Goal: Task Accomplishment & Management: Complete application form

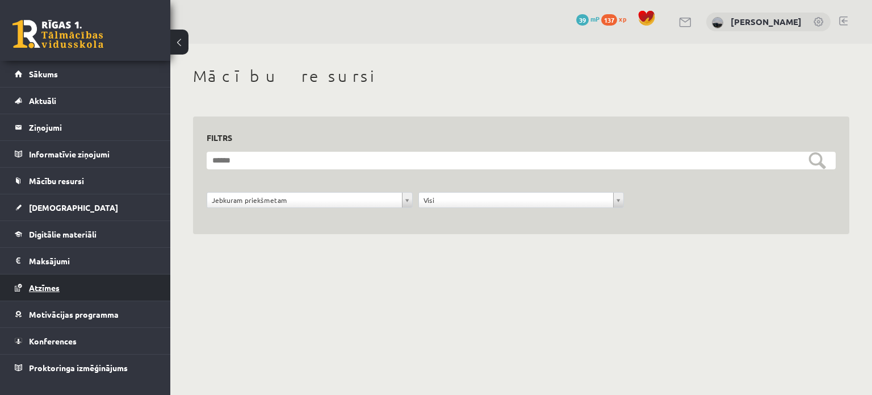
click at [51, 285] on span "Atzīmes" at bounding box center [44, 287] width 31 height 10
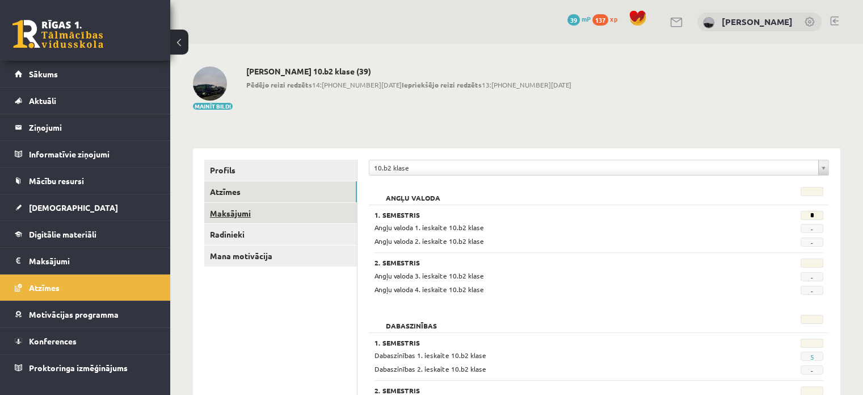
click at [248, 213] on link "Maksājumi" at bounding box center [280, 213] width 153 height 21
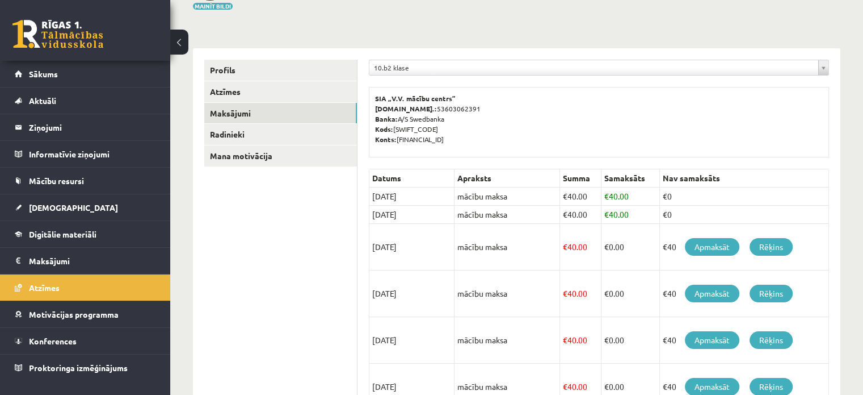
scroll to position [96, 0]
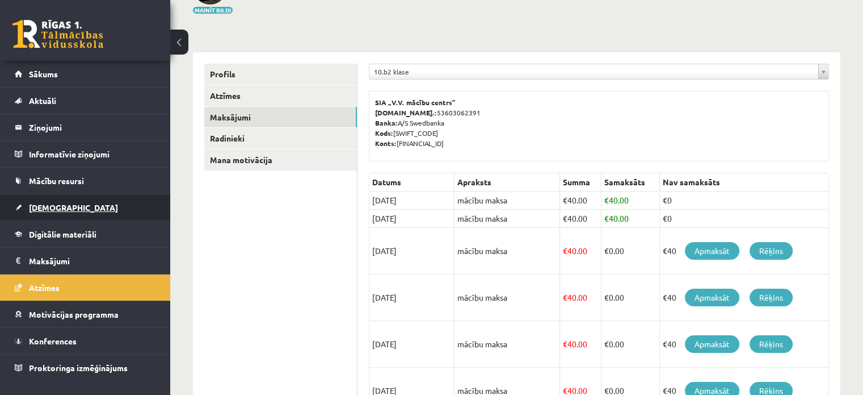
click at [46, 209] on span "[DEMOGRAPHIC_DATA]" at bounding box center [73, 207] width 89 height 10
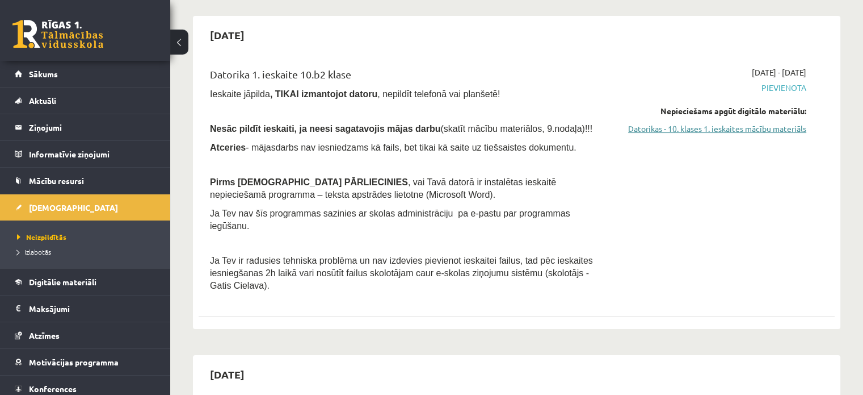
click at [733, 127] on link "Datorikas - 10. klases 1. ieskaites mācību materiāls" at bounding box center [712, 129] width 187 height 12
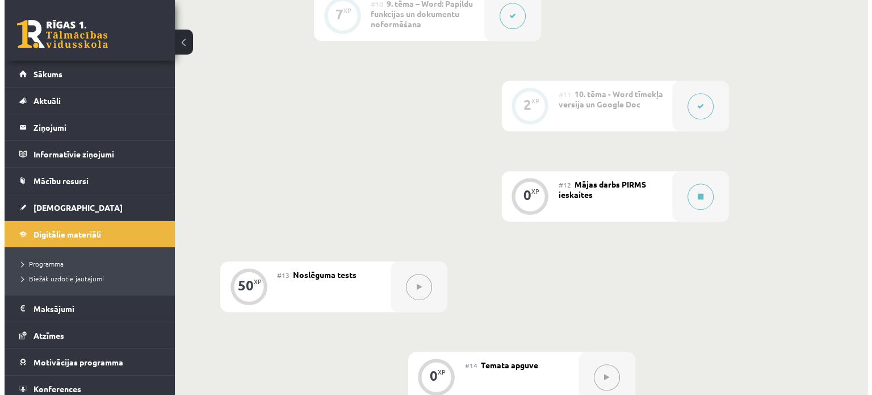
scroll to position [1192, 0]
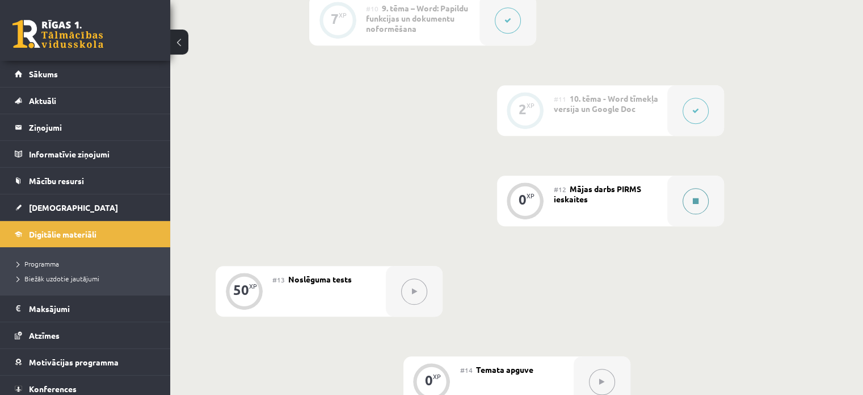
click at [693, 198] on icon at bounding box center [696, 201] width 6 height 7
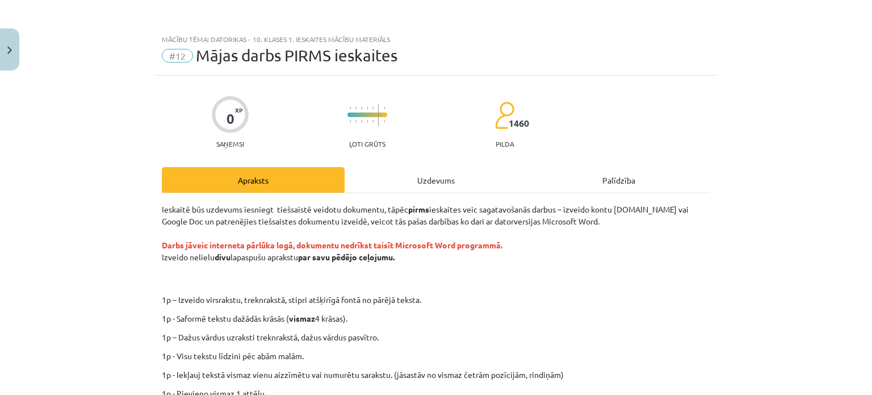
click at [453, 181] on div "Uzdevums" at bounding box center [436, 180] width 183 height 26
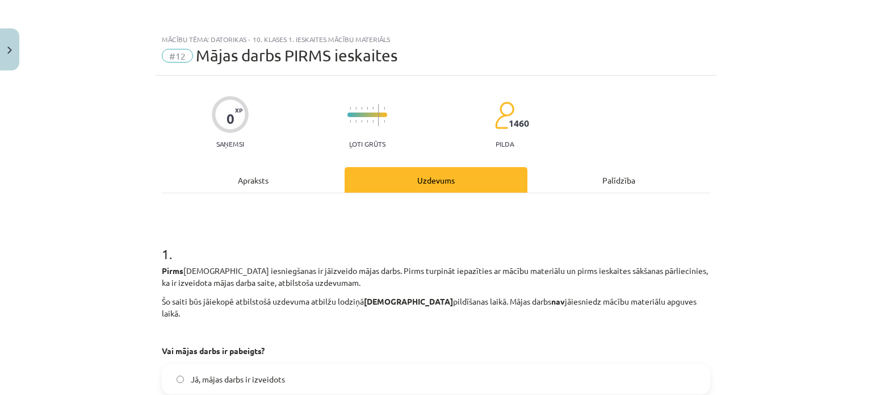
scroll to position [28, 0]
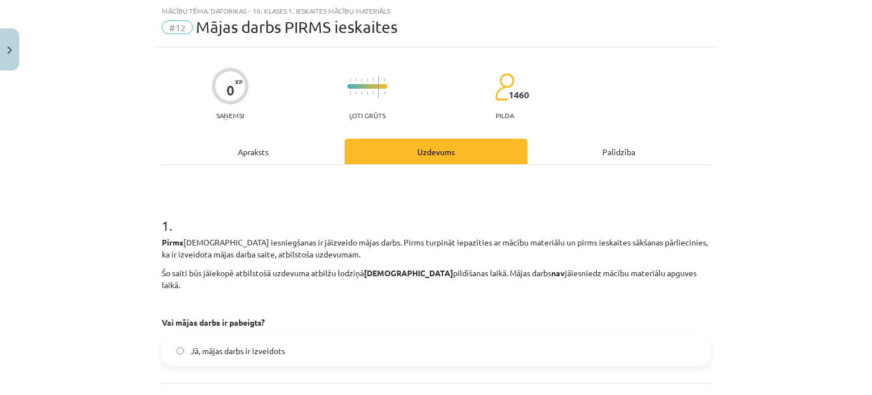
click at [191, 345] on span "Jā, mājas darbs ir izveidots" at bounding box center [238, 351] width 94 height 12
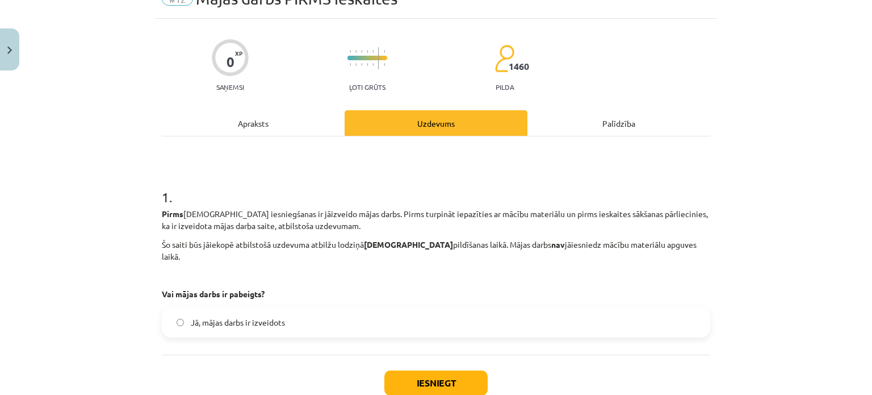
scroll to position [119, 0]
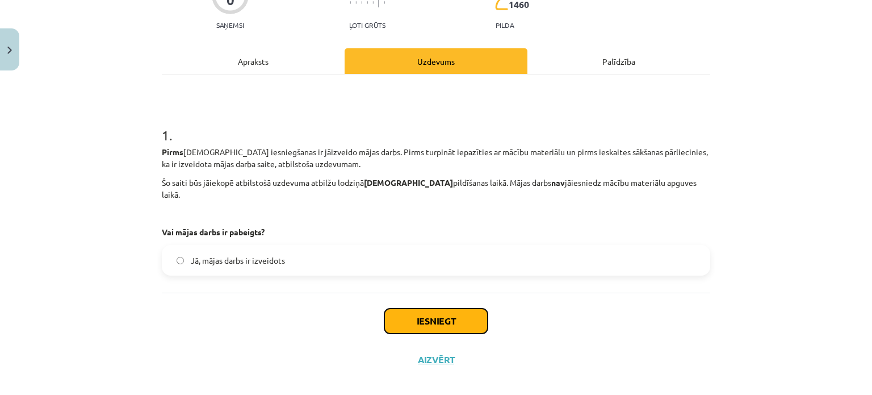
click at [418, 308] on button "Iesniegt" at bounding box center [435, 320] width 103 height 25
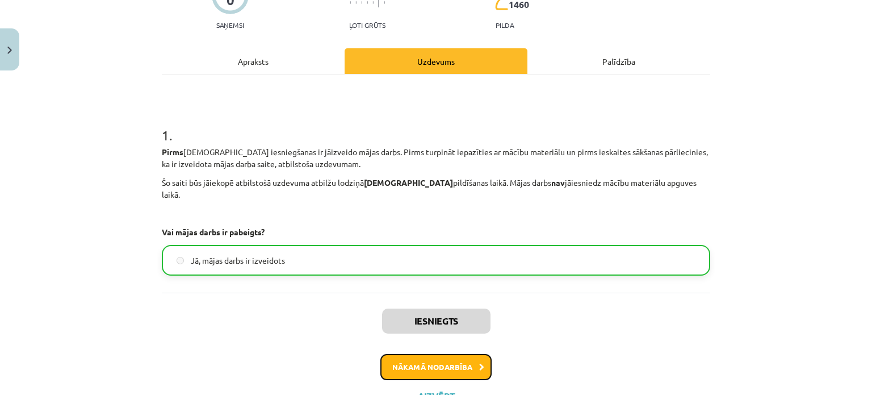
click at [468, 354] on button "Nākamā nodarbība" at bounding box center [435, 367] width 111 height 26
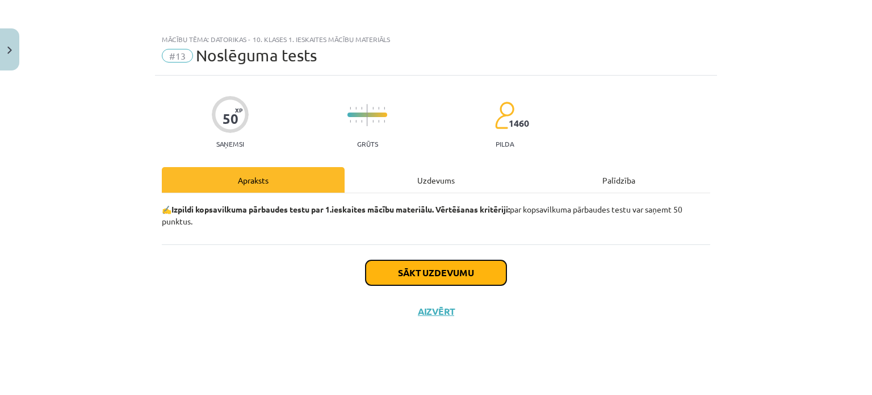
click at [450, 273] on button "Sākt uzdevumu" at bounding box center [436, 272] width 141 height 25
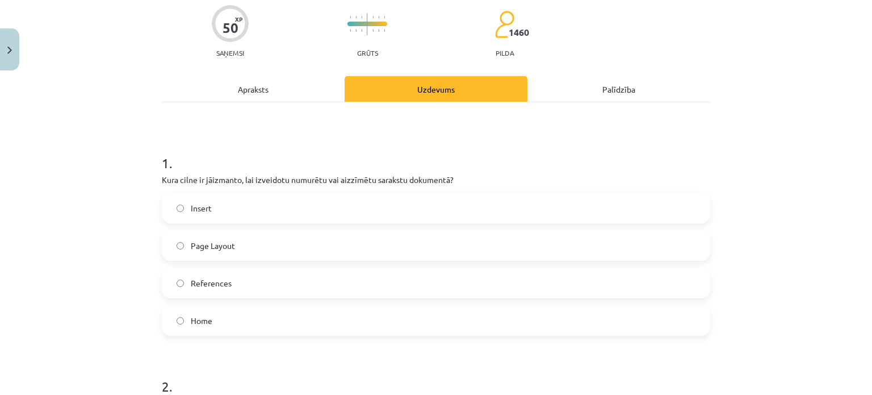
scroll to position [57, 0]
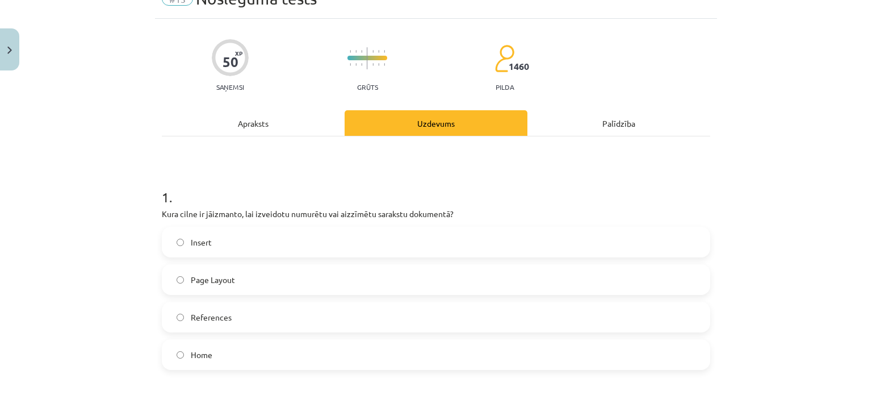
click at [120, 229] on div "Mācību tēma: Datorikas - 10. klases 1. ieskaites mācību materiāls #13 Noslēguma…" at bounding box center [436, 197] width 872 height 395
drag, startPoint x: 97, startPoint y: 119, endPoint x: 616, endPoint y: 156, distance: 520.2
click at [268, 353] on label "Home" at bounding box center [436, 354] width 546 height 28
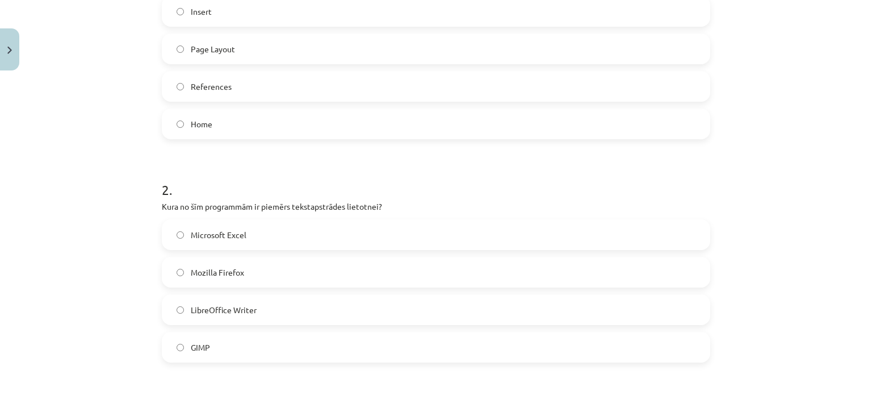
scroll to position [284, 0]
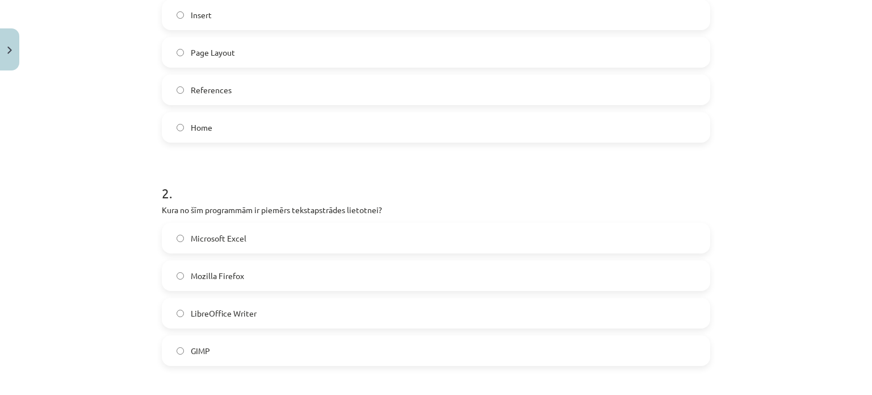
click at [237, 306] on label "LibreOffice Writer" at bounding box center [436, 313] width 546 height 28
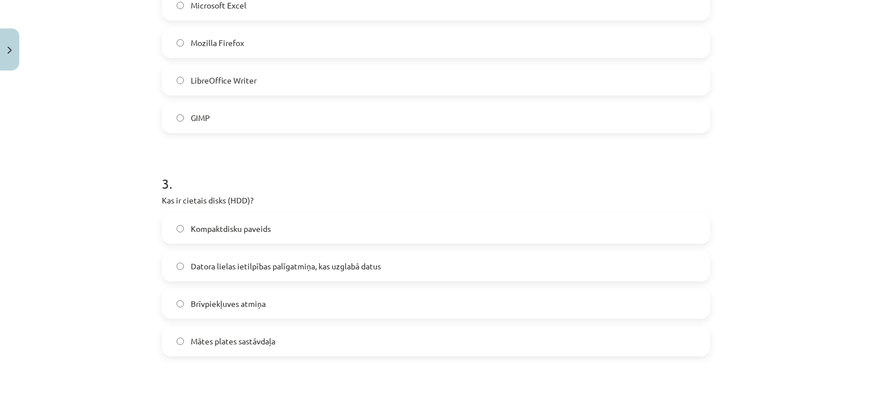
scroll to position [511, 0]
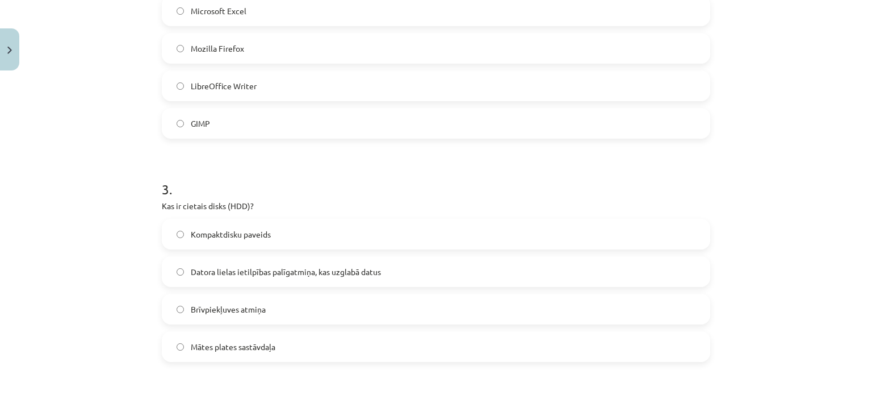
drag, startPoint x: 329, startPoint y: 272, endPoint x: 73, endPoint y: 274, distance: 256.6
click at [328, 272] on span "Datora lielas ietilpības palīgatmiņa, kas uzglabā datus" at bounding box center [286, 272] width 190 height 12
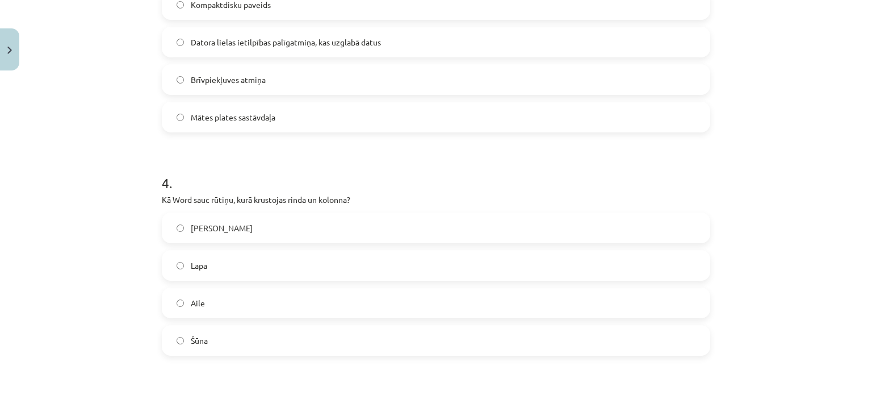
scroll to position [738, 0]
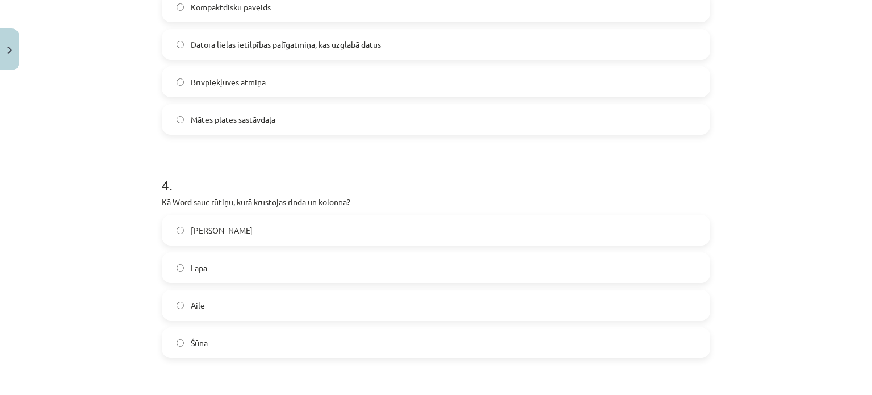
drag, startPoint x: 261, startPoint y: 343, endPoint x: 248, endPoint y: 343, distance: 13.6
click at [261, 342] on label "Šūna" at bounding box center [436, 342] width 546 height 28
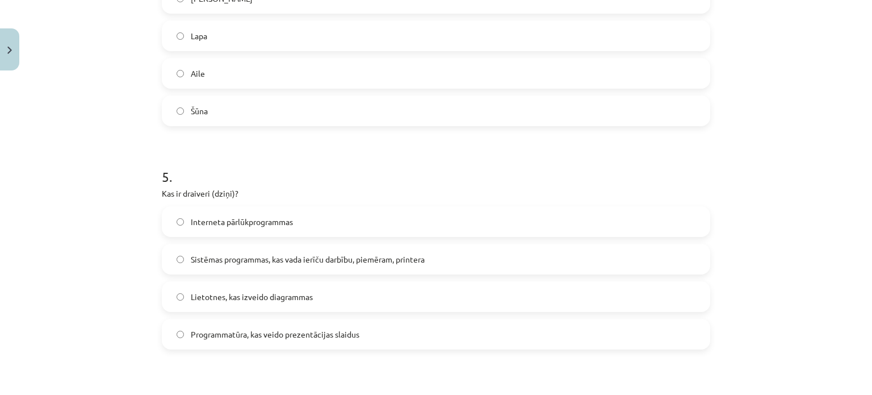
scroll to position [965, 0]
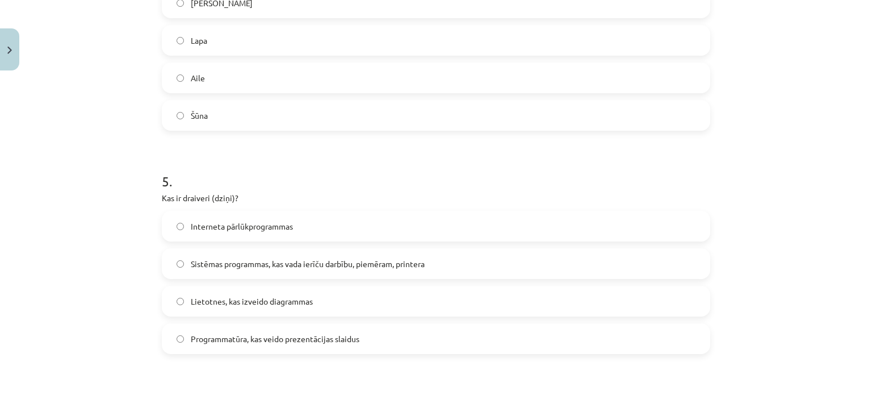
click at [439, 258] on label "Sistēmas programmas, kas vada ierīču darbību, piemēram, printera" at bounding box center [436, 263] width 546 height 28
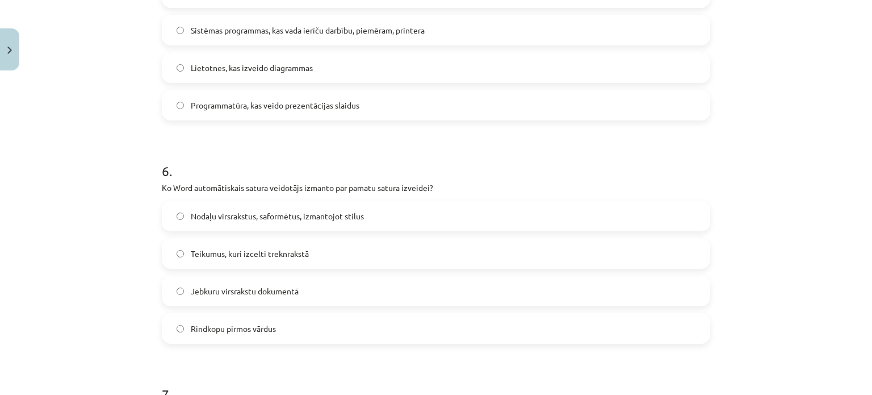
scroll to position [1192, 0]
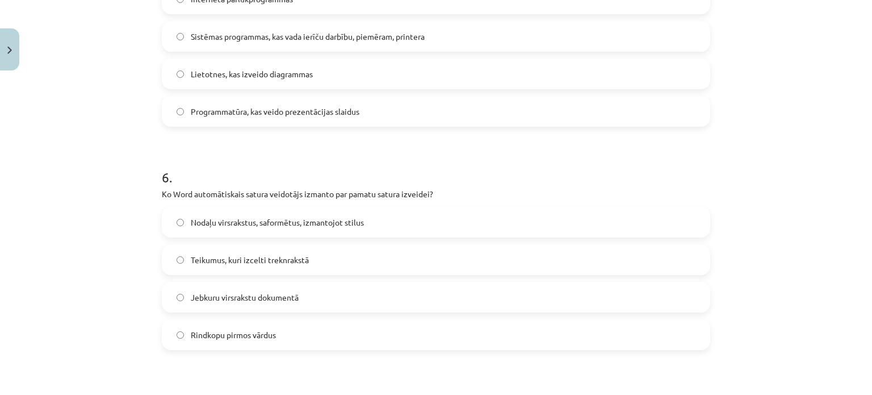
click at [236, 220] on span "Nodaļu virsrakstus, saformētus, izmantojot stilus" at bounding box center [277, 222] width 173 height 12
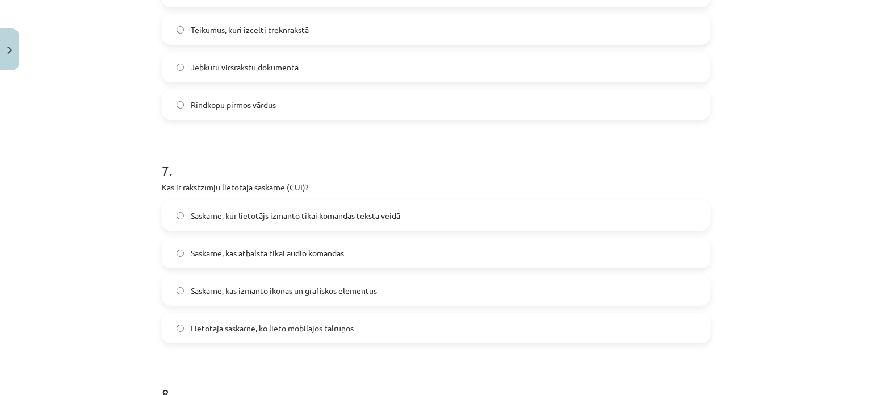
scroll to position [1419, 0]
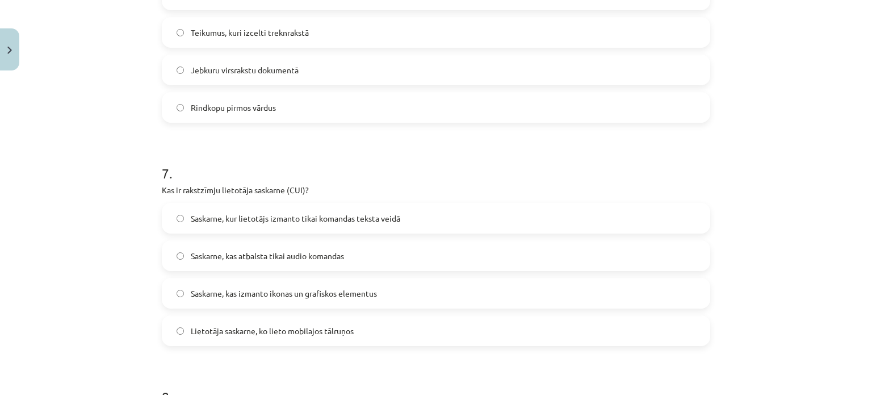
click at [229, 216] on span "Saskarne, kur lietotājs izmanto tikai komandas teksta veidā" at bounding box center [295, 218] width 209 height 12
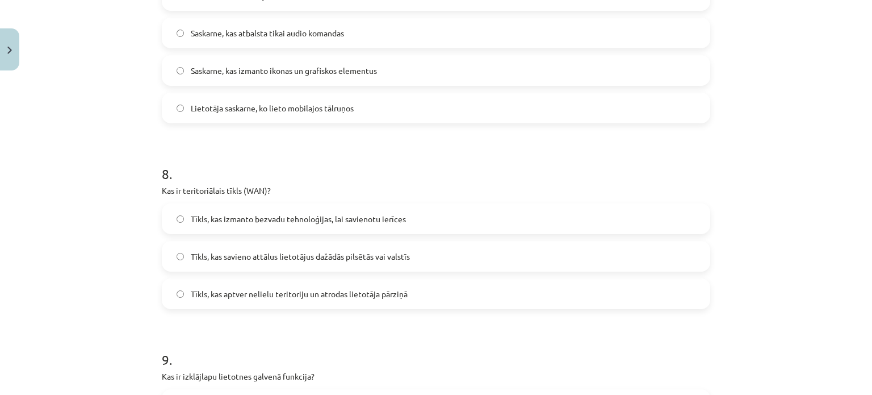
scroll to position [1638, 0]
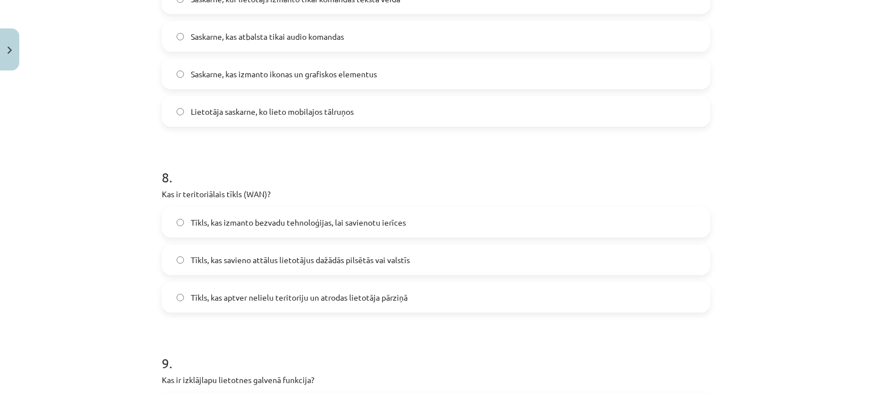
click at [238, 260] on span "Tīkls, kas savieno attālus lietotājus dažādās pilsētās vai valstīs" at bounding box center [300, 260] width 219 height 12
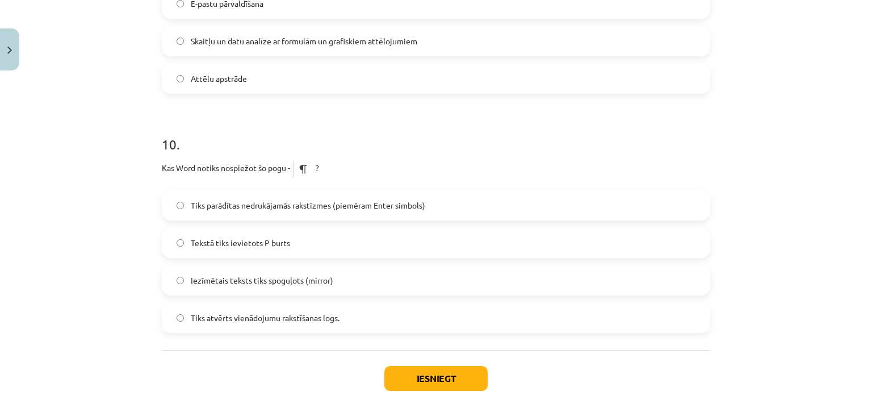
scroll to position [2093, 0]
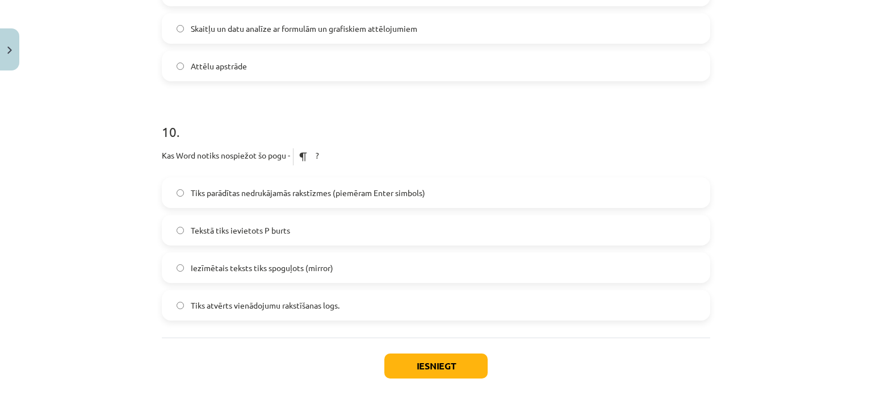
click at [430, 187] on label "Tiks parādītas nedrukājamās rakstīzmes (piemēram Enter simbols)" at bounding box center [436, 192] width 546 height 28
click at [429, 364] on button "Iesniegt" at bounding box center [435, 365] width 103 height 25
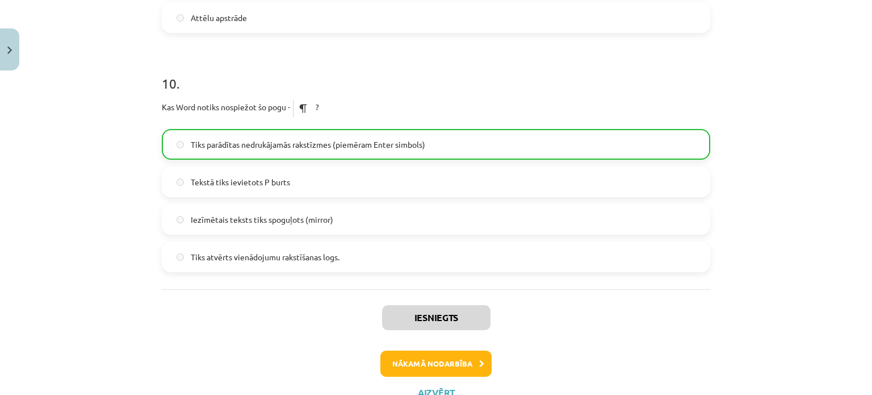
scroll to position [2149, 0]
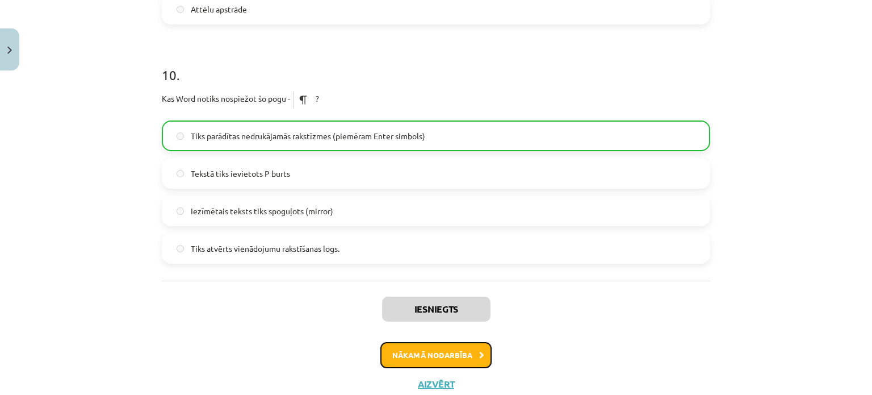
click at [479, 354] on icon at bounding box center [481, 354] width 5 height 7
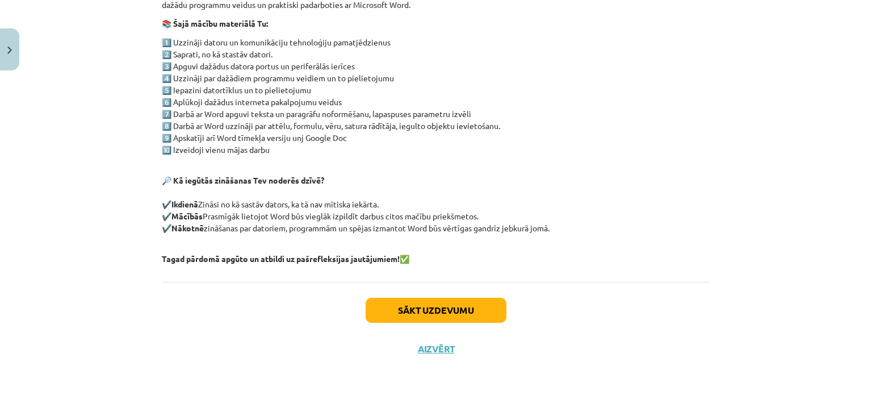
scroll to position [236, 0]
click at [395, 307] on button "Sākt uzdevumu" at bounding box center [436, 308] width 141 height 25
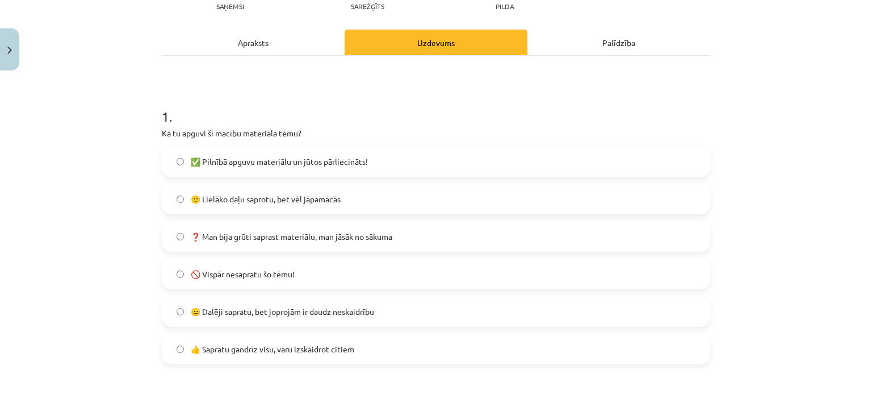
scroll to position [142, 0]
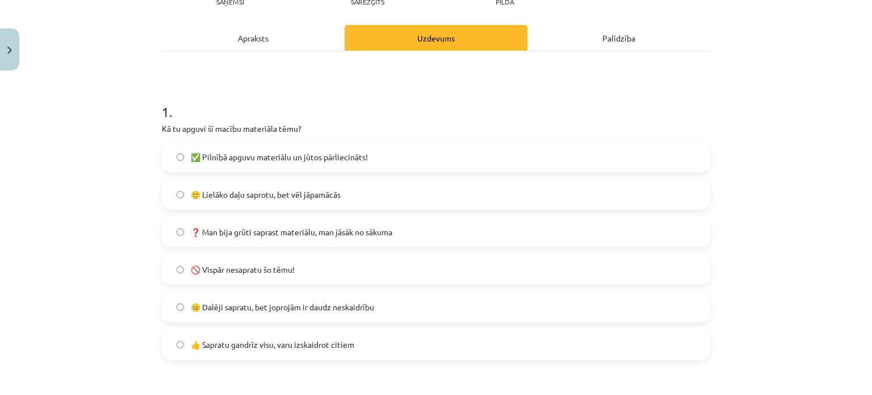
click at [335, 191] on span "🙂 Lielāko daļu saprotu, bet vēl jāpamācās" at bounding box center [266, 194] width 150 height 12
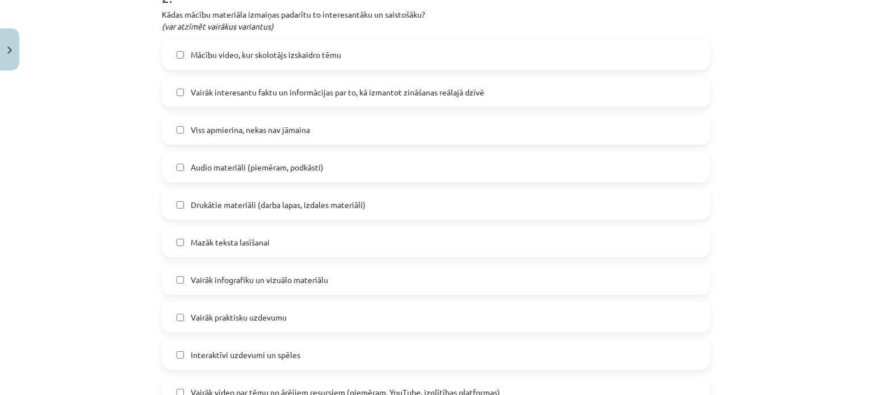
scroll to position [568, 0]
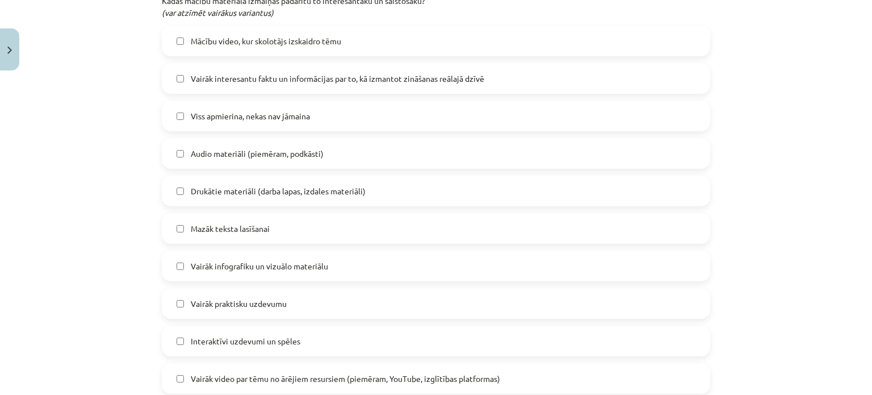
click at [185, 228] on label "Mazāk teksta lasīšanai" at bounding box center [436, 228] width 546 height 28
click at [292, 149] on span "Audio materiāli (piemēram, podkāsti)" at bounding box center [257, 154] width 133 height 12
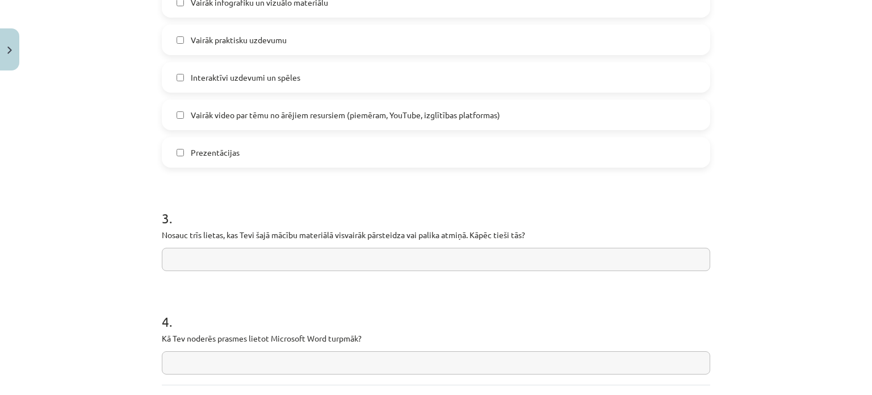
scroll to position [852, 0]
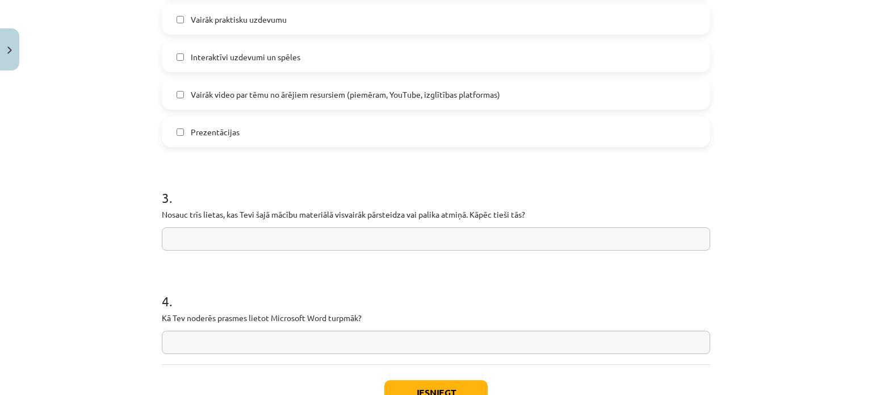
click at [245, 238] on input "text" at bounding box center [436, 238] width 548 height 23
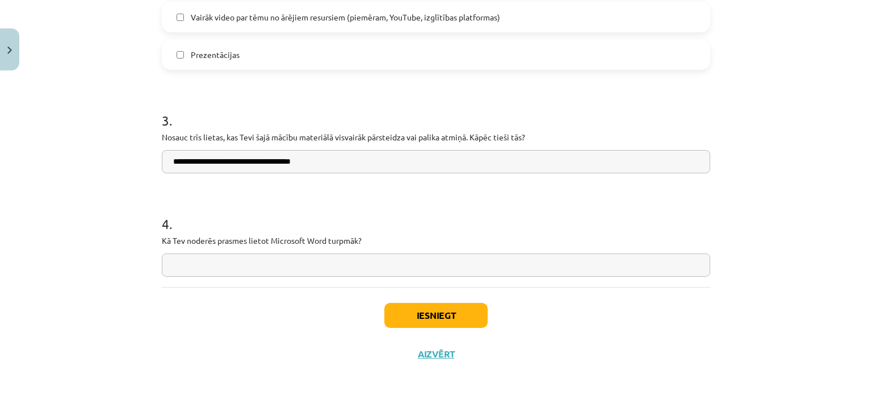
scroll to position [935, 0]
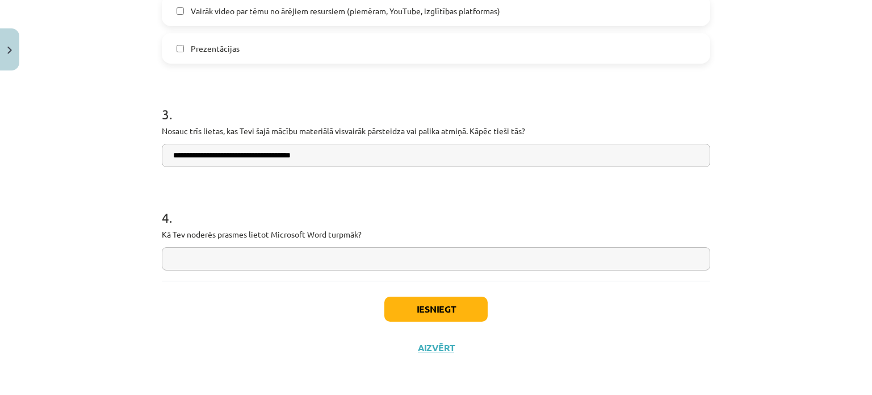
type input "**********"
click at [183, 253] on input "text" at bounding box center [436, 258] width 548 height 23
type input "*"
type input "**********"
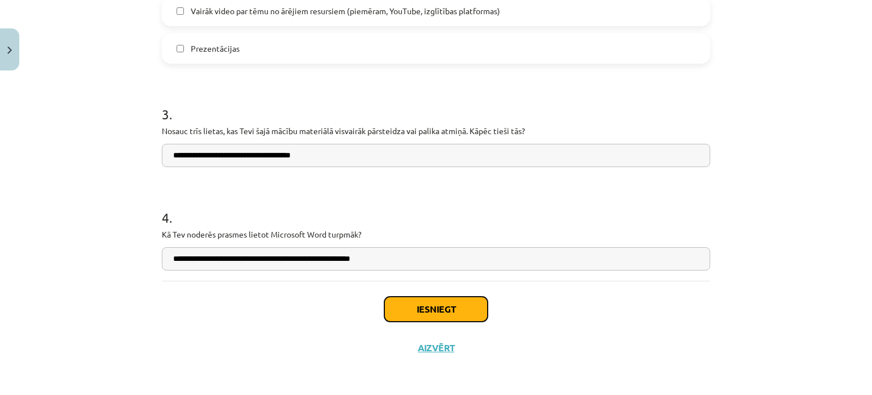
click at [408, 302] on button "Iesniegt" at bounding box center [435, 308] width 103 height 25
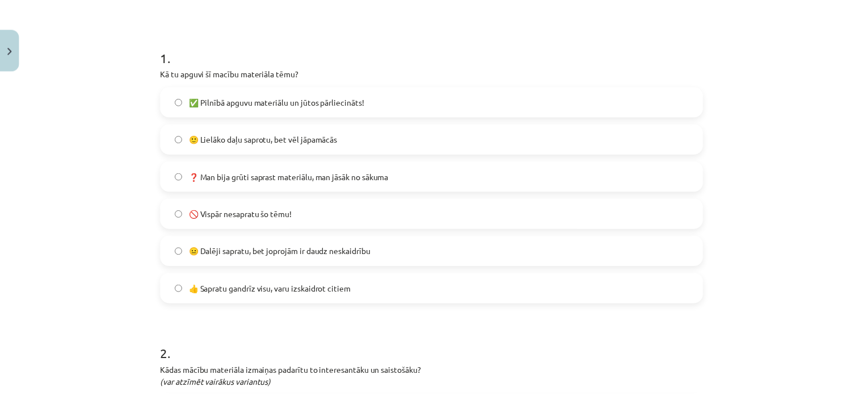
scroll to position [1191, 0]
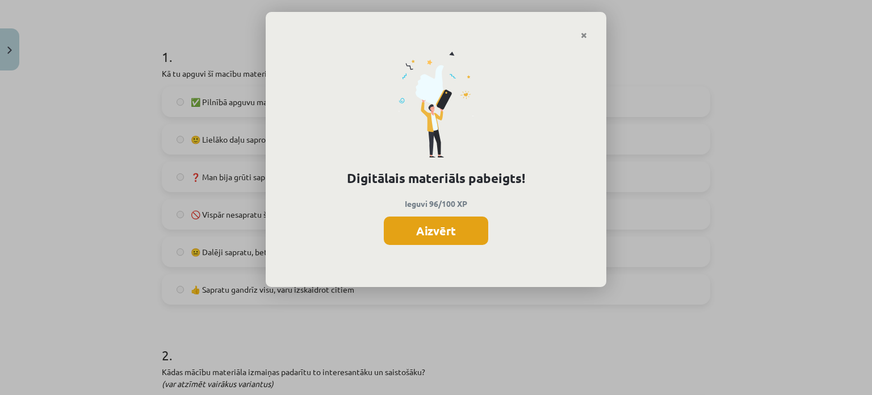
click at [455, 231] on button "Aizvērt" at bounding box center [436, 230] width 104 height 28
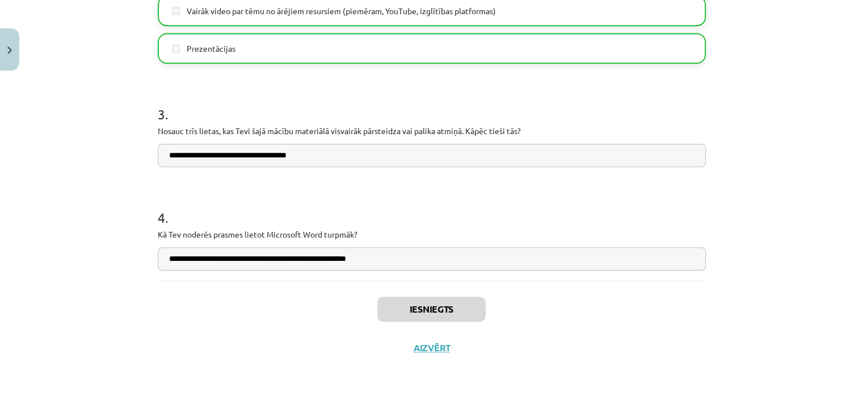
scroll to position [1374, 0]
click at [430, 349] on button "Aizvērt" at bounding box center [431, 347] width 43 height 11
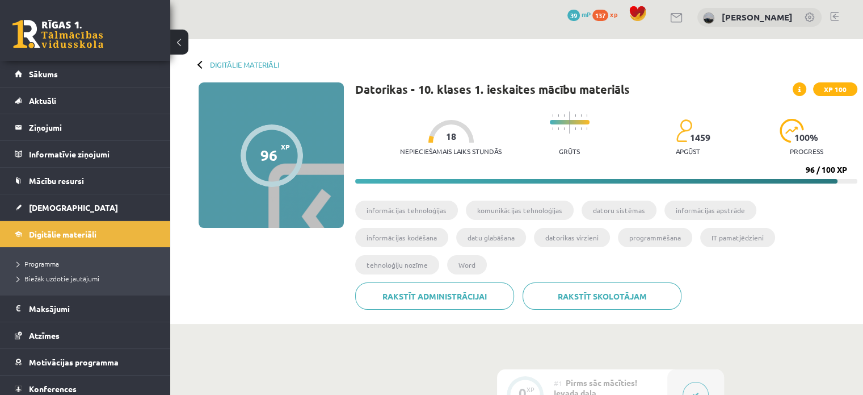
scroll to position [0, 0]
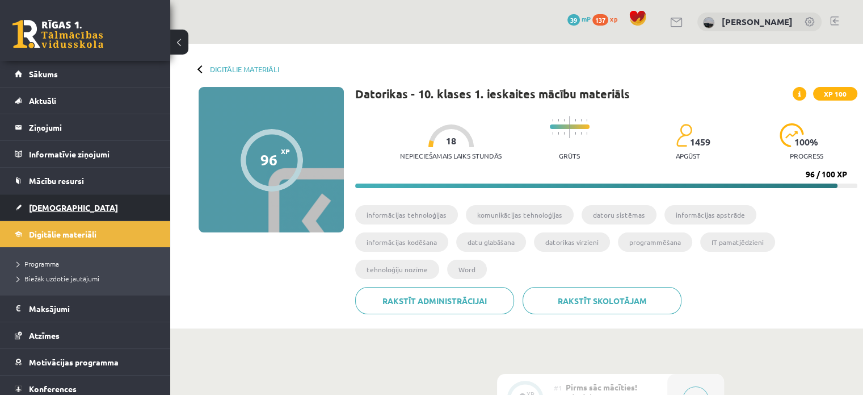
click at [52, 206] on span "[DEMOGRAPHIC_DATA]" at bounding box center [73, 207] width 89 height 10
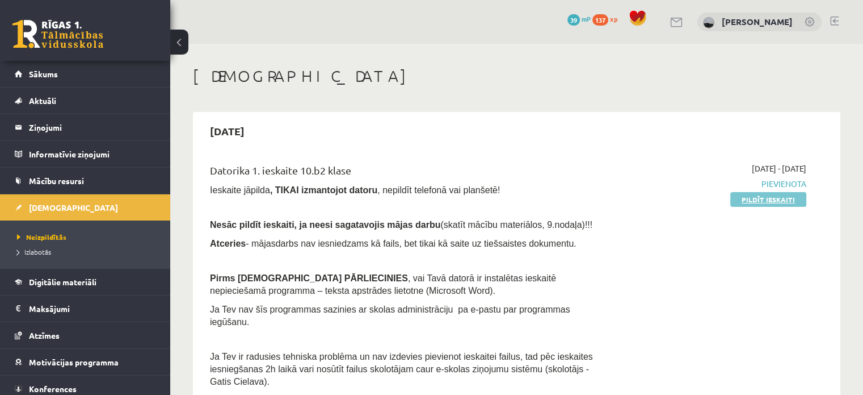
click at [758, 196] on link "Pildīt ieskaiti" at bounding box center [769, 199] width 76 height 15
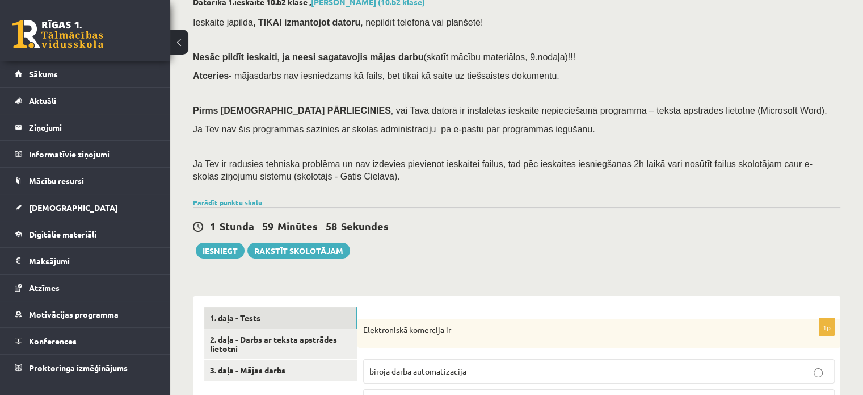
scroll to position [227, 0]
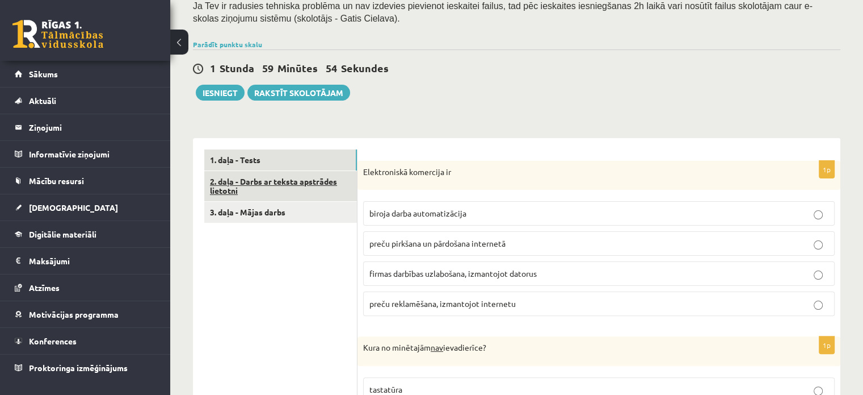
click at [303, 181] on link "2. daļa - Darbs ar teksta apstrādes lietotni" at bounding box center [280, 186] width 153 height 31
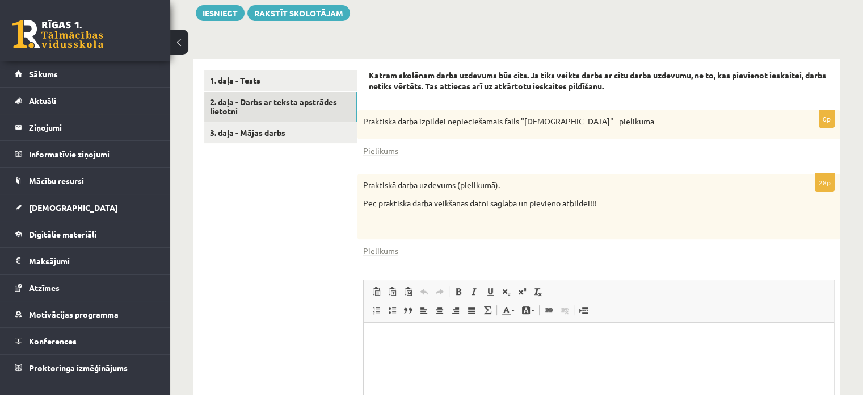
scroll to position [284, 0]
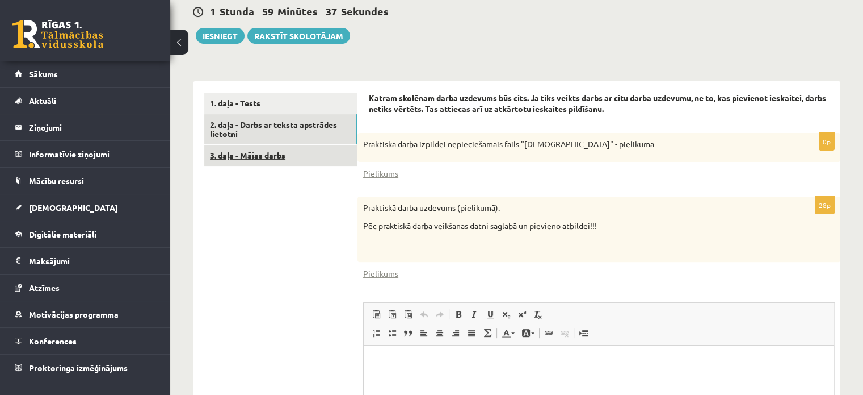
click at [257, 161] on link "3. daļa - Mājas darbs" at bounding box center [280, 155] width 153 height 21
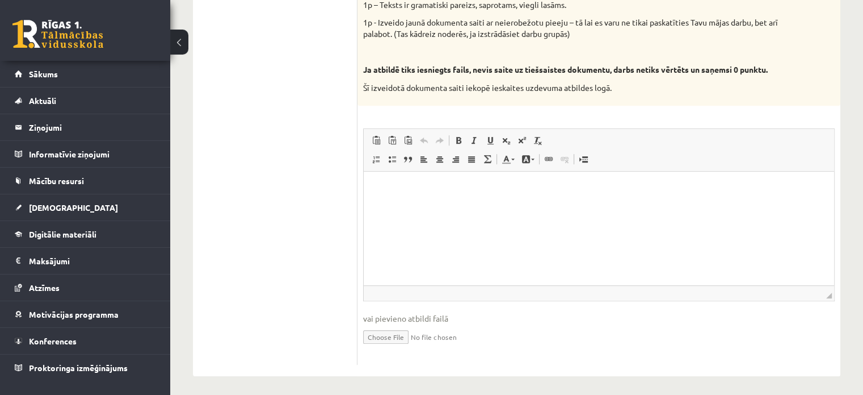
scroll to position [660, 0]
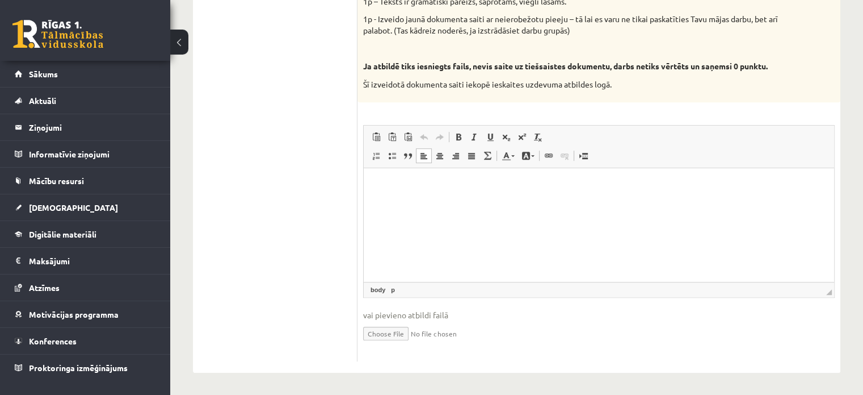
click at [464, 182] on p "Bagātinātā teksta redaktors, wiswyg-editor-user-answer-47024950403900" at bounding box center [599, 185] width 448 height 12
click at [487, 191] on span "Ielīmēt" at bounding box center [493, 190] width 32 height 16
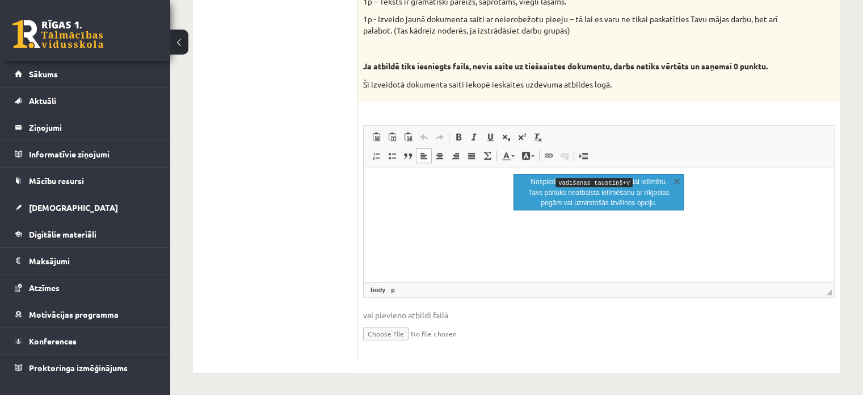
click at [568, 203] on html at bounding box center [599, 185] width 471 height 35
click at [676, 179] on link "X" at bounding box center [677, 180] width 11 height 11
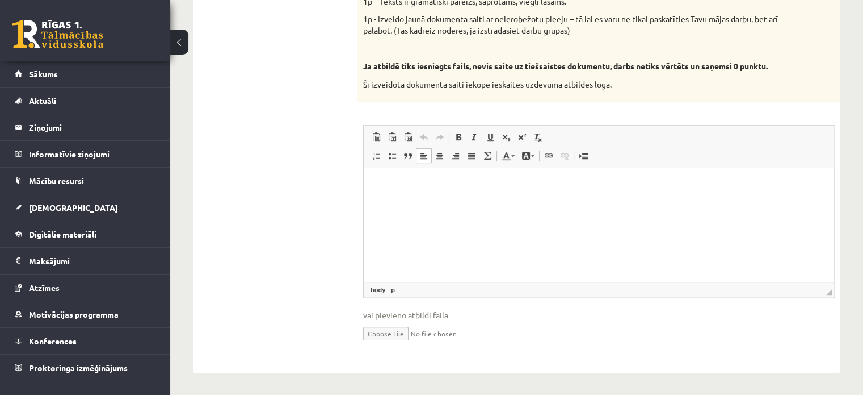
click at [491, 200] on html at bounding box center [599, 185] width 471 height 35
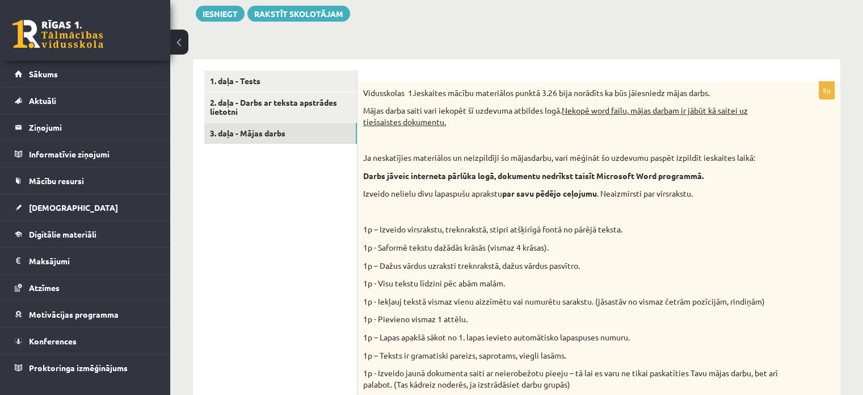
scroll to position [319, 0]
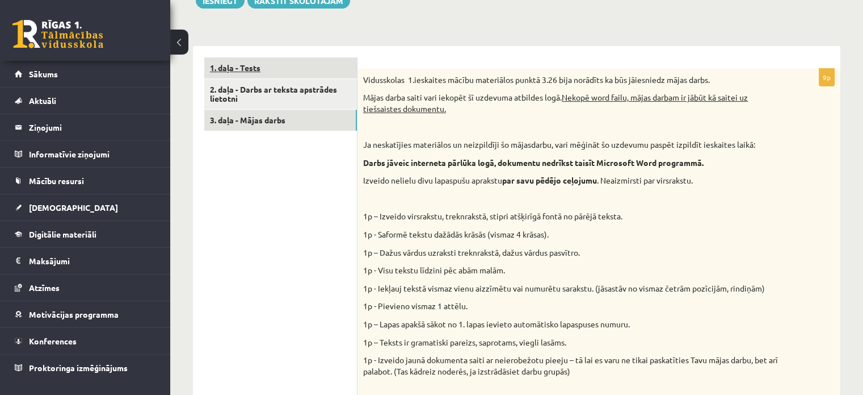
click at [284, 72] on link "1. daļa - Tests" at bounding box center [280, 67] width 153 height 21
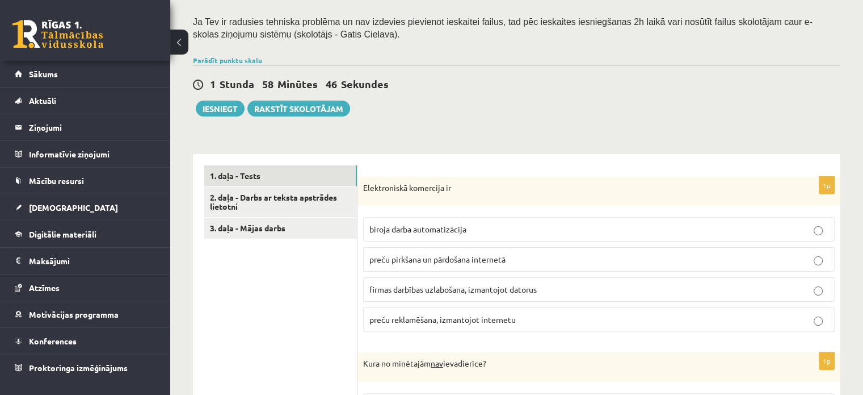
scroll to position [227, 0]
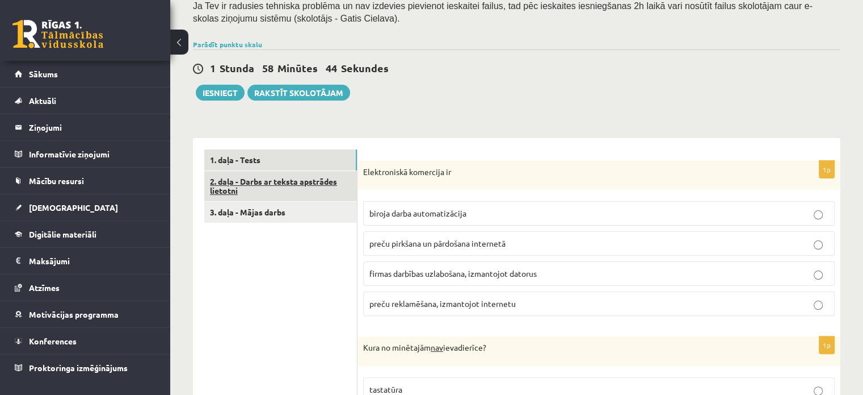
click at [286, 181] on link "2. daļa - Darbs ar teksta apstrādes lietotni" at bounding box center [280, 186] width 153 height 31
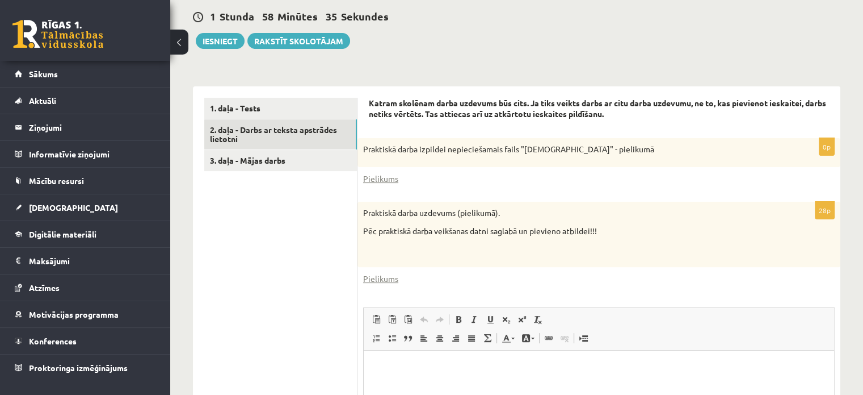
scroll to position [284, 0]
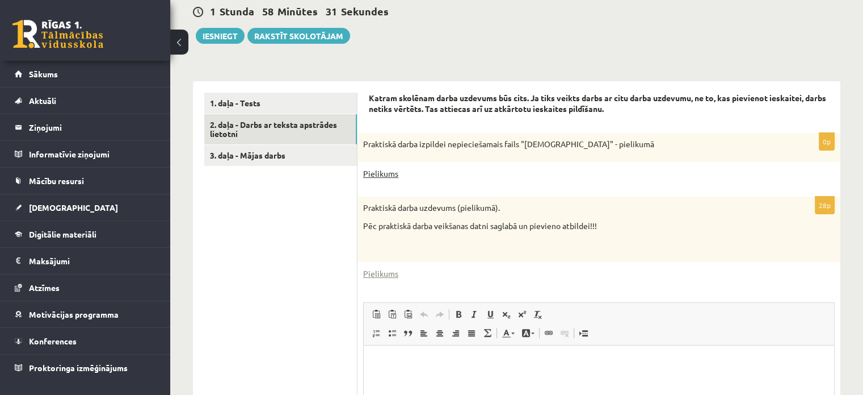
click at [382, 171] on link "Pielikums" at bounding box center [380, 173] width 35 height 12
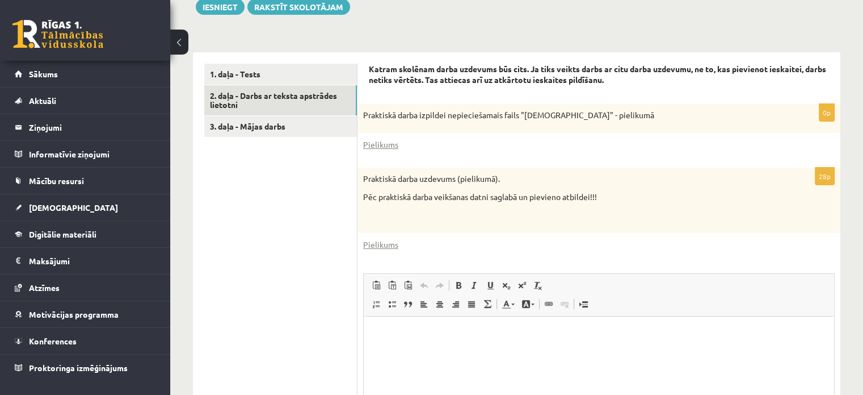
scroll to position [291, 0]
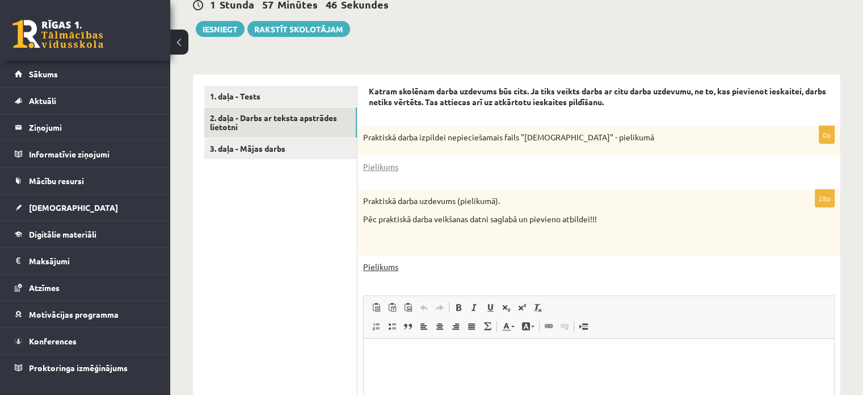
click at [374, 267] on link "Pielikums" at bounding box center [380, 267] width 35 height 12
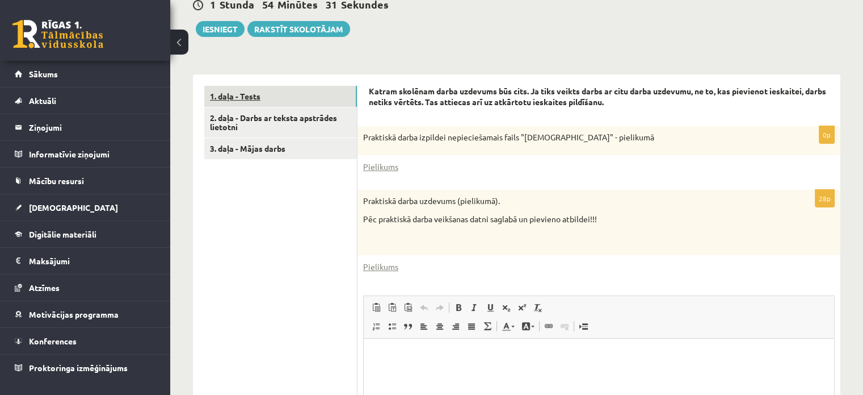
click at [289, 92] on link "1. daļa - Tests" at bounding box center [280, 96] width 153 height 21
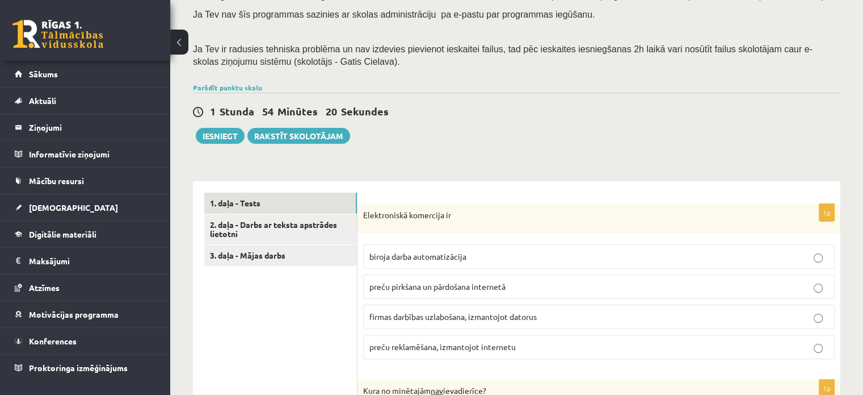
scroll to position [177, 0]
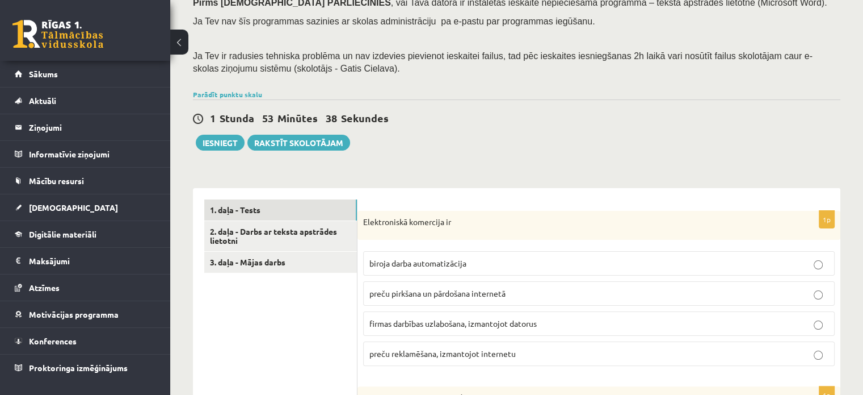
click at [429, 290] on span "preču pirkšana un pārdošana internetā" at bounding box center [438, 293] width 136 height 10
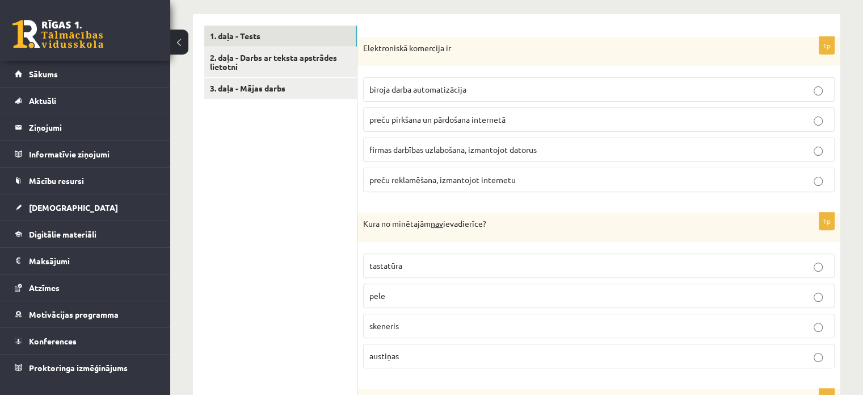
scroll to position [347, 0]
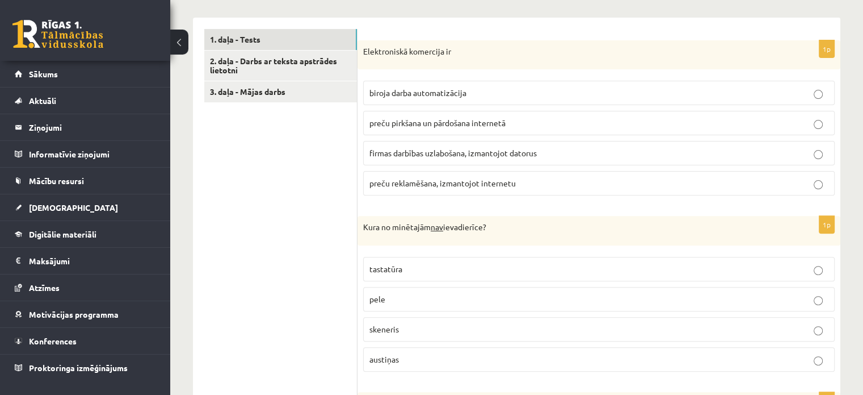
click at [488, 353] on p "austiņas" at bounding box center [599, 359] width 459 height 12
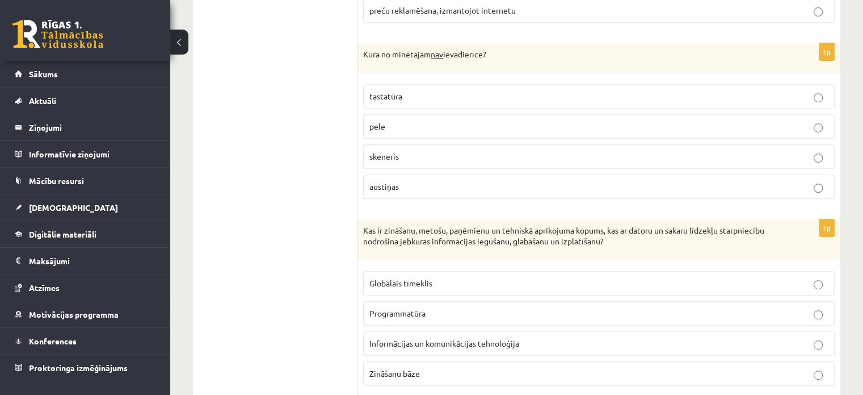
scroll to position [524, 0]
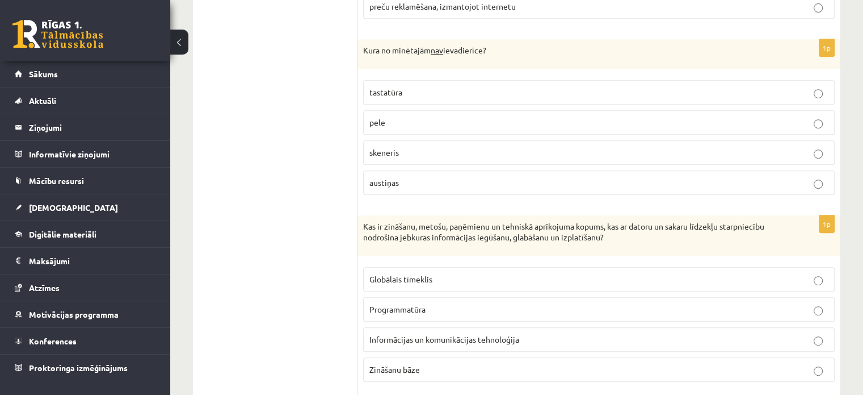
click at [391, 343] on label "Informācijas un komunikācijas tehnoloģija" at bounding box center [599, 339] width 472 height 24
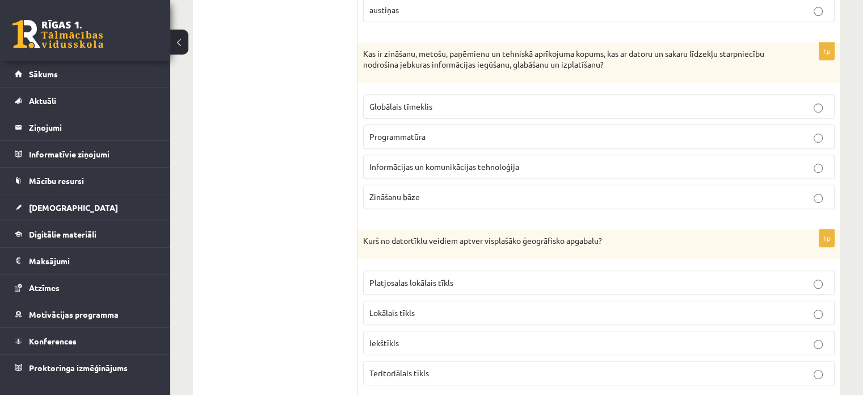
scroll to position [694, 0]
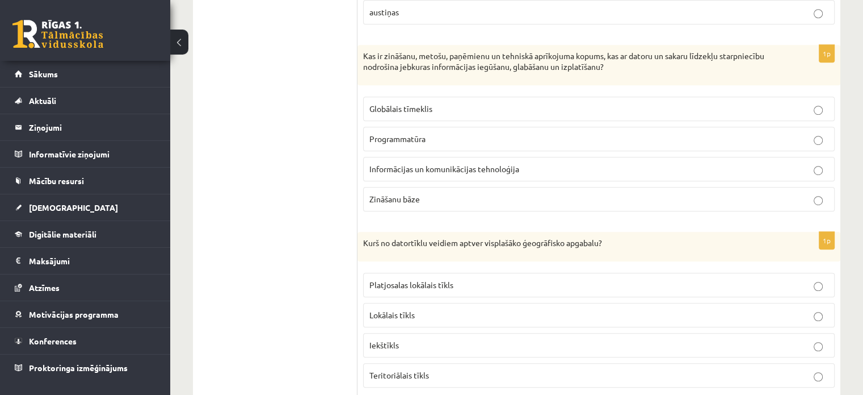
click at [493, 370] on p "Teritoriālais tīkls" at bounding box center [599, 375] width 459 height 12
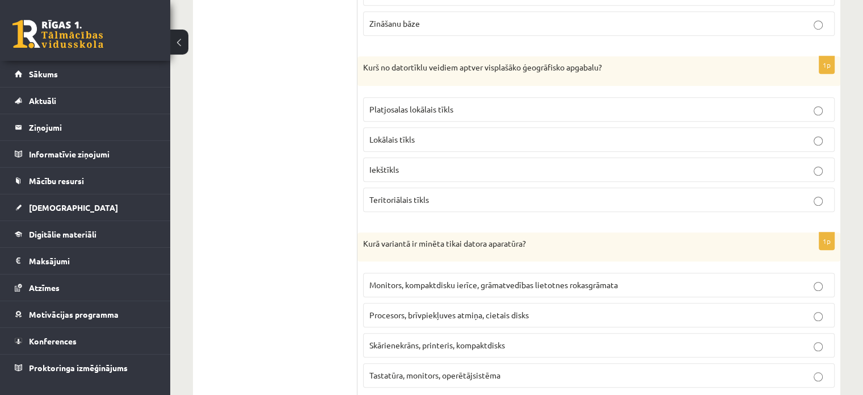
scroll to position [874, 0]
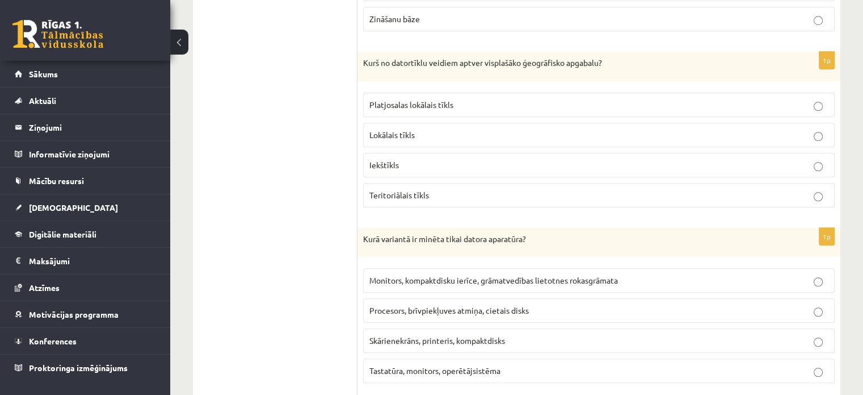
click at [437, 305] on span "Procesors, brīvpiekļuves atmiņa, cietais disks" at bounding box center [450, 310] width 160 height 10
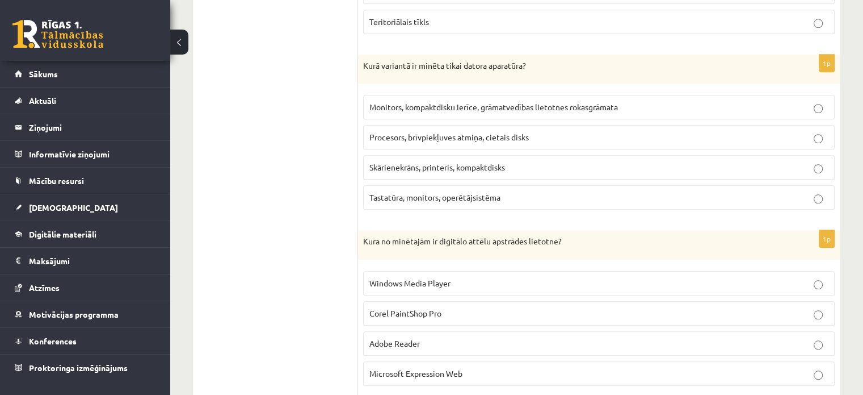
scroll to position [1045, 0]
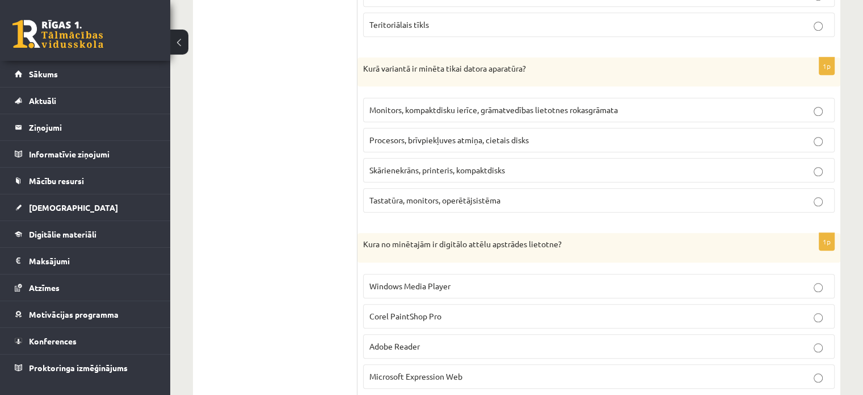
drag, startPoint x: 475, startPoint y: 308, endPoint x: 462, endPoint y: 315, distance: 14.2
click at [475, 310] on p "Corel PaintShop Pro" at bounding box center [599, 316] width 459 height 12
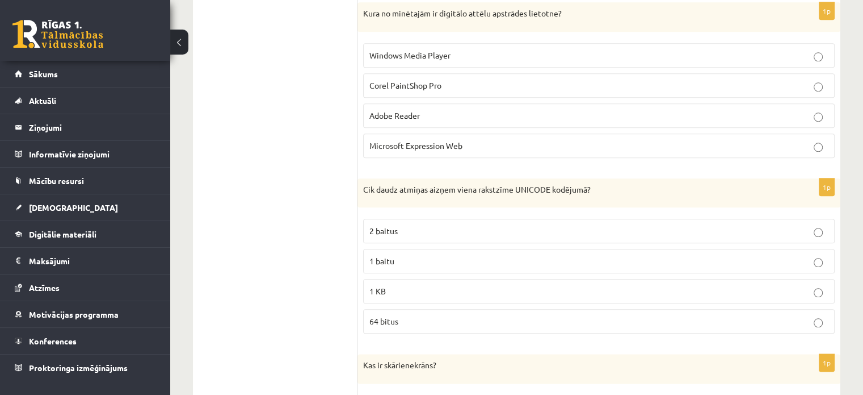
scroll to position [1272, 0]
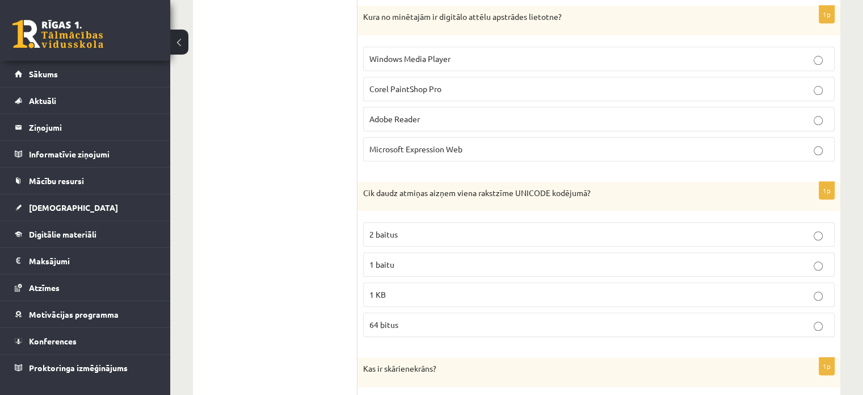
click at [413, 222] on label "2 baitus" at bounding box center [599, 234] width 472 height 24
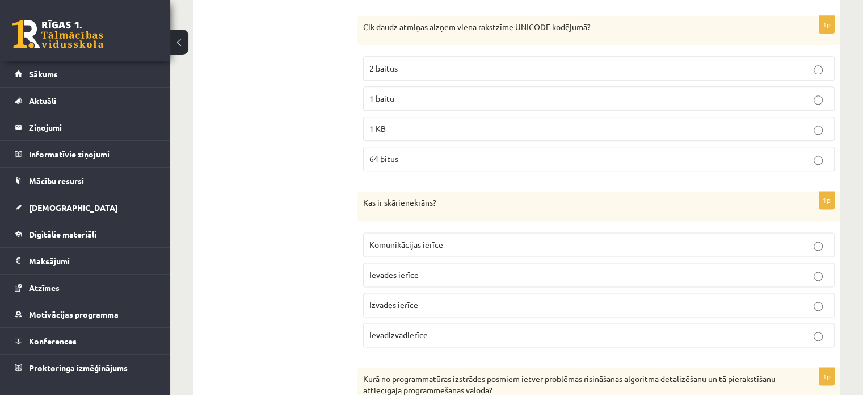
scroll to position [1442, 0]
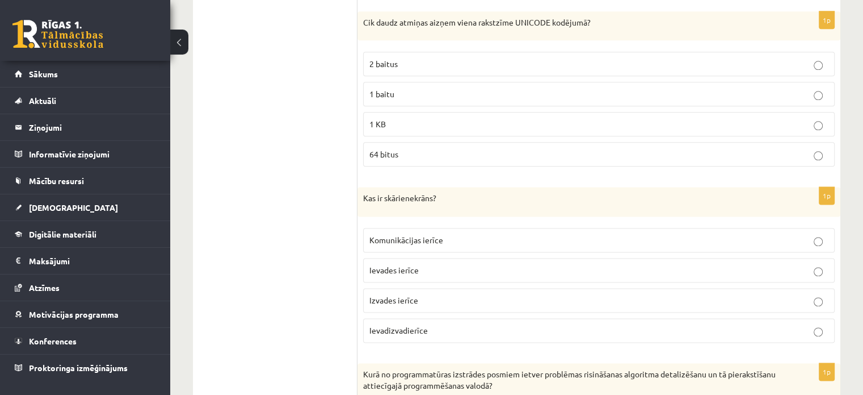
click at [493, 264] on p "Ievades ierīce" at bounding box center [599, 270] width 459 height 12
click at [417, 325] on span "Ievadizvadierīce" at bounding box center [399, 330] width 58 height 10
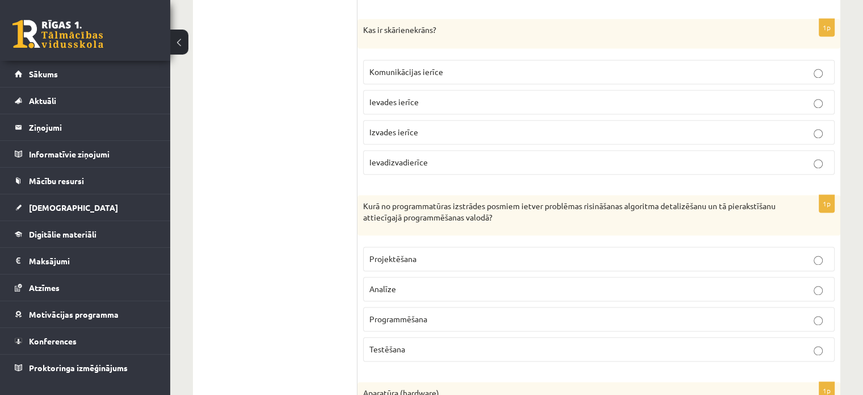
scroll to position [1612, 0]
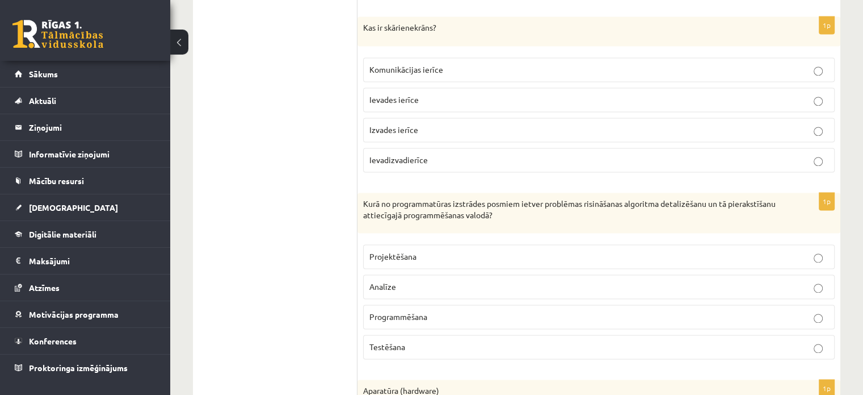
click at [454, 311] on p "Programmēšana" at bounding box center [599, 317] width 459 height 12
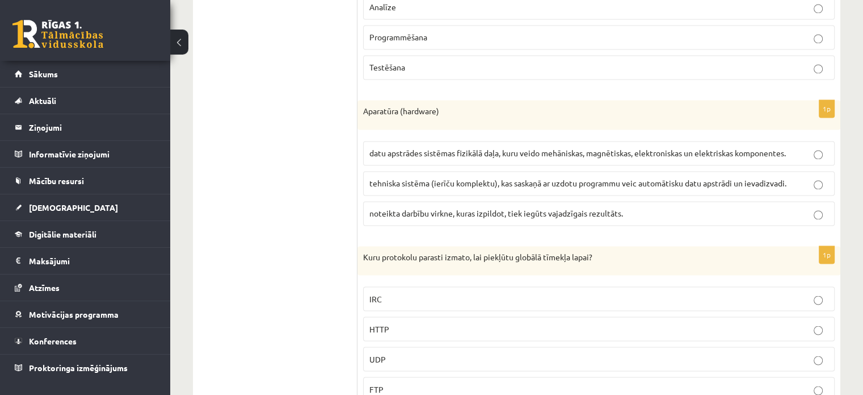
scroll to position [1896, 0]
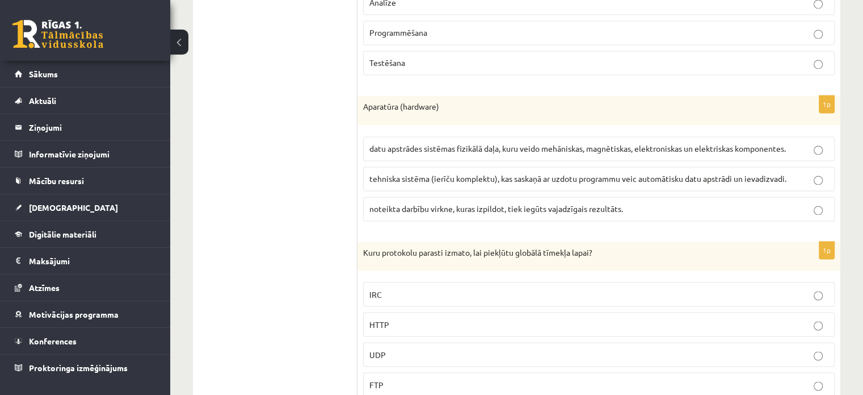
click at [443, 143] on span "datu apstrādes sistēmas fizikālā daļa, kuru veido mehāniskas, magnētiskas, elek…" at bounding box center [578, 148] width 417 height 10
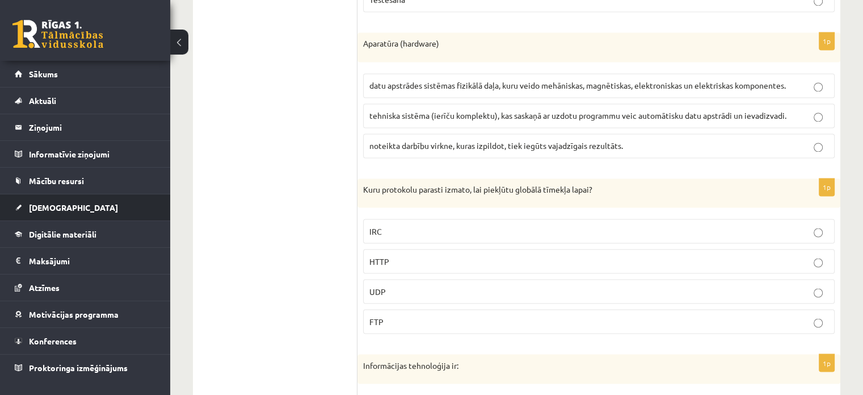
scroll to position [1953, 0]
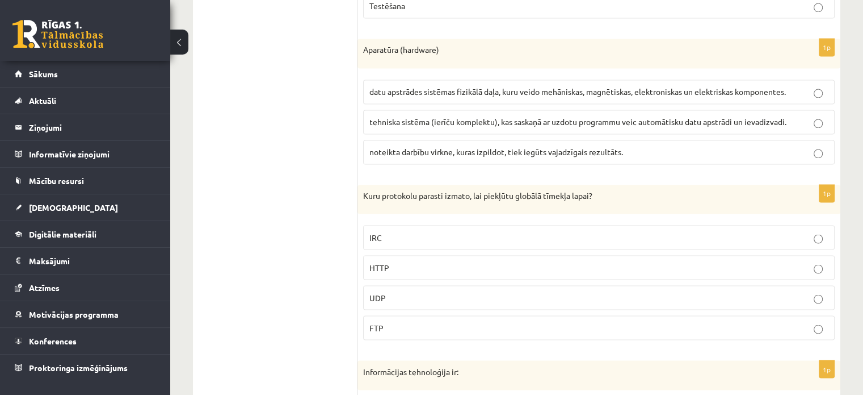
click at [420, 261] on p "HTTP" at bounding box center [599, 267] width 459 height 12
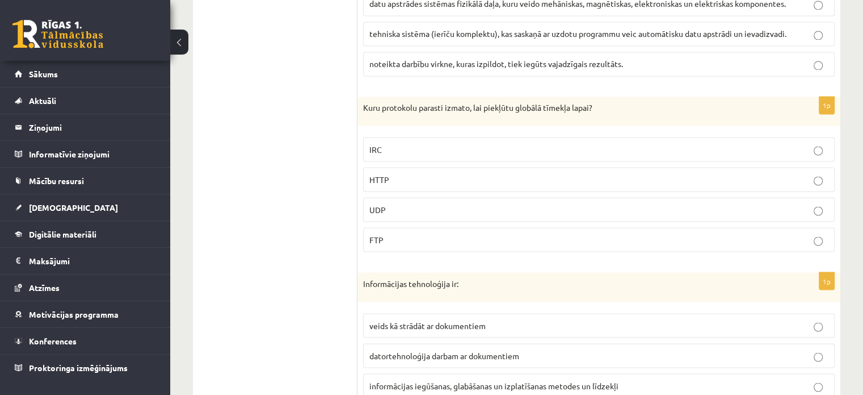
scroll to position [2123, 0]
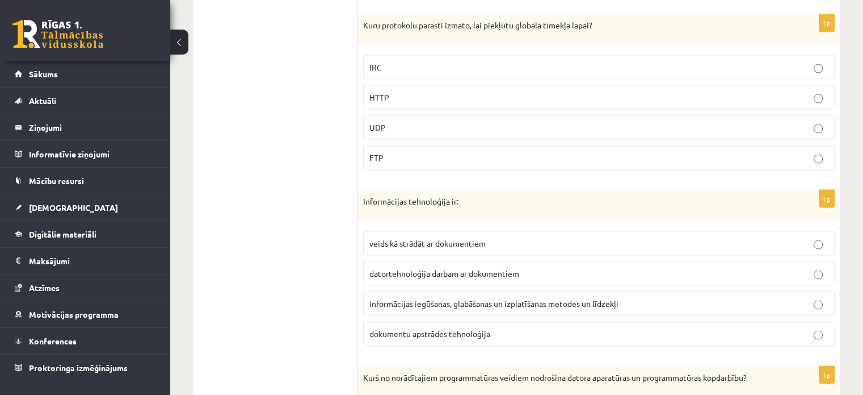
click at [624, 297] on p "informācijas iegūšanas, glabāšanas un izplatīšanas metodes un līdzekļi" at bounding box center [599, 303] width 459 height 12
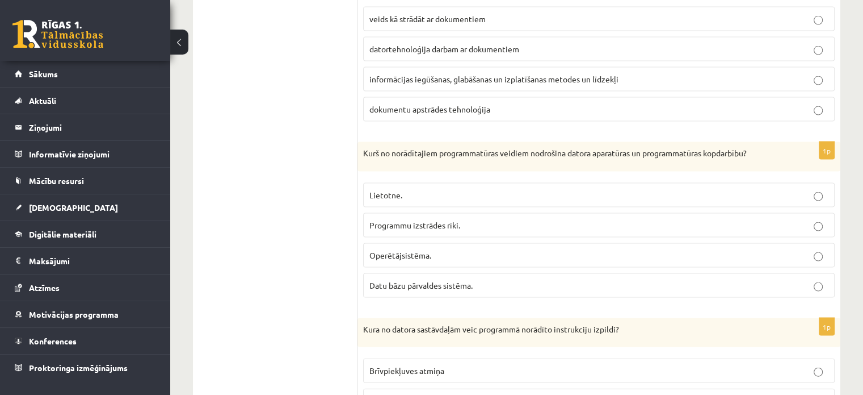
scroll to position [2350, 0]
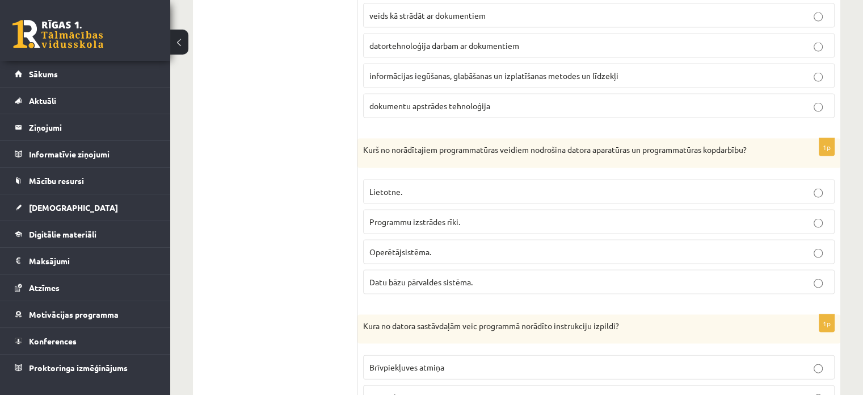
click at [448, 240] on label "Operētājsistēma." at bounding box center [599, 252] width 472 height 24
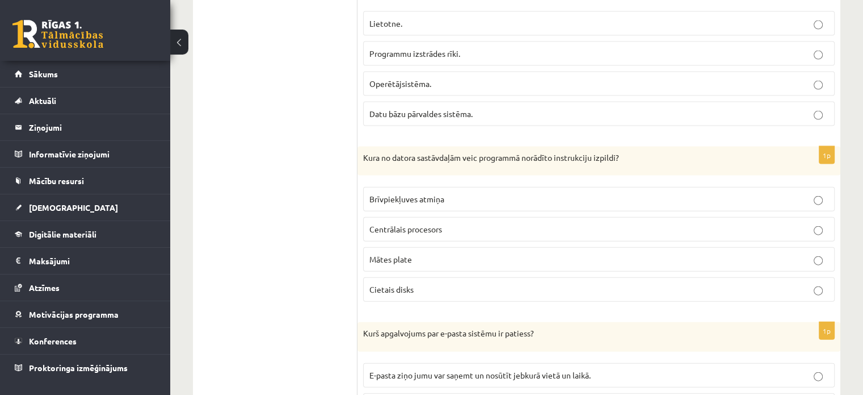
scroll to position [2521, 0]
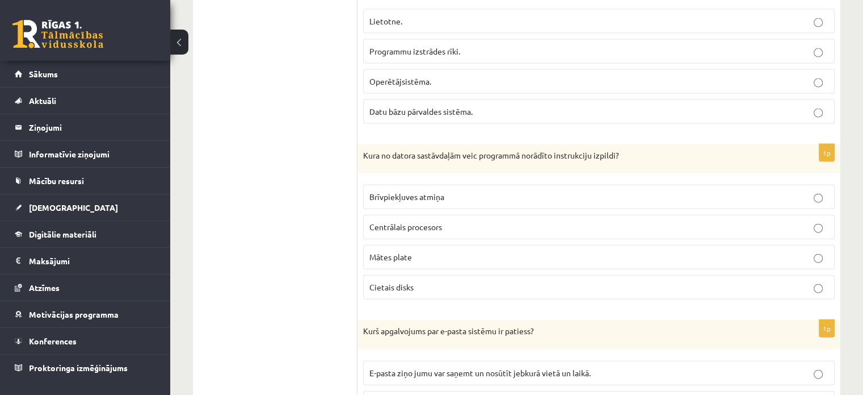
click at [476, 221] on p "Centrālais procesors" at bounding box center [599, 227] width 459 height 12
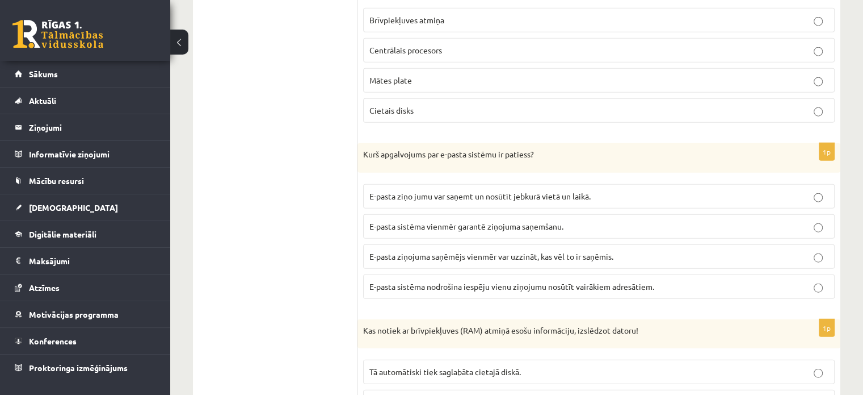
scroll to position [2702, 0]
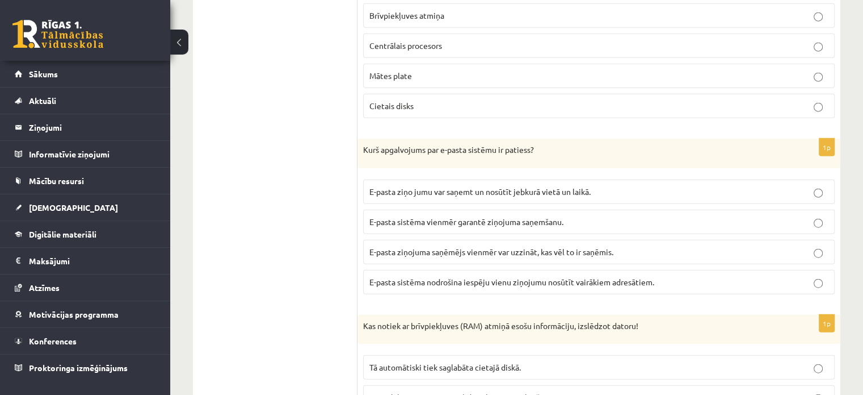
drag, startPoint x: 445, startPoint y: 264, endPoint x: 393, endPoint y: 275, distance: 52.9
click at [442, 276] on span "E-pasta sistēma nodrošina iespēju vienu ziņojumu nosūtīt vairākiem adresātiem." at bounding box center [512, 281] width 285 height 10
click at [408, 276] on span "E-pasta sistēma nodrošina iespēju vienu ziņojumu nosūtīt vairākiem adresātiem." at bounding box center [512, 281] width 285 height 10
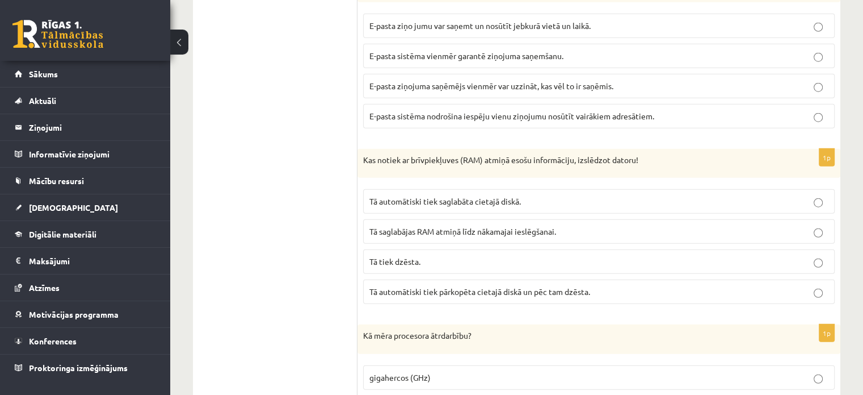
scroll to position [2872, 0]
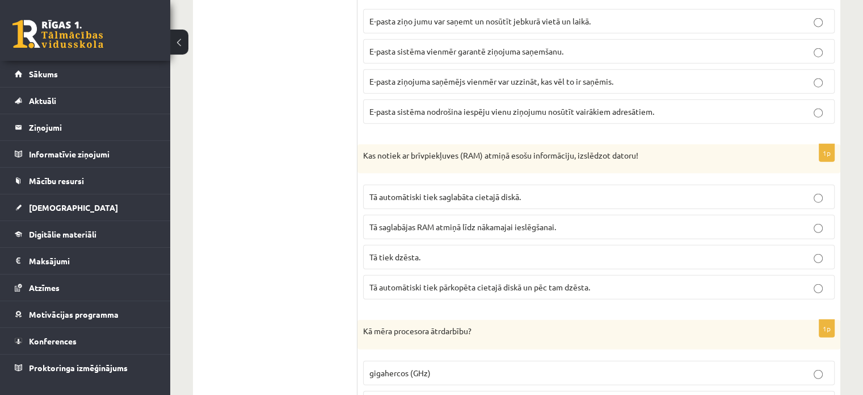
click at [386, 251] on span "Tā tiek dzēsta." at bounding box center [395, 256] width 51 height 10
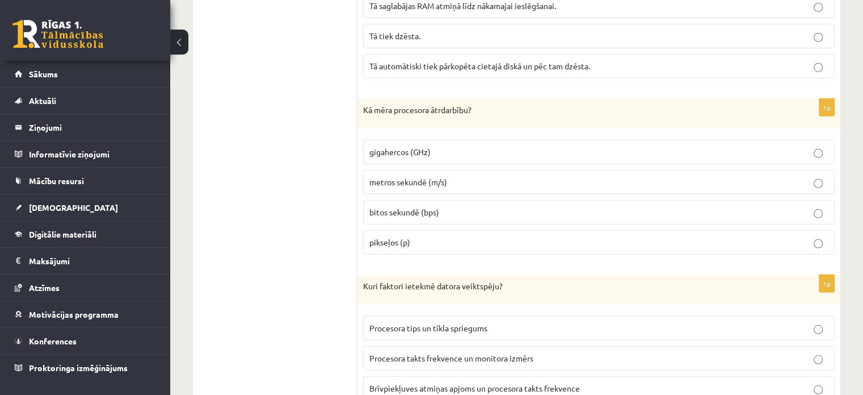
scroll to position [3099, 0]
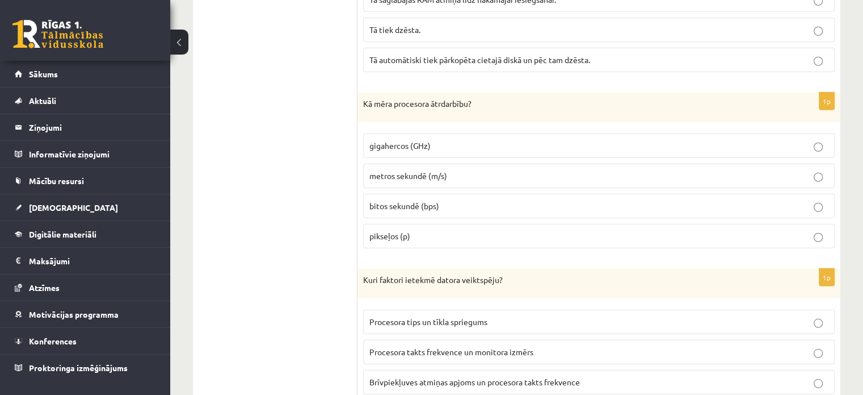
click at [431, 140] on p "gigahercos (GHz)" at bounding box center [599, 146] width 459 height 12
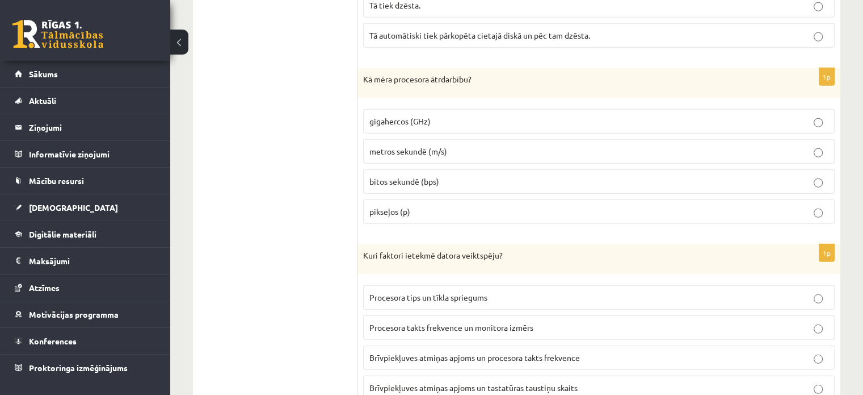
scroll to position [3156, 0]
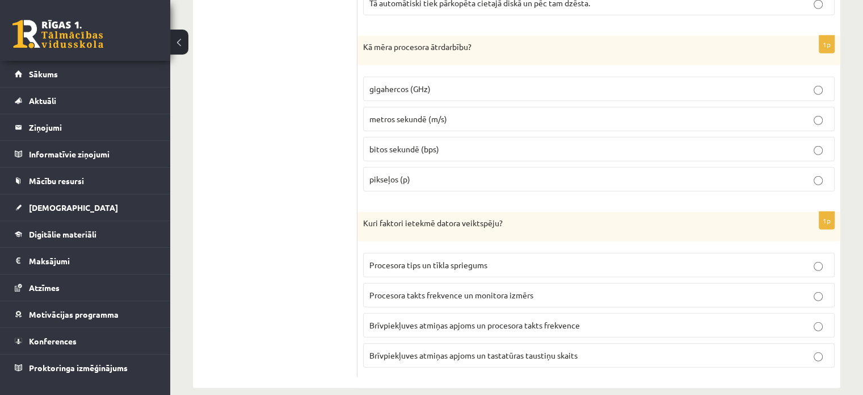
click at [547, 320] on span "Brīvpiekļuves atmiņas apjoms un procesora takts frekvence" at bounding box center [475, 325] width 211 height 10
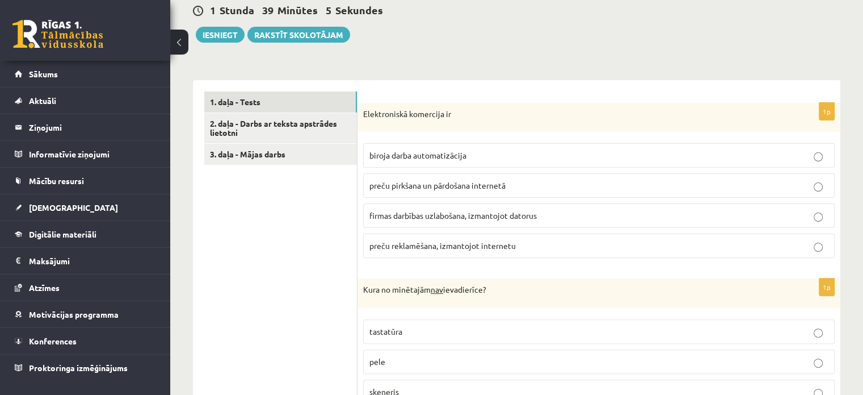
scroll to position [261, 0]
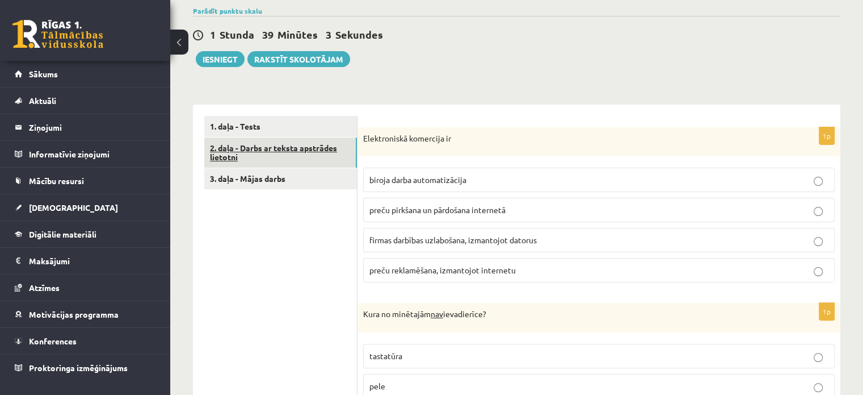
click at [308, 145] on link "2. daļa - Darbs ar teksta apstrādes lietotni" at bounding box center [280, 152] width 153 height 31
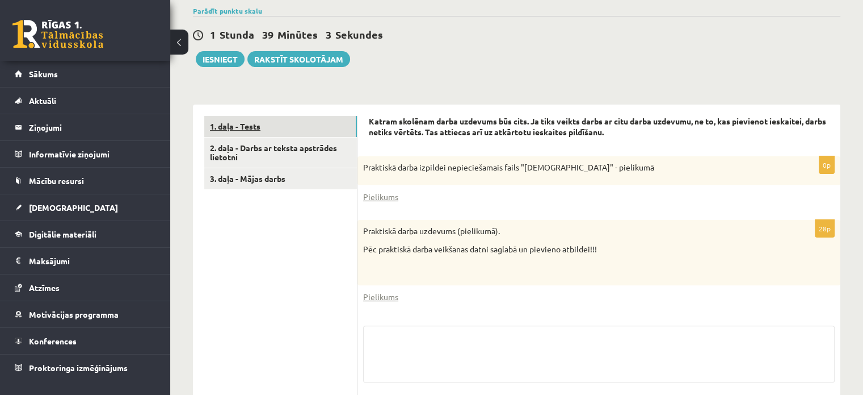
click at [304, 127] on link "1. daļa - Tests" at bounding box center [280, 126] width 153 height 21
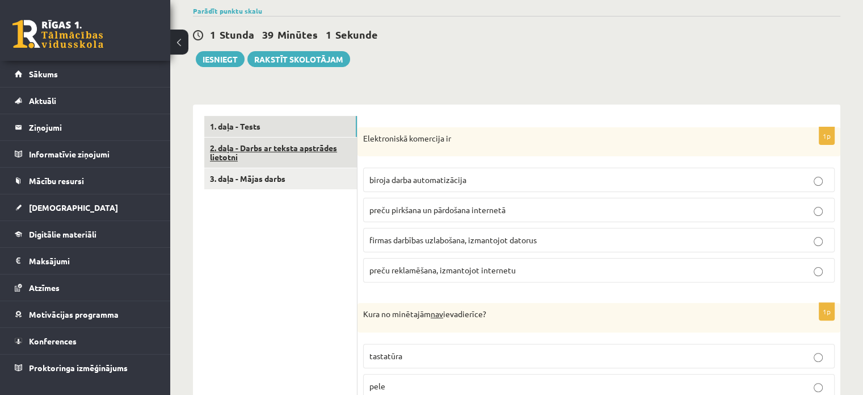
click at [288, 146] on link "2. daļa - Darbs ar teksta apstrādes lietotni" at bounding box center [280, 152] width 153 height 31
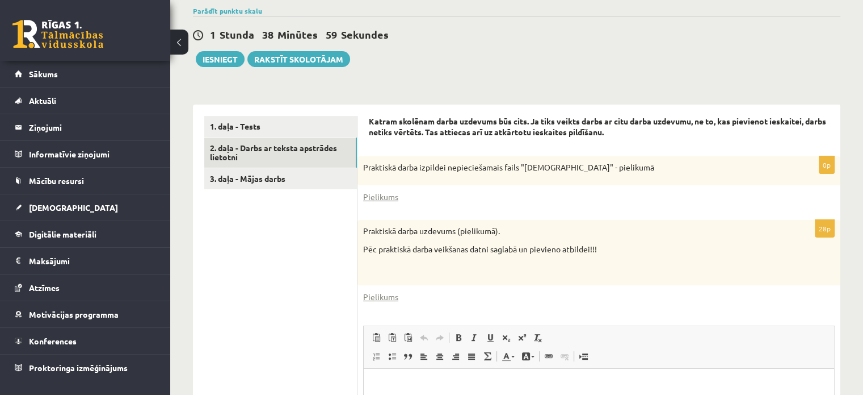
scroll to position [0, 0]
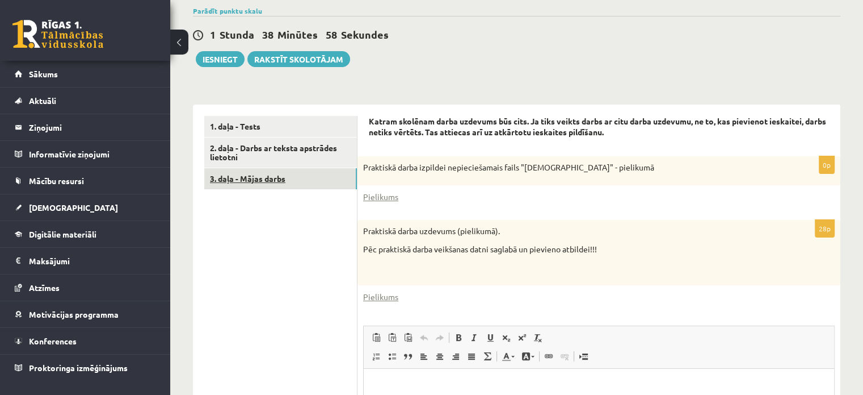
click at [311, 182] on link "3. daļa - Mājas darbs" at bounding box center [280, 178] width 153 height 21
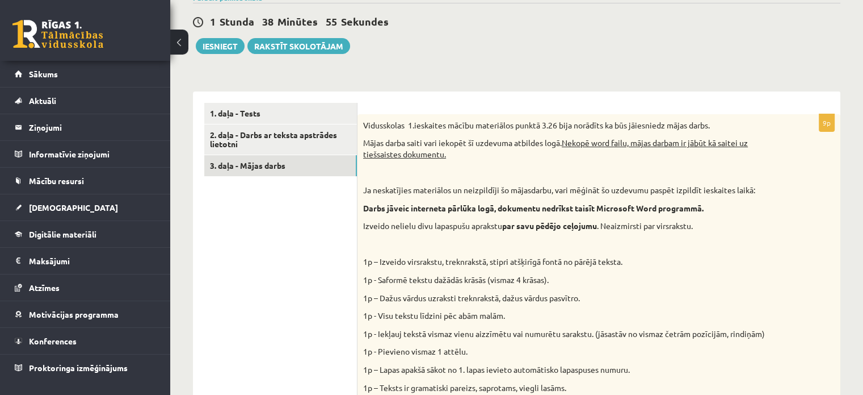
scroll to position [261, 0]
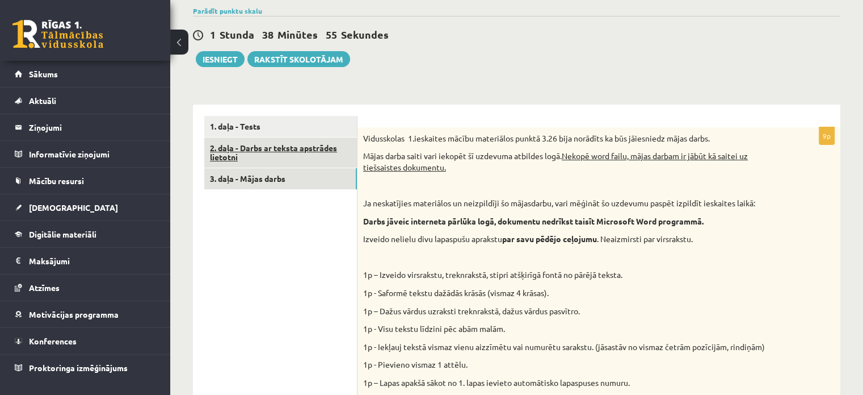
click at [307, 153] on link "2. daļa - Darbs ar teksta apstrādes lietotni" at bounding box center [280, 152] width 153 height 31
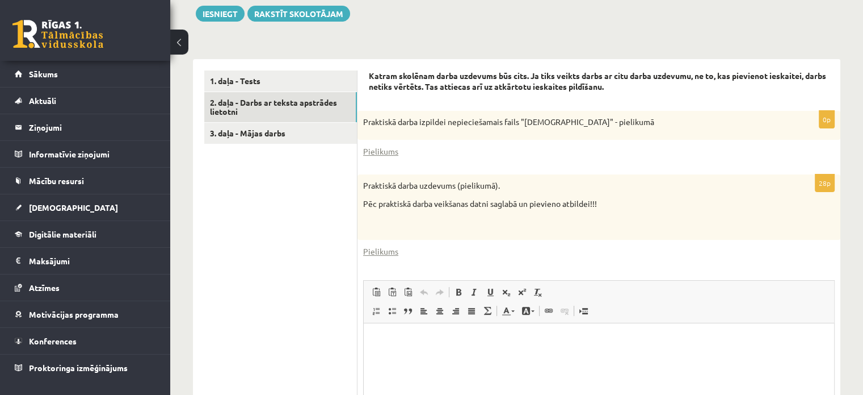
scroll to position [291, 0]
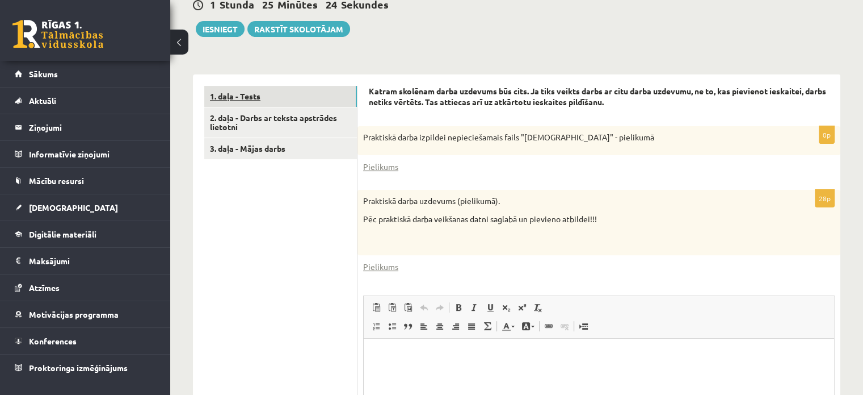
click at [283, 98] on link "1. daļa - Tests" at bounding box center [280, 96] width 153 height 21
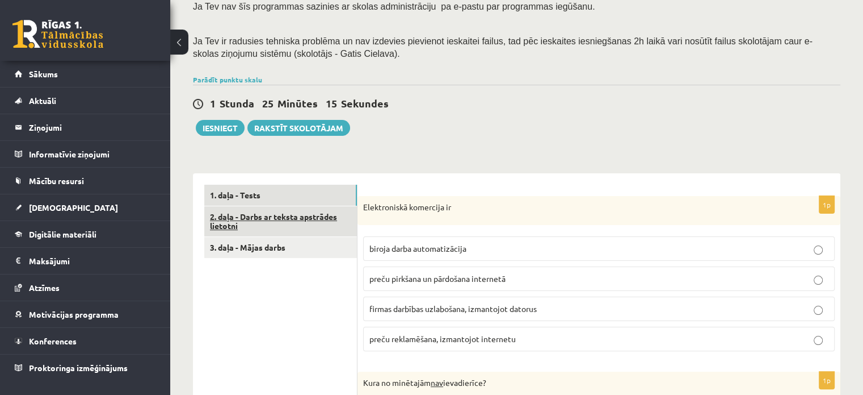
scroll to position [227, 0]
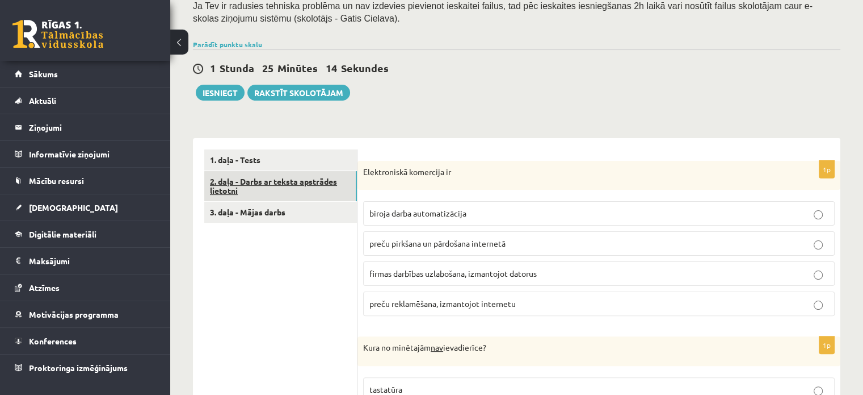
click at [316, 190] on link "2. daļa - Darbs ar teksta apstrādes lietotni" at bounding box center [280, 186] width 153 height 31
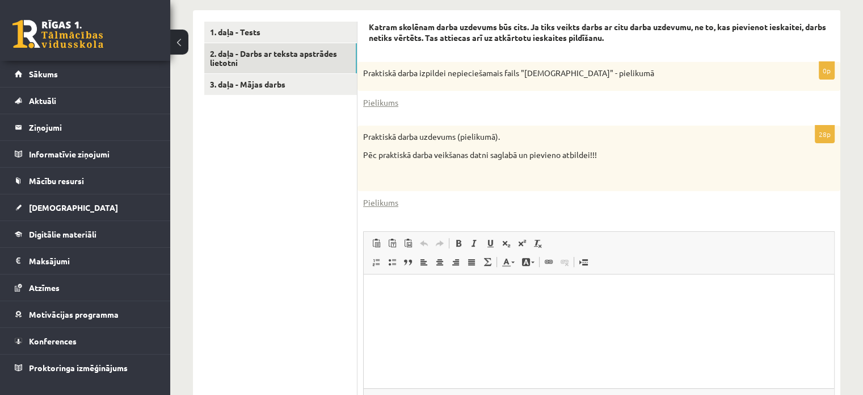
scroll to position [347, 0]
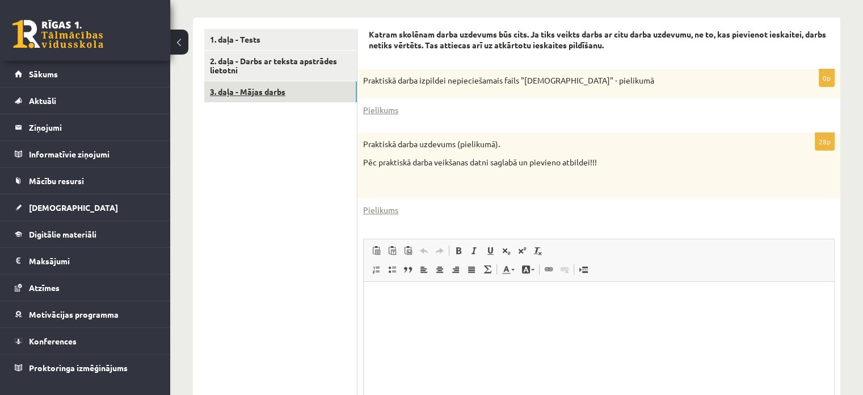
click at [307, 97] on link "3. daļa - Mājas darbs" at bounding box center [280, 91] width 153 height 21
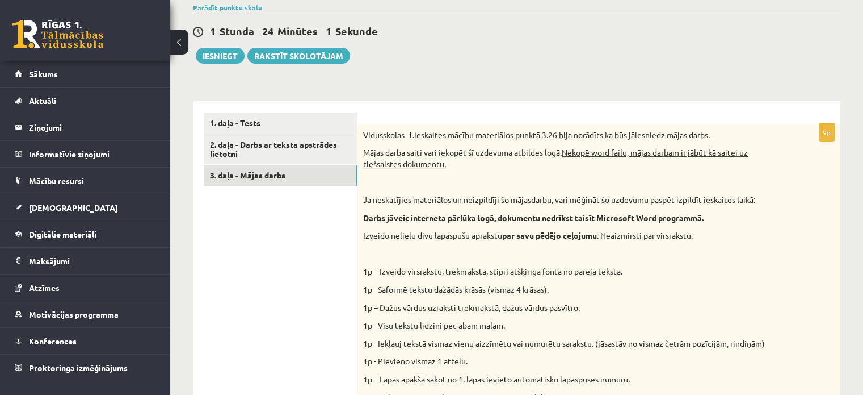
scroll to position [262, 0]
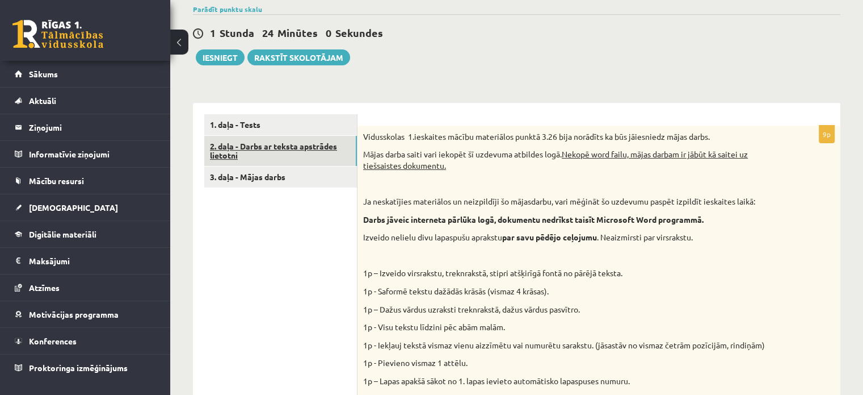
click at [294, 146] on link "2. daļa - Darbs ar teksta apstrādes lietotni" at bounding box center [280, 151] width 153 height 31
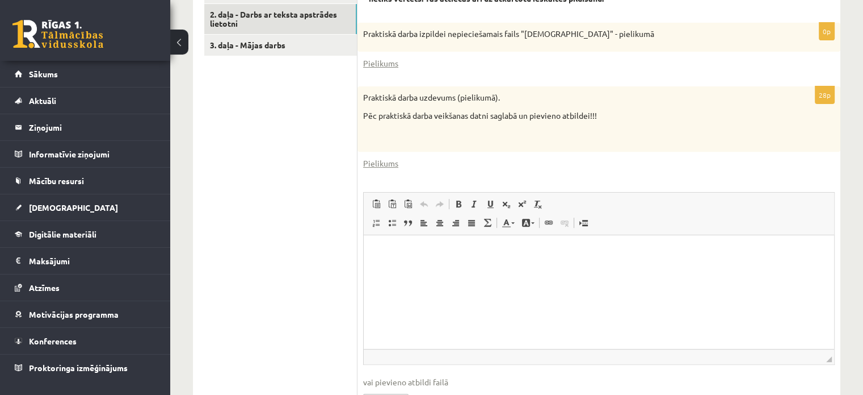
scroll to position [404, 0]
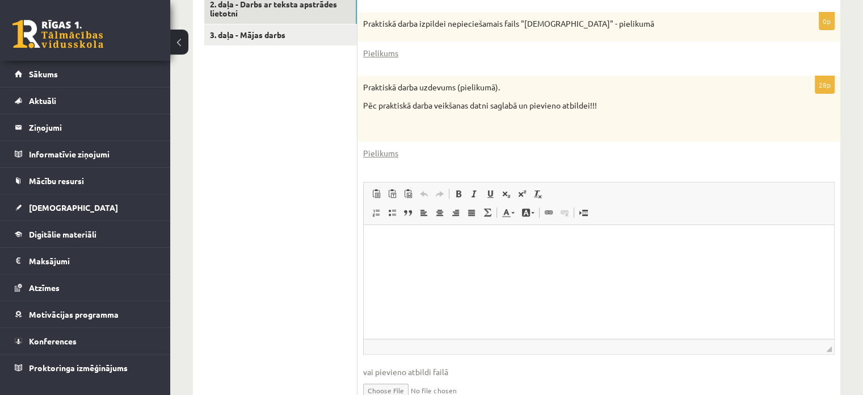
click at [502, 156] on div "Pielikums" at bounding box center [599, 153] width 472 height 12
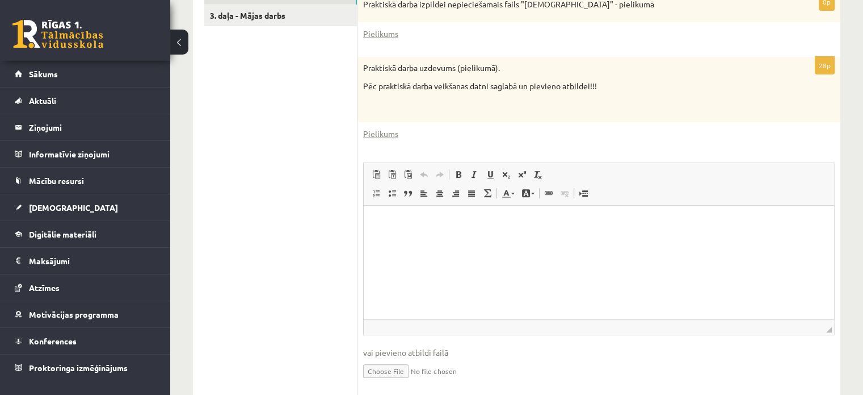
scroll to position [461, 0]
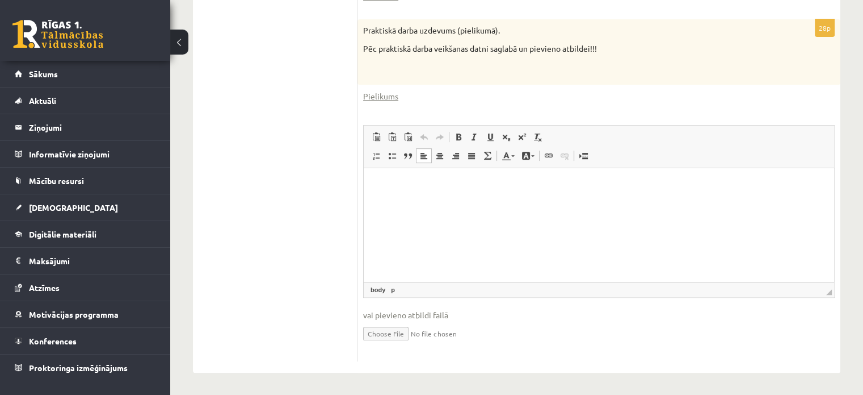
click at [467, 203] on html at bounding box center [599, 185] width 471 height 35
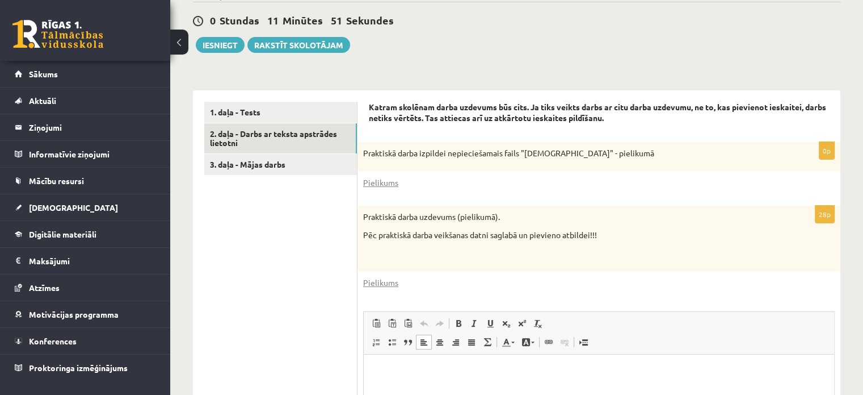
scroll to position [291, 0]
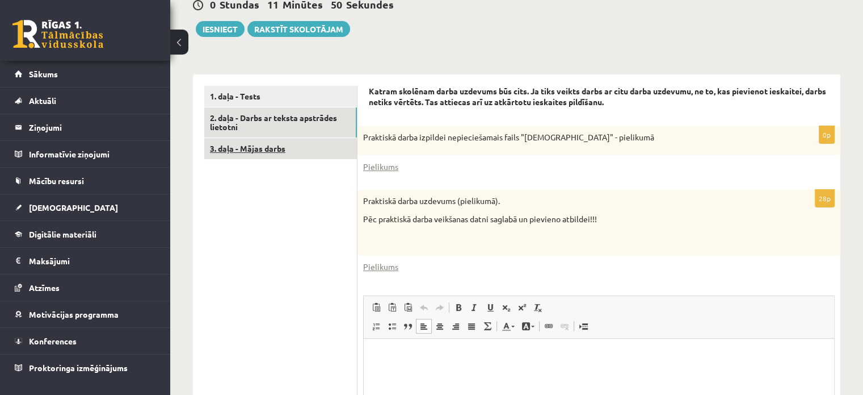
click at [337, 156] on link "3. daļa - Mājas darbs" at bounding box center [280, 148] width 153 height 21
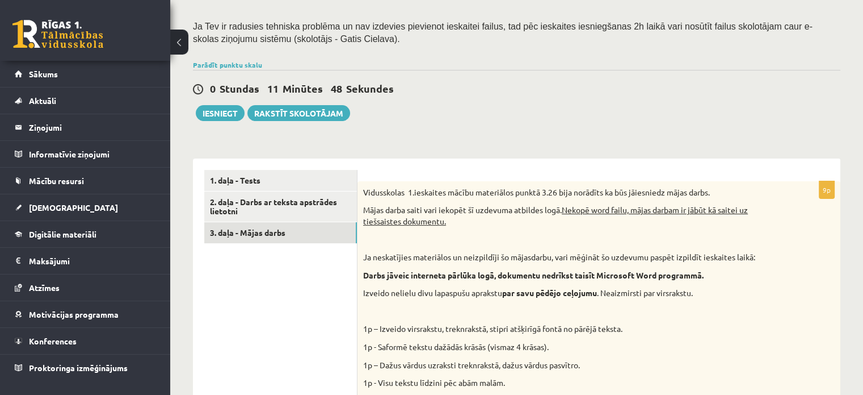
scroll to position [0, 0]
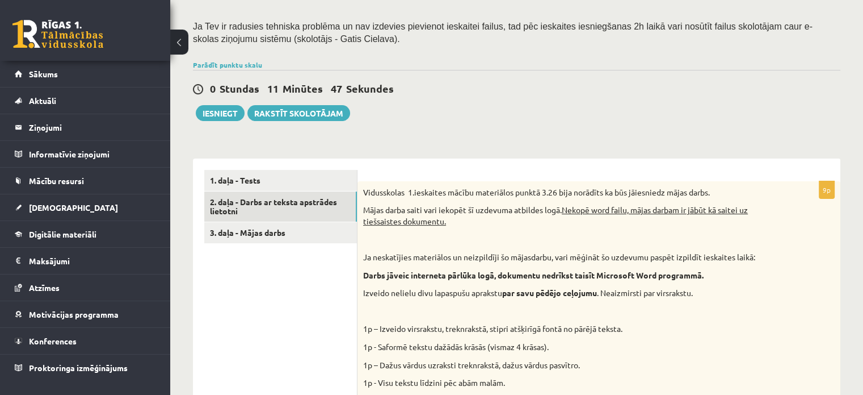
drag, startPoint x: 260, startPoint y: 207, endPoint x: 319, endPoint y: 100, distance: 121.5
click at [261, 206] on link "2. daļa - Darbs ar teksta apstrādes lietotni" at bounding box center [280, 206] width 153 height 31
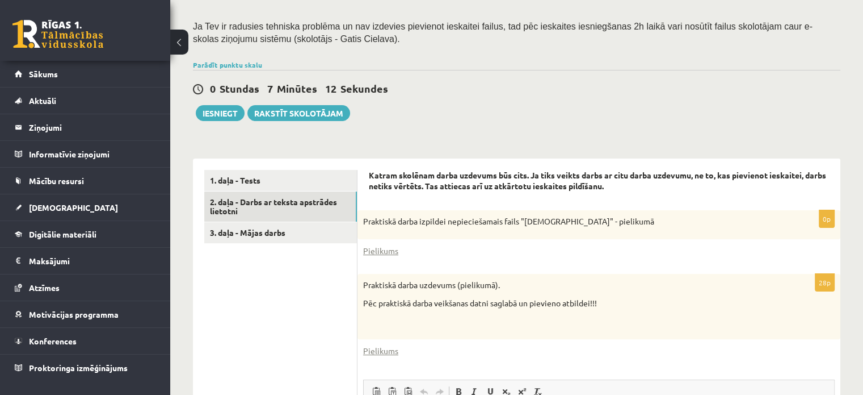
scroll to position [461, 0]
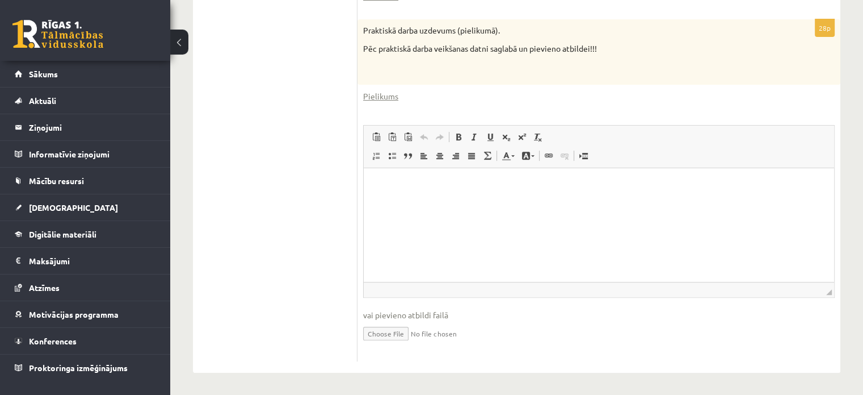
click at [395, 329] on input "file" at bounding box center [599, 332] width 472 height 23
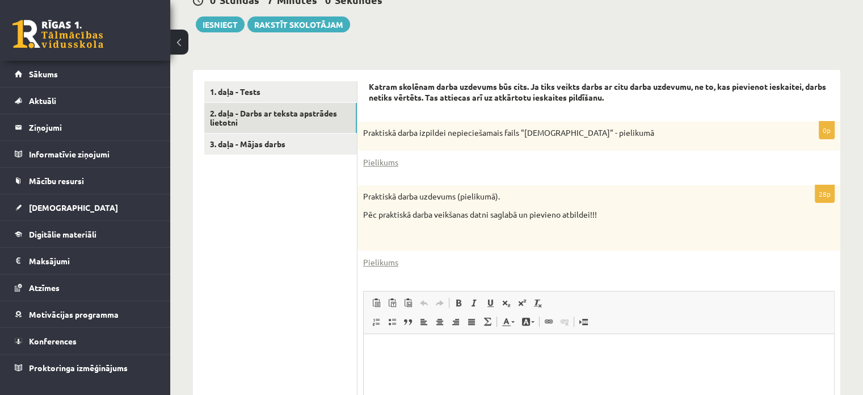
scroll to position [177, 0]
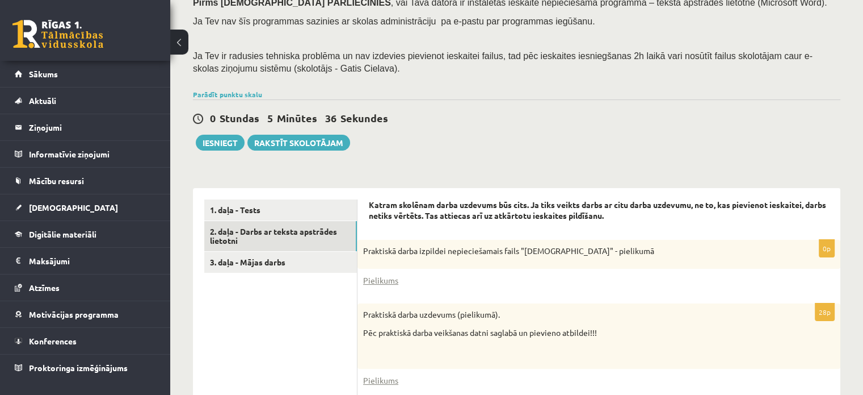
drag, startPoint x: 488, startPoint y: 135, endPoint x: 495, endPoint y: 131, distance: 7.9
click at [490, 133] on div "0 Stundas 5 Minūtes 36 Sekundes Ieskaite saglabāta! Iesniegt Rakstīt skolotājam" at bounding box center [517, 124] width 648 height 51
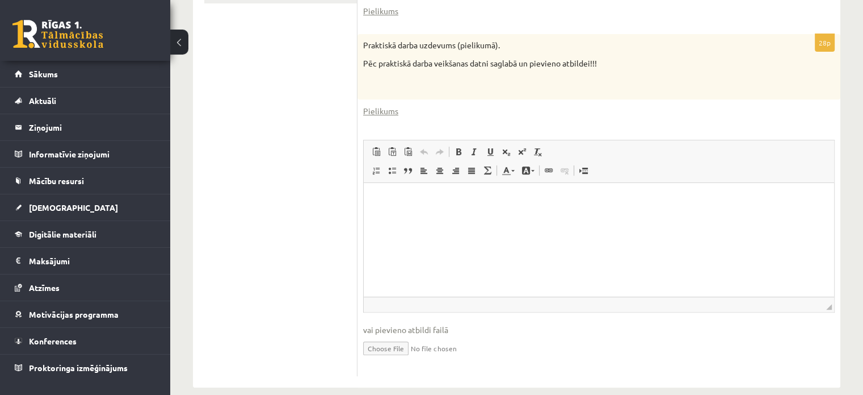
scroll to position [461, 0]
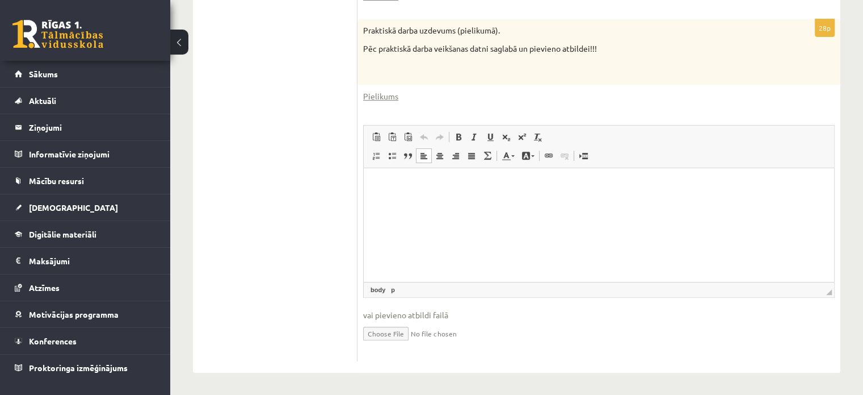
click at [447, 171] on html at bounding box center [599, 185] width 471 height 35
drag, startPoint x: 439, startPoint y: 204, endPoint x: 413, endPoint y: 190, distance: 30.0
click at [413, 190] on p "Bagātinātā teksta redaktors, wiswyg-editor-user-answer-47024901651220" at bounding box center [599, 185] width 448 height 12
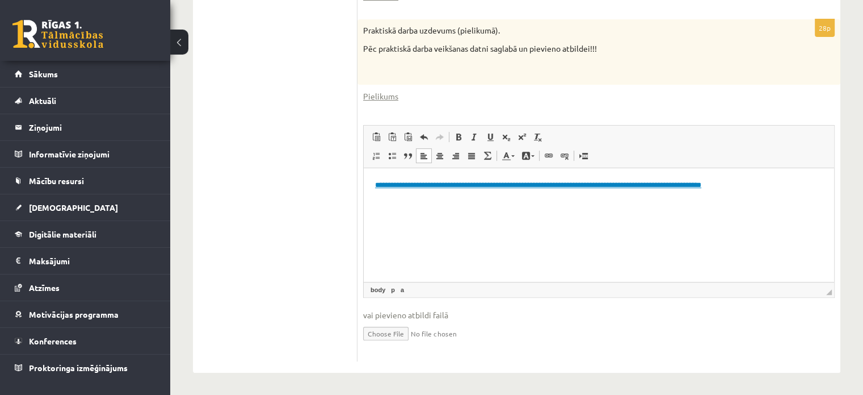
click at [307, 158] on ul "1. daļa - Tests 2. daļa - Darbs ar teksta apstrādes lietotni 3. daļa - Mājas da…" at bounding box center [280, 138] width 153 height 446
click at [802, 187] on p "**********" at bounding box center [599, 185] width 448 height 12
click at [639, 203] on html "**********" at bounding box center [599, 185] width 471 height 35
click at [803, 186] on p "**********" at bounding box center [599, 185] width 448 height 12
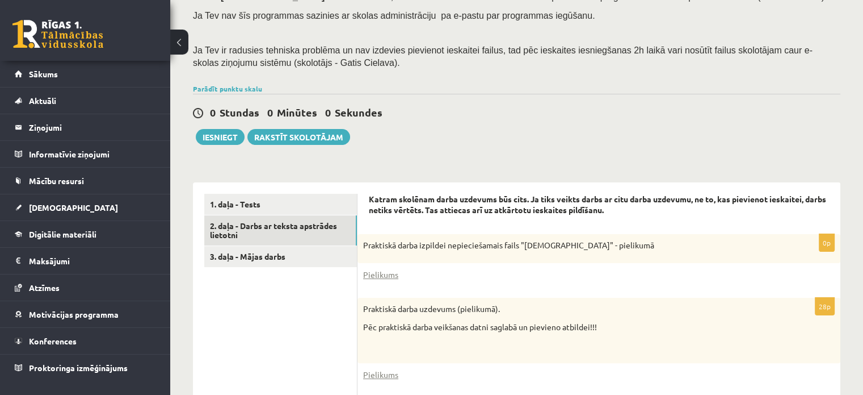
scroll to position [177, 0]
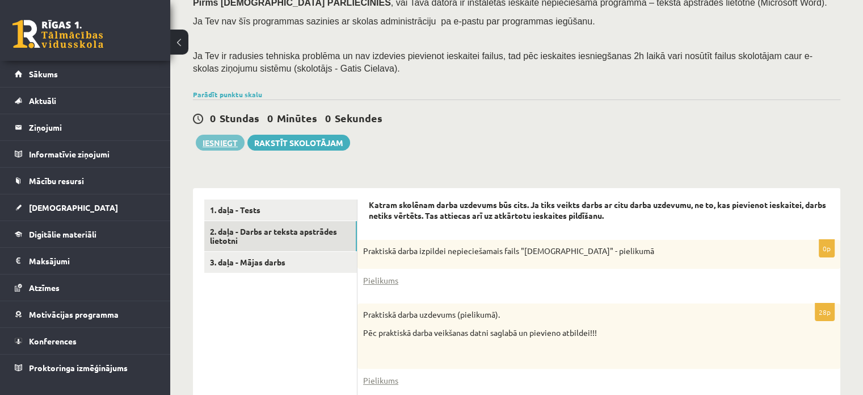
click at [218, 139] on button "Iesniegt" at bounding box center [220, 143] width 49 height 16
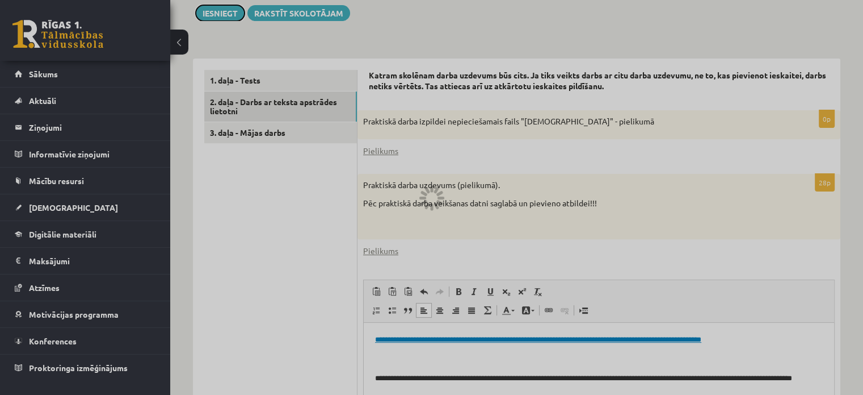
scroll to position [341, 0]
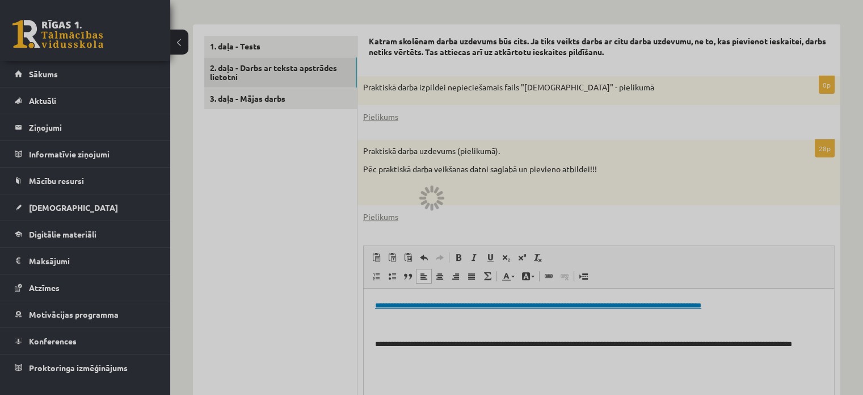
click at [684, 142] on div at bounding box center [431, 197] width 863 height 395
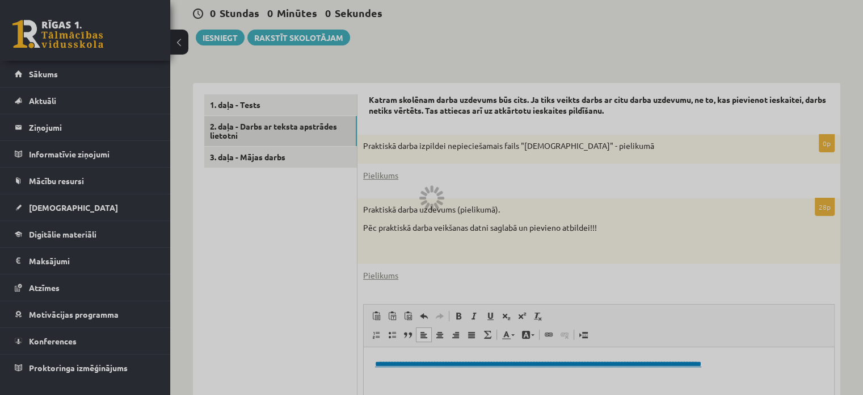
scroll to position [0, 0]
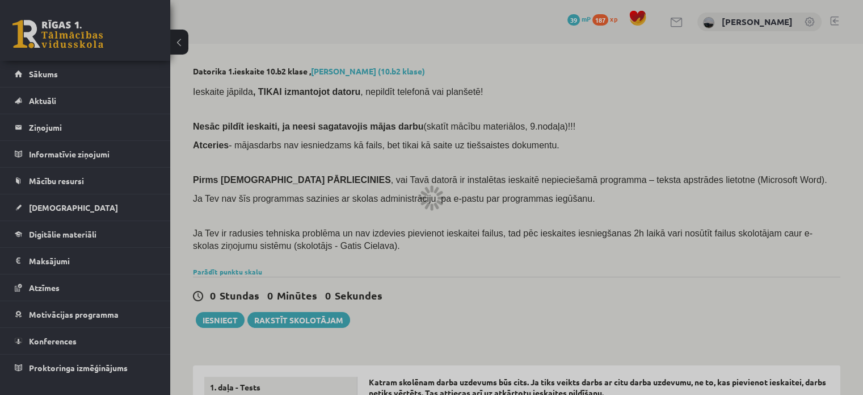
click at [499, 172] on div at bounding box center [431, 197] width 863 height 395
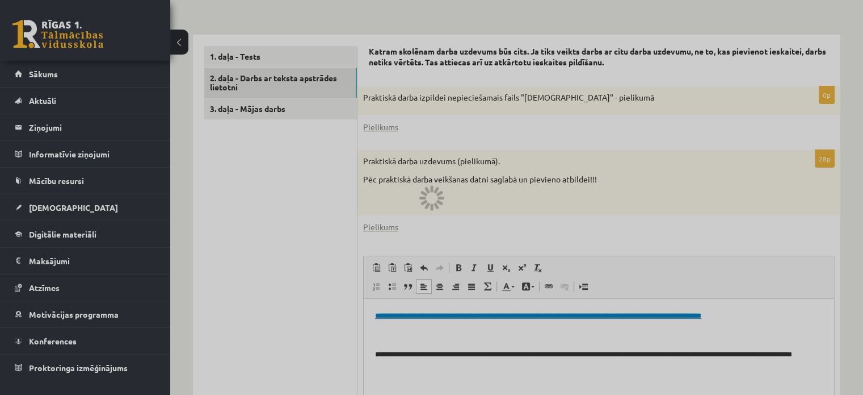
scroll to position [347, 0]
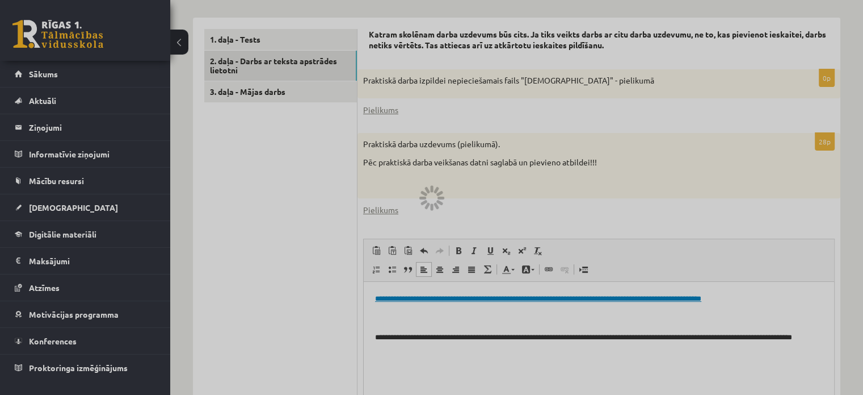
click at [507, 245] on div at bounding box center [431, 197] width 863 height 395
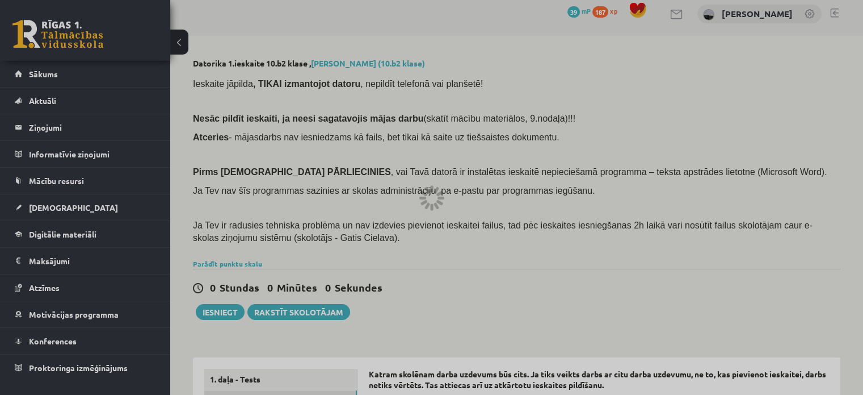
scroll to position [0, 0]
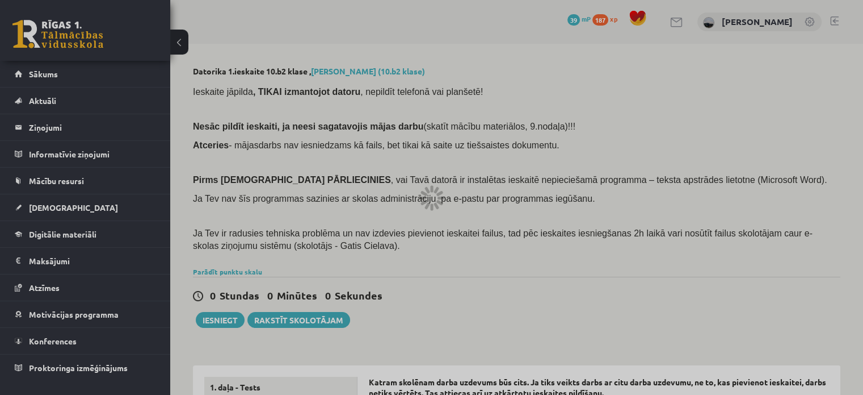
drag, startPoint x: 513, startPoint y: 259, endPoint x: 489, endPoint y: 220, distance: 45.9
click at [507, 253] on div at bounding box center [431, 197] width 863 height 395
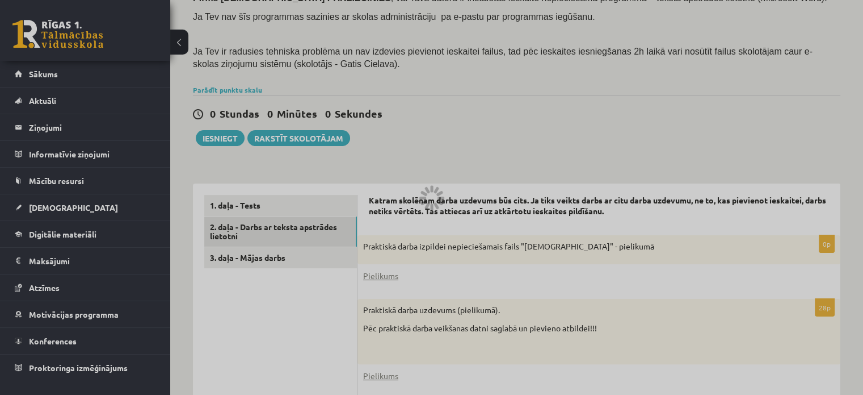
scroll to position [177, 0]
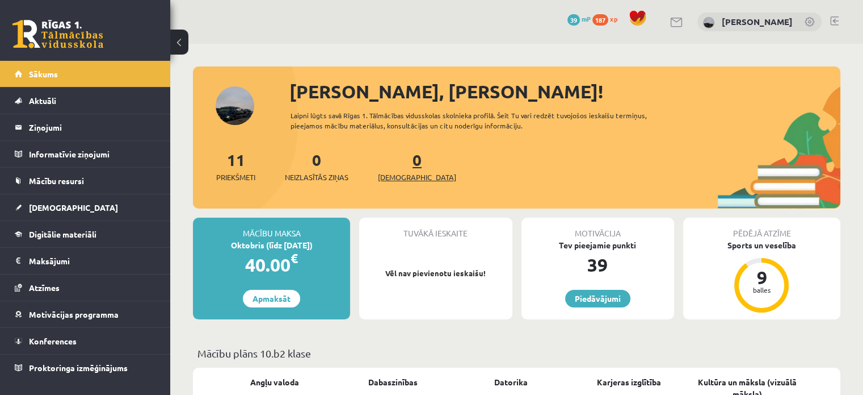
click at [401, 158] on link "0 Ieskaites" at bounding box center [417, 165] width 78 height 33
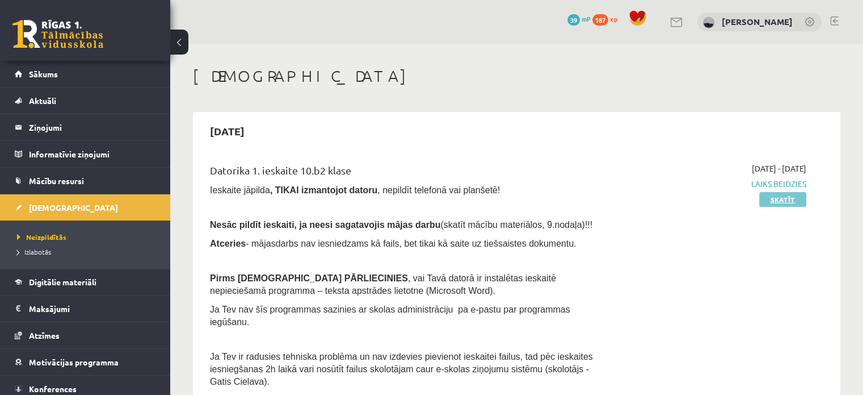
click at [768, 197] on link "Skatīt" at bounding box center [783, 199] width 47 height 15
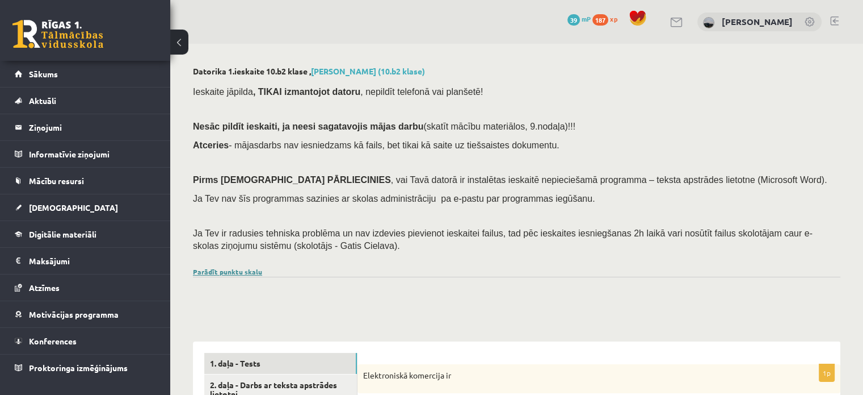
click at [241, 270] on link "Parādīt punktu skalu" at bounding box center [227, 271] width 69 height 9
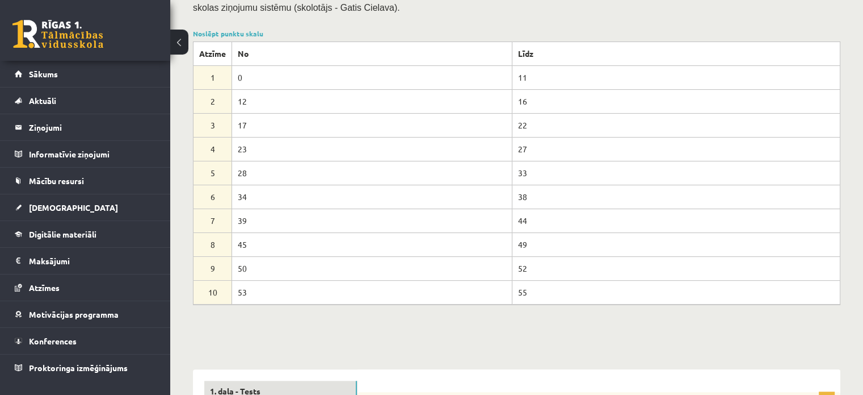
scroll to position [170, 0]
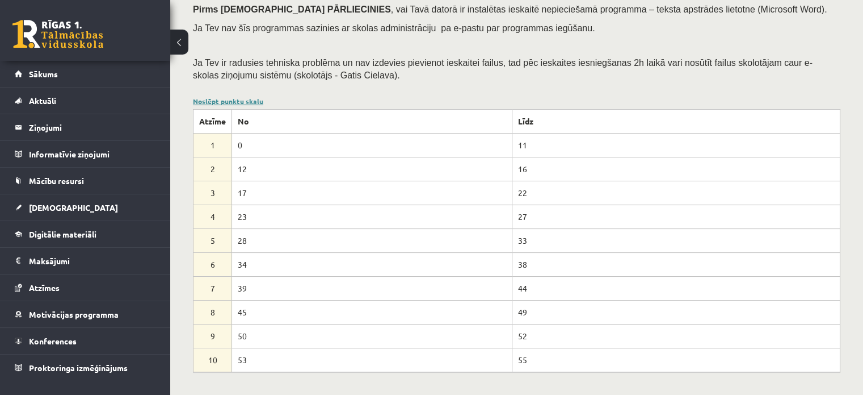
click at [258, 99] on link "Noslēpt punktu skalu" at bounding box center [228, 101] width 70 height 9
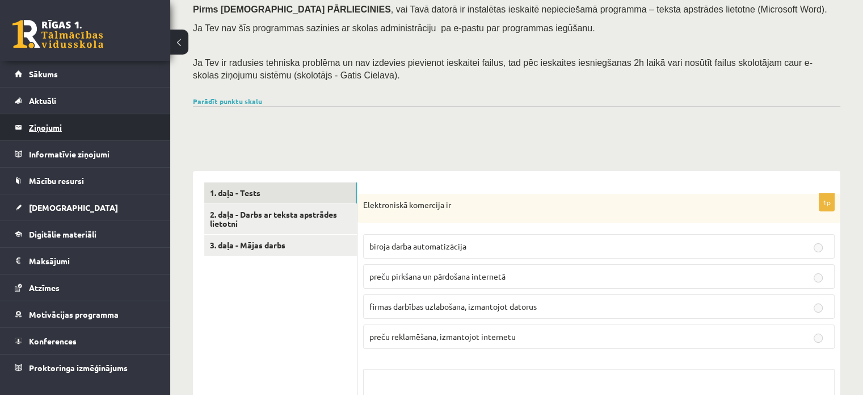
click at [36, 126] on legend "Ziņojumi 0" at bounding box center [92, 127] width 127 height 26
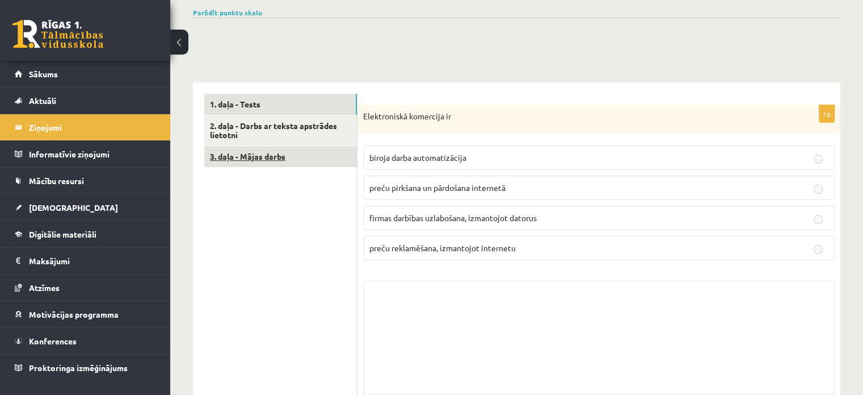
scroll to position [261, 0]
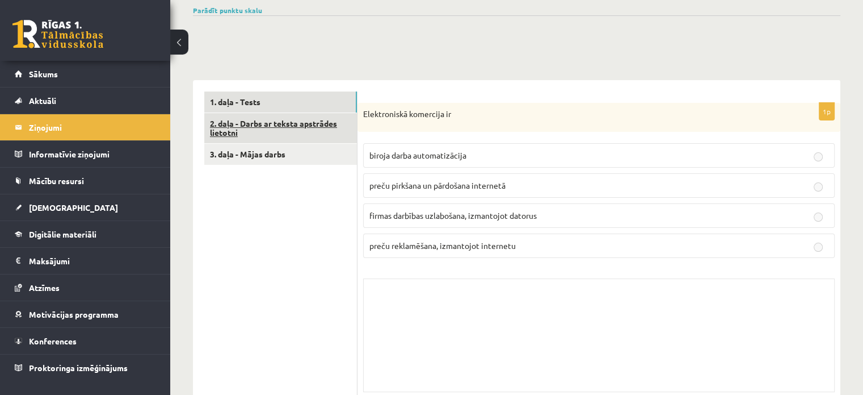
click at [318, 130] on link "2. daļa - Darbs ar teksta apstrādes lietotni" at bounding box center [280, 128] width 153 height 31
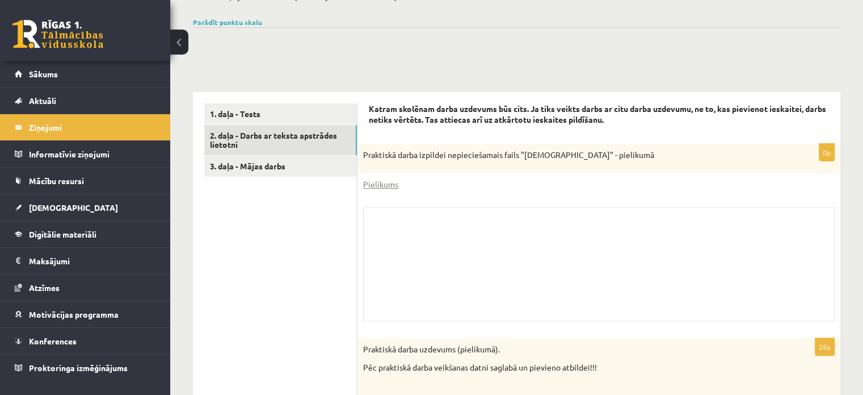
scroll to position [131, 0]
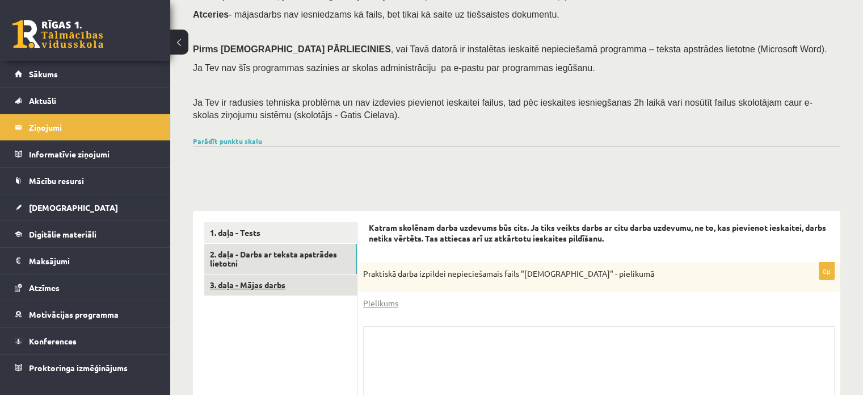
click at [234, 283] on link "3. daļa - Mājas darbs" at bounding box center [280, 284] width 153 height 21
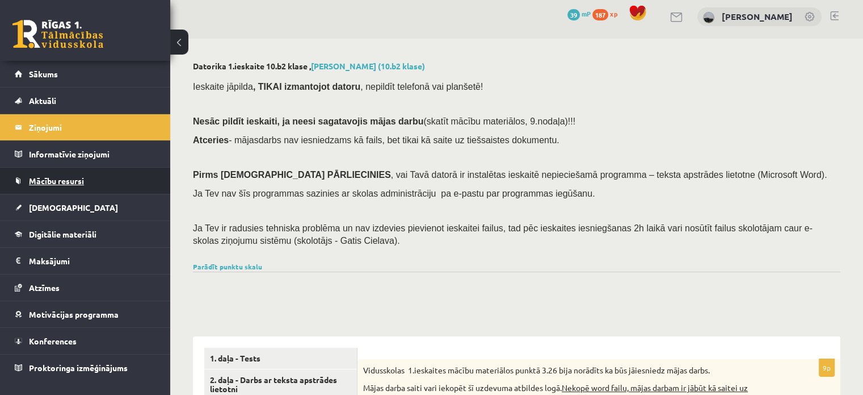
scroll to position [0, 0]
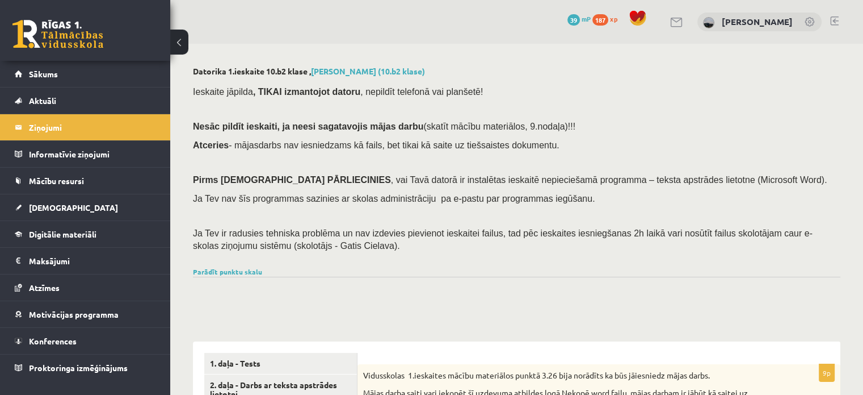
click at [43, 50] on div "0 Dāvanas 39 mP 187 xp" at bounding box center [85, 30] width 170 height 61
click at [46, 5] on div "0 Dāvanas 39 mP 187 xp" at bounding box center [85, 30] width 170 height 61
click at [22, 66] on link "Sākums" at bounding box center [85, 74] width 141 height 26
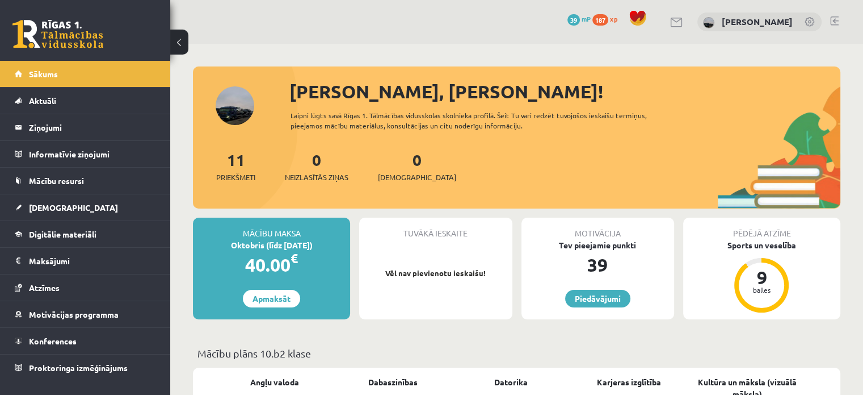
drag, startPoint x: 0, startPoint y: 0, endPoint x: 40, endPoint y: 32, distance: 51.7
click at [40, 32] on link at bounding box center [57, 34] width 91 height 28
click at [318, 170] on div "0 Neizlasītās ziņas" at bounding box center [317, 165] width 64 height 35
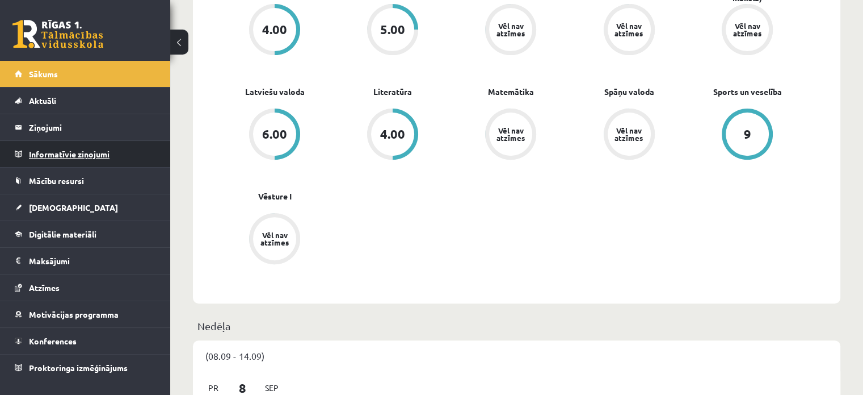
scroll to position [397, 0]
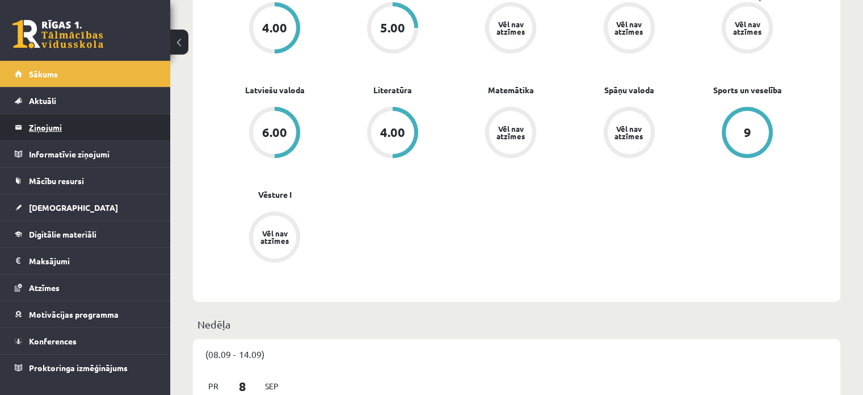
click at [41, 127] on legend "Ziņojumi 0" at bounding box center [92, 127] width 127 height 26
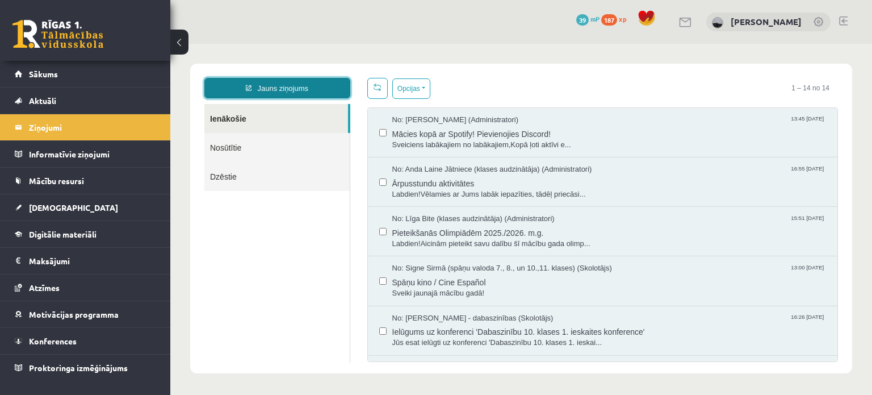
click at [317, 88] on link "Jauns ziņojums" at bounding box center [277, 88] width 146 height 20
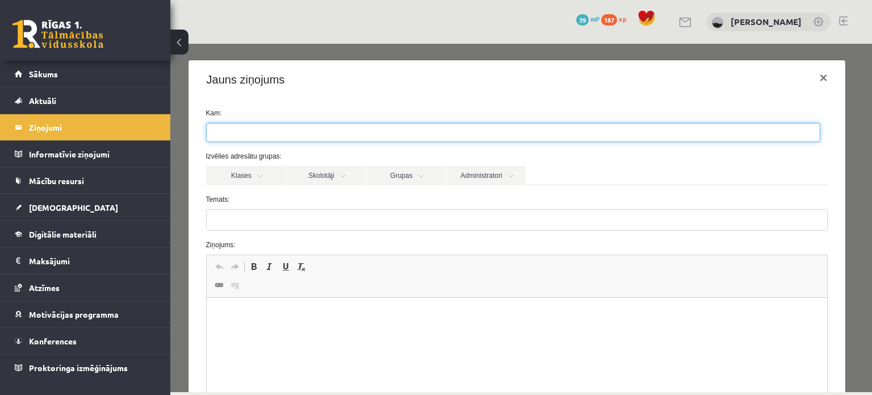
click at [337, 127] on ul at bounding box center [513, 132] width 613 height 18
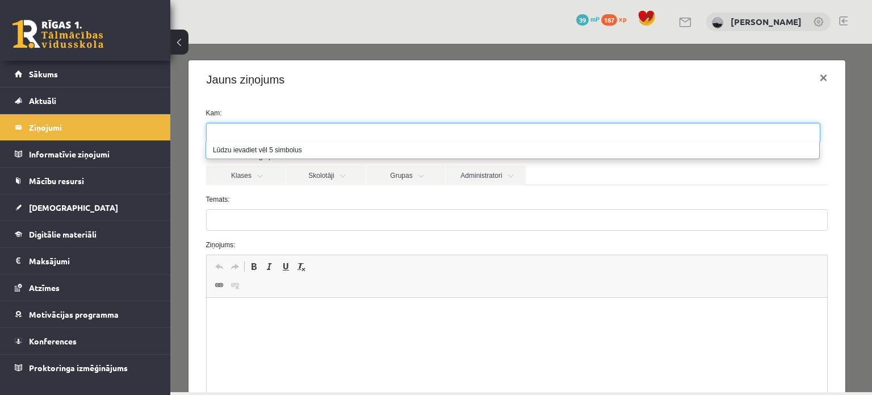
click at [305, 131] on ul at bounding box center [513, 132] width 613 height 18
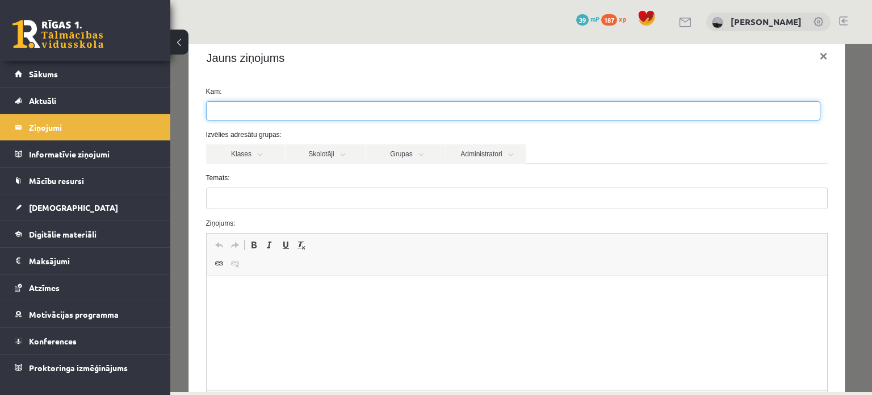
scroll to position [152, 0]
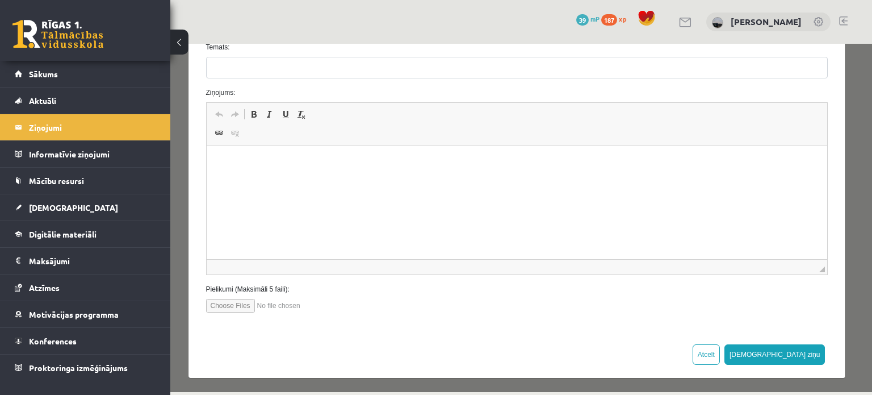
click at [301, 175] on html at bounding box center [516, 162] width 621 height 35
click at [238, 305] on input "file" at bounding box center [270, 306] width 129 height 14
type input "**********"
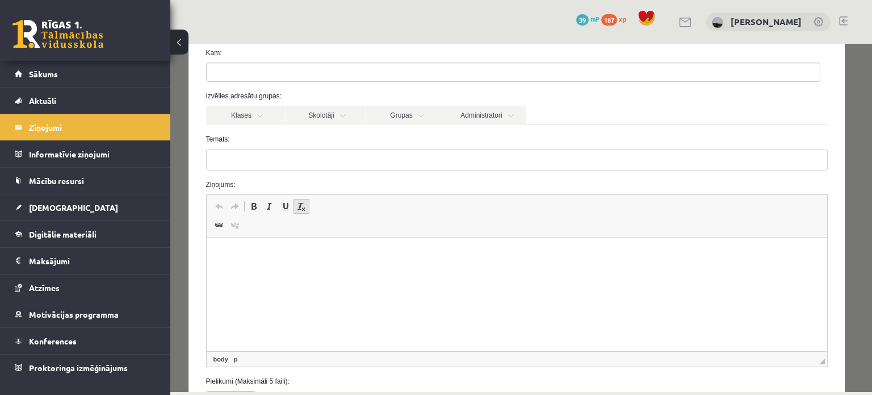
scroll to position [57, 0]
click at [322, 121] on link "Skolotāji" at bounding box center [325, 118] width 79 height 19
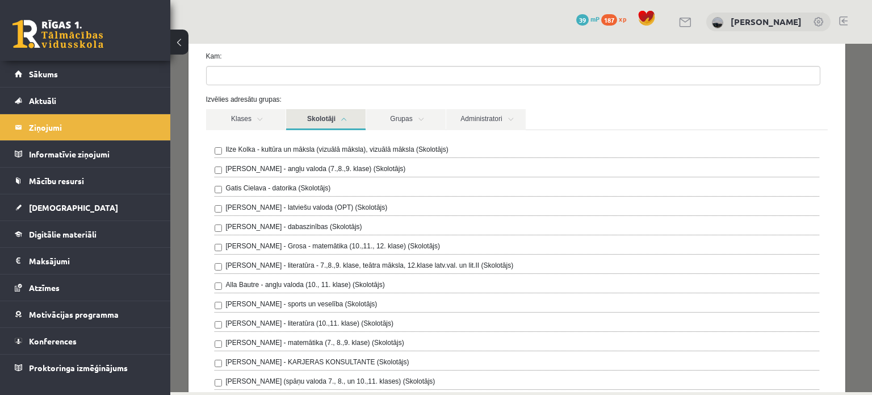
click at [300, 188] on label "Gatis Cielava - datorika (Skolotājs)" at bounding box center [278, 188] width 105 height 10
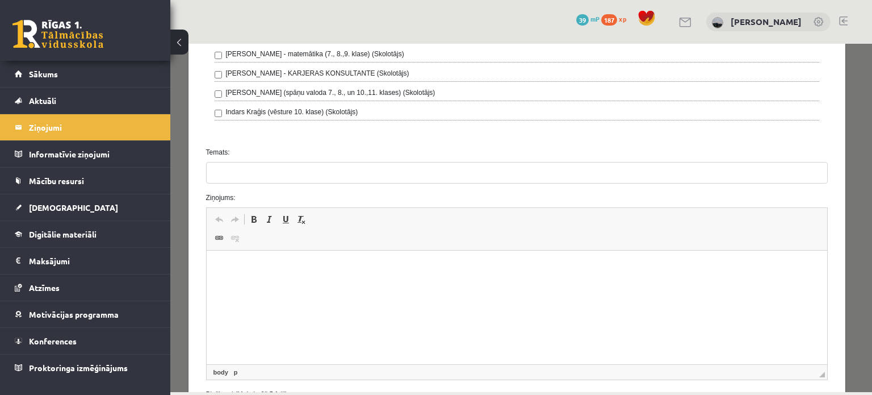
scroll to position [448, 0]
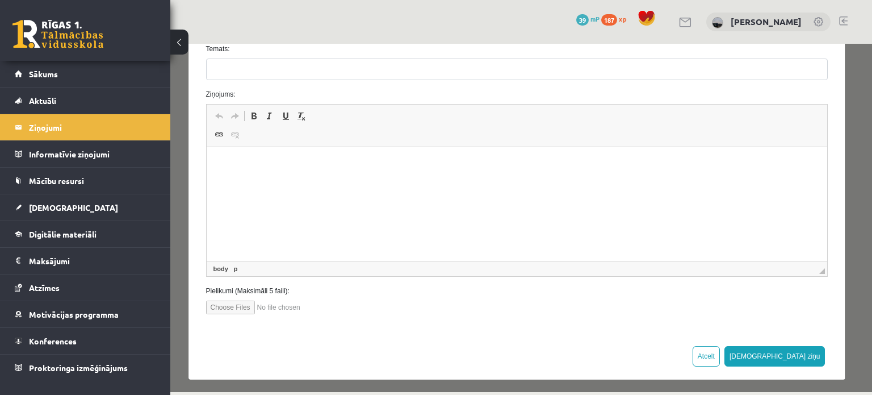
click at [257, 179] on html at bounding box center [516, 164] width 621 height 35
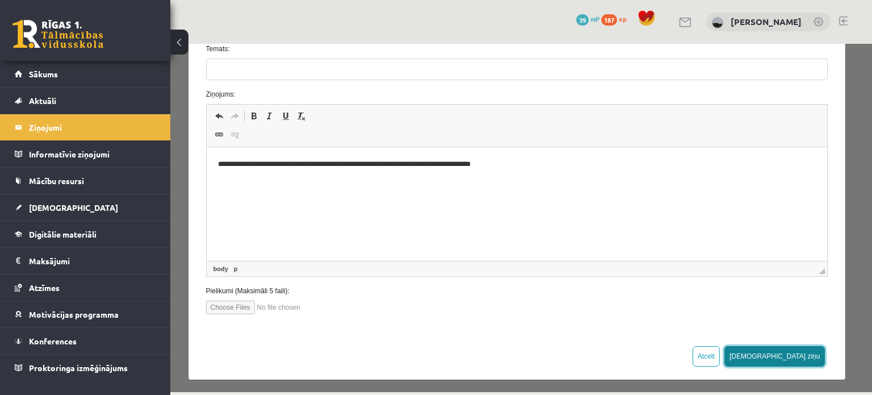
click at [799, 349] on button "[DEMOGRAPHIC_DATA] ziņu" at bounding box center [774, 356] width 101 height 20
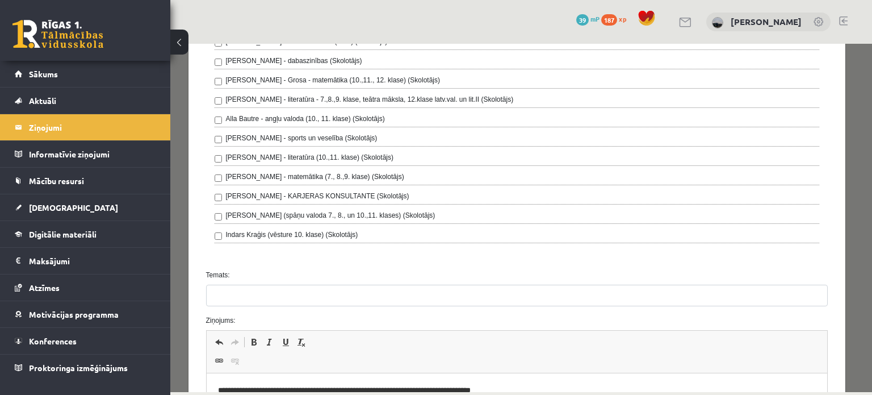
scroll to position [221, 0]
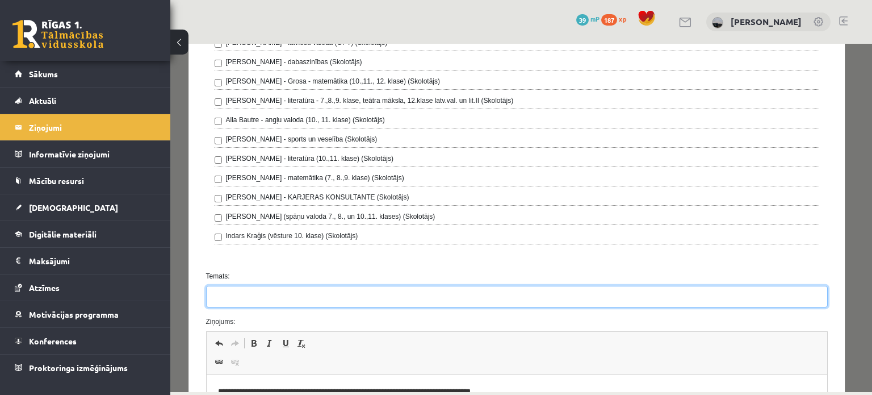
click at [272, 295] on input "Temats:" at bounding box center [517, 297] width 622 height 22
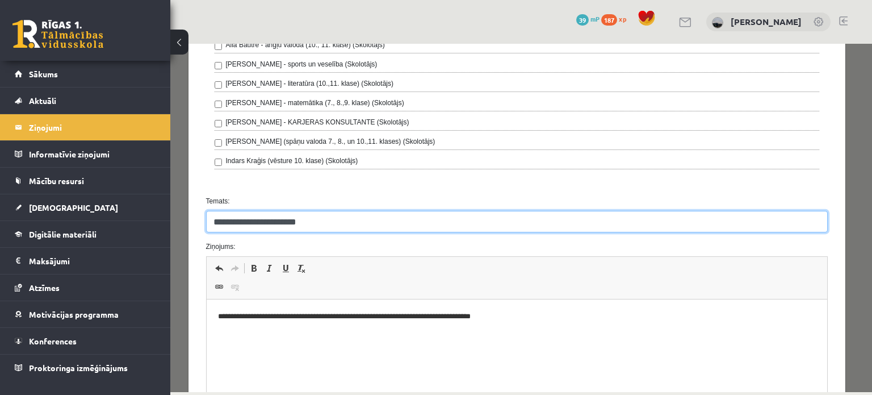
scroll to position [448, 0]
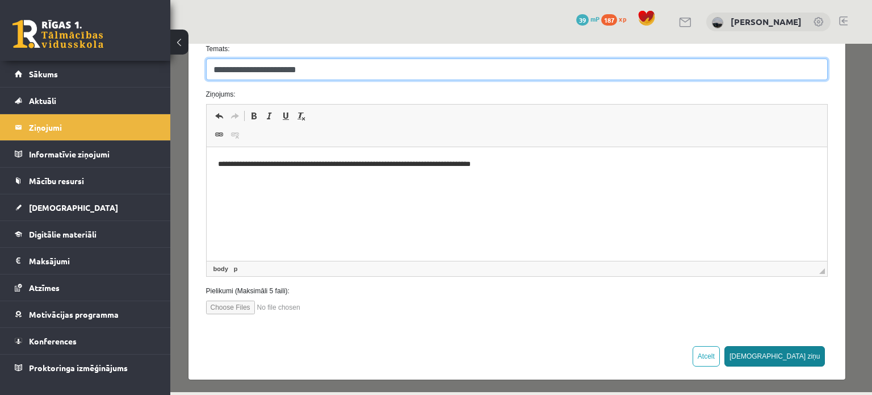
type input "**********"
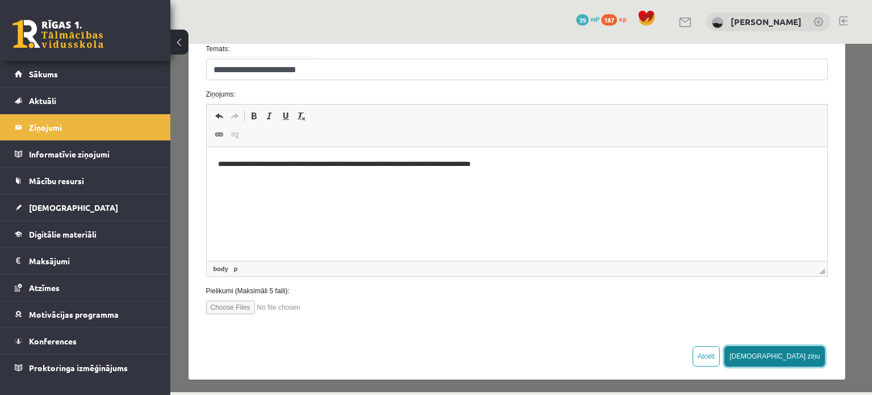
click at [800, 359] on button "[DEMOGRAPHIC_DATA] ziņu" at bounding box center [774, 356] width 101 height 20
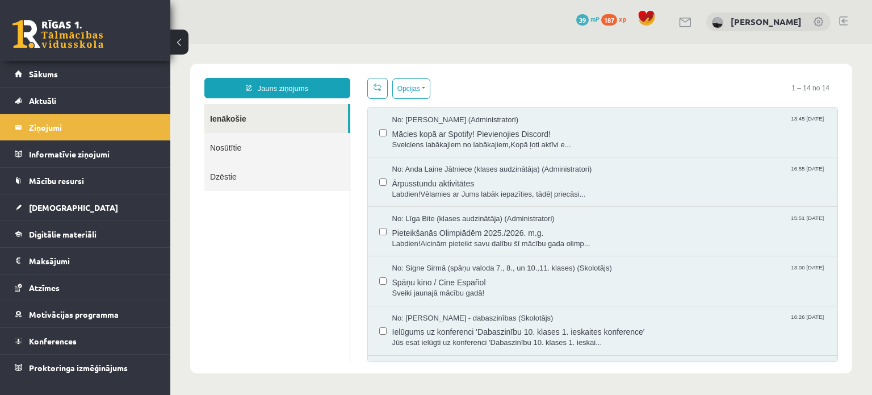
scroll to position [0, 0]
click at [69, 36] on link at bounding box center [57, 34] width 91 height 28
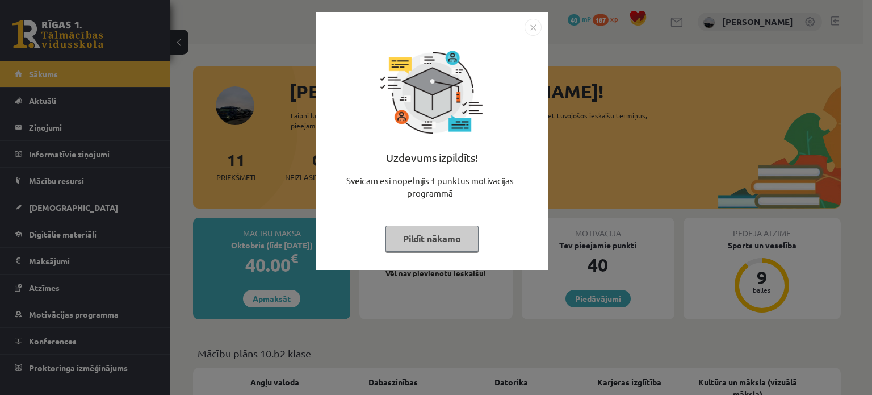
click at [434, 242] on button "Pildīt nākamo" at bounding box center [431, 238] width 93 height 26
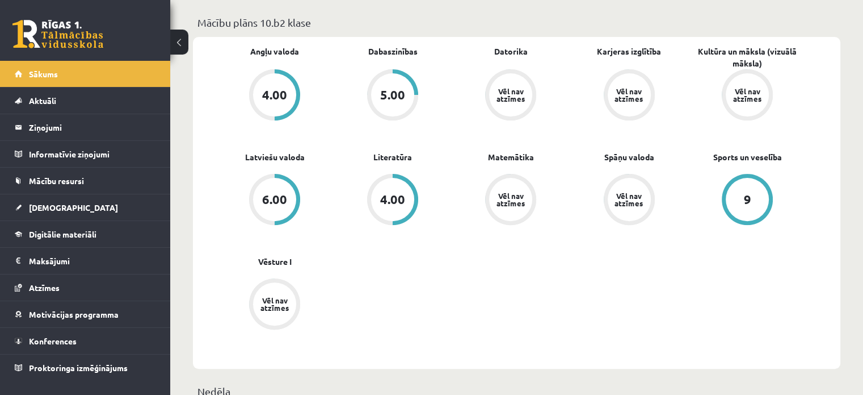
scroll to position [284, 0]
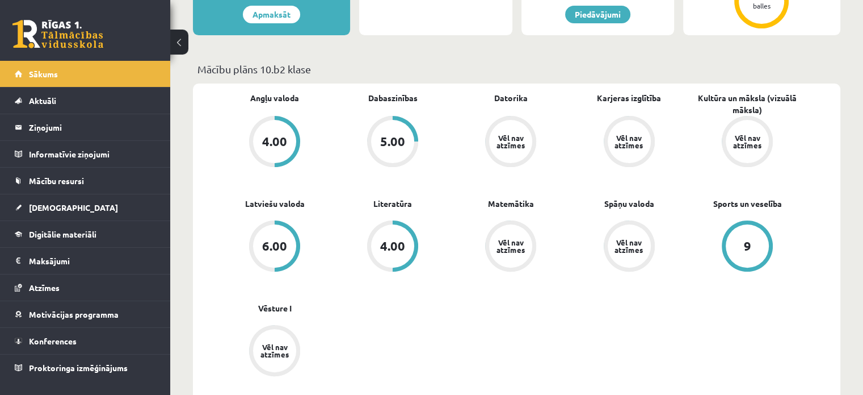
click at [396, 127] on div "5.00" at bounding box center [392, 141] width 43 height 43
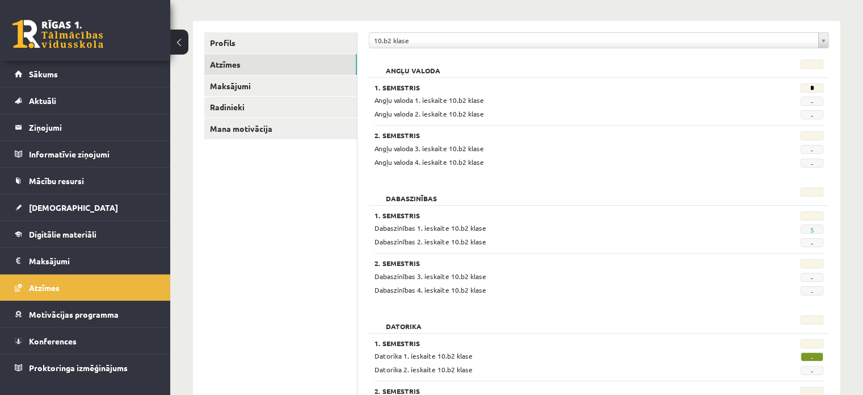
scroll to position [170, 0]
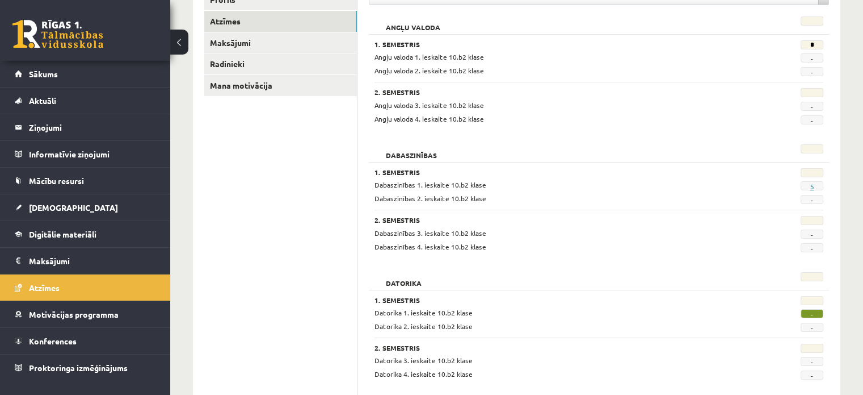
click at [810, 185] on link "5" at bounding box center [812, 186] width 4 height 9
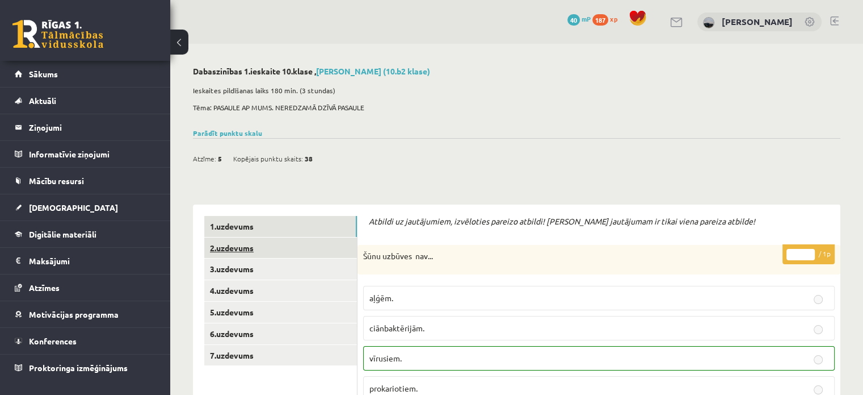
click at [259, 248] on link "2.uzdevums" at bounding box center [280, 247] width 153 height 21
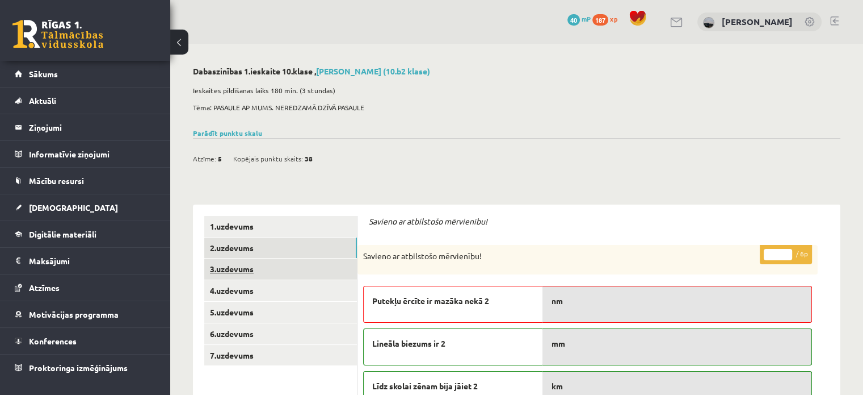
click at [284, 261] on link "3.uzdevums" at bounding box center [280, 268] width 153 height 21
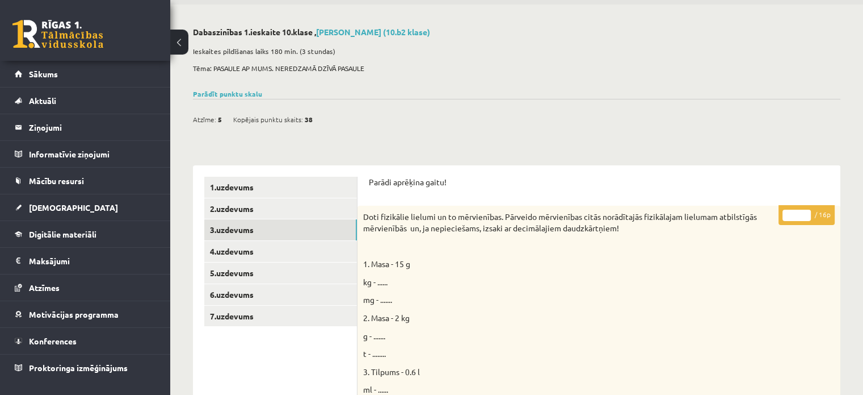
scroll to position [114, 0]
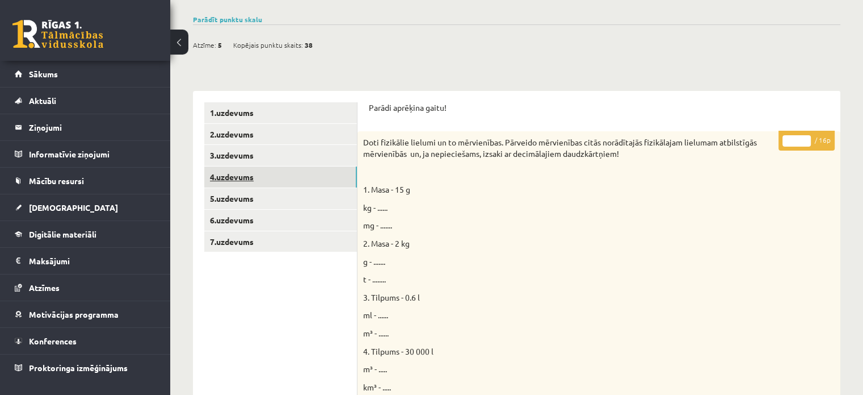
click at [261, 182] on link "4.uzdevums" at bounding box center [280, 176] width 153 height 21
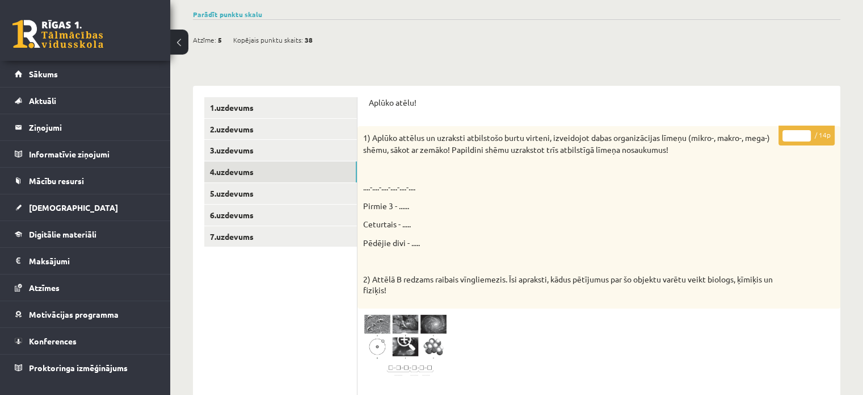
scroll to position [184, 0]
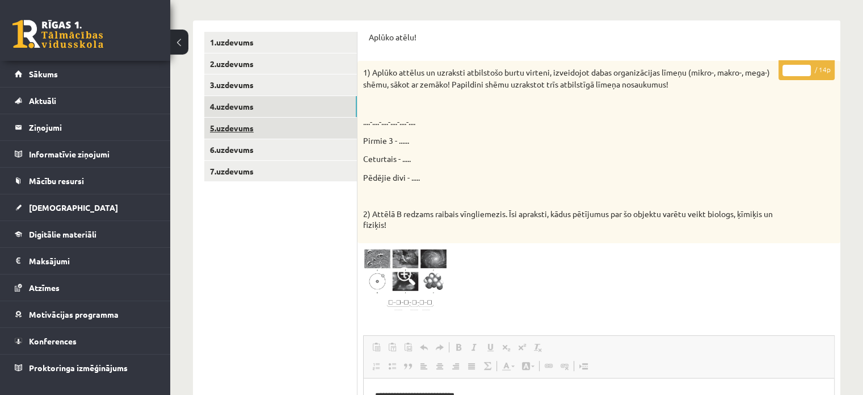
click at [240, 127] on link "5.uzdevums" at bounding box center [280, 128] width 153 height 21
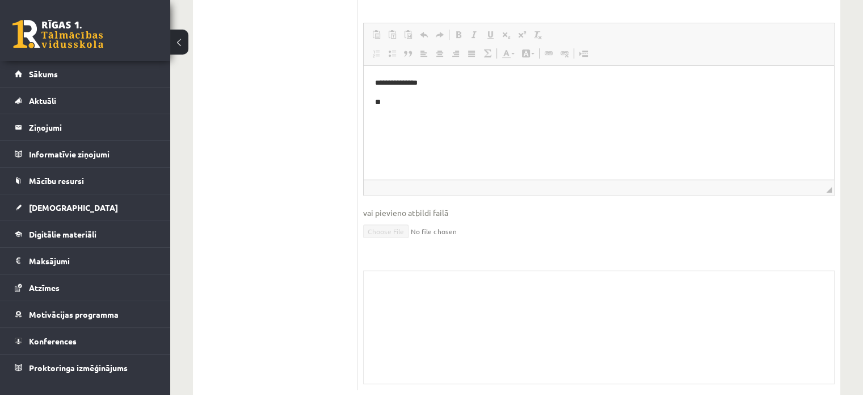
scroll to position [395, 0]
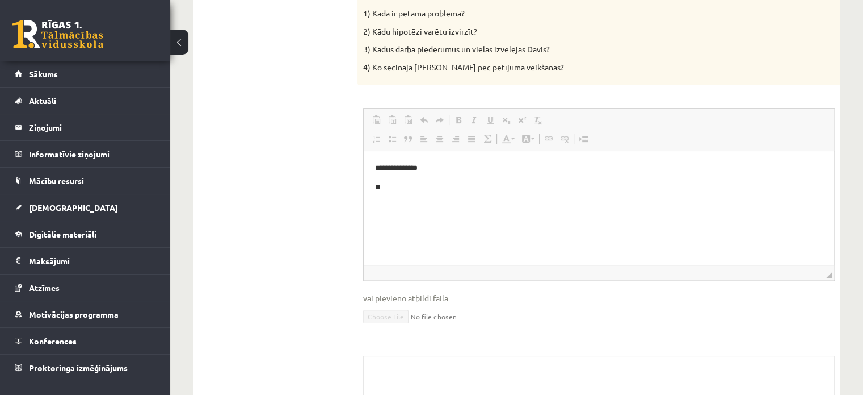
click at [422, 185] on p "**" at bounding box center [599, 188] width 448 height 12
click at [433, 126] on link "Atkārtot Klaviatūras saīsne vadīšanas taustiņš+Y" at bounding box center [440, 119] width 16 height 15
click at [391, 194] on html "**********" at bounding box center [599, 177] width 471 height 53
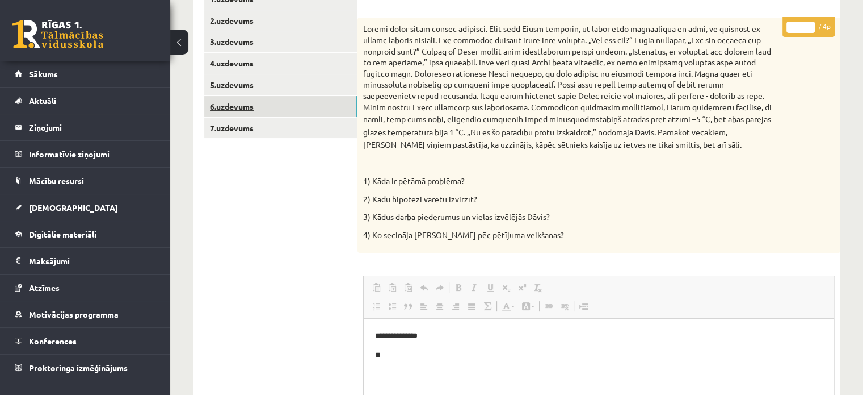
click at [238, 106] on link "6.uzdevums" at bounding box center [280, 106] width 153 height 21
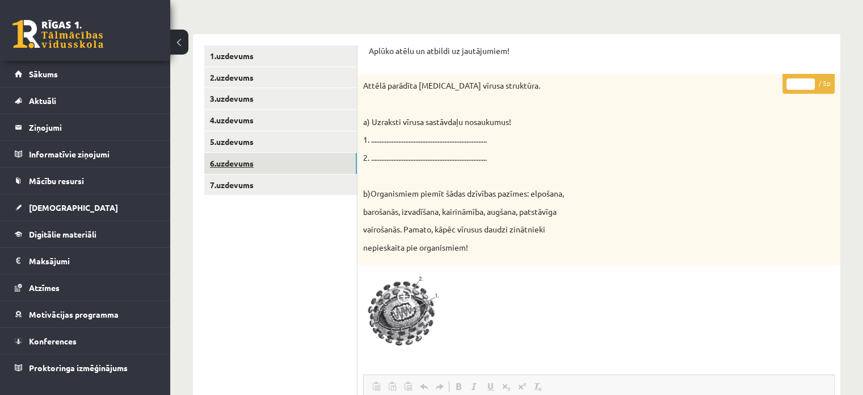
click at [239, 171] on link "6.uzdevums" at bounding box center [280, 163] width 153 height 21
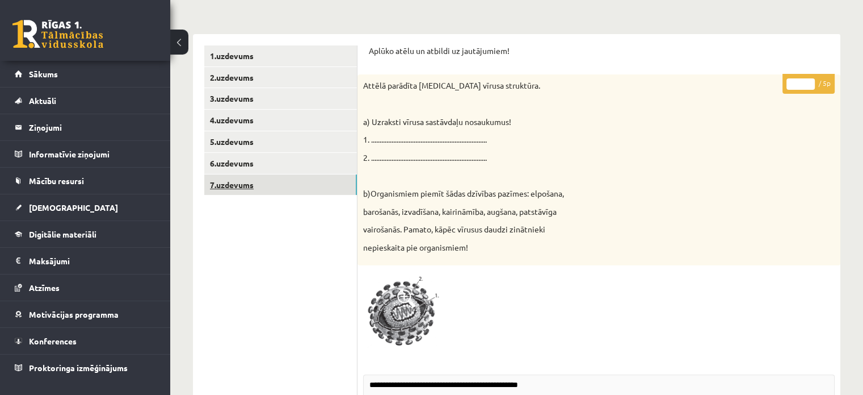
click at [248, 186] on link "7.uzdevums" at bounding box center [280, 184] width 153 height 21
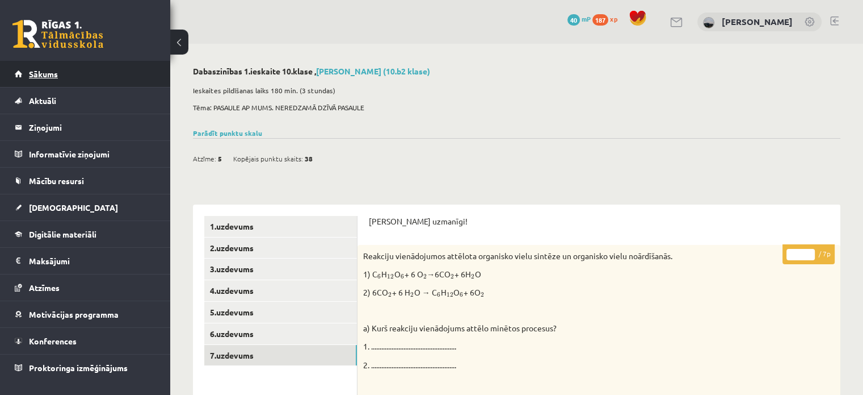
click at [41, 74] on span "Sākums" at bounding box center [43, 74] width 29 height 10
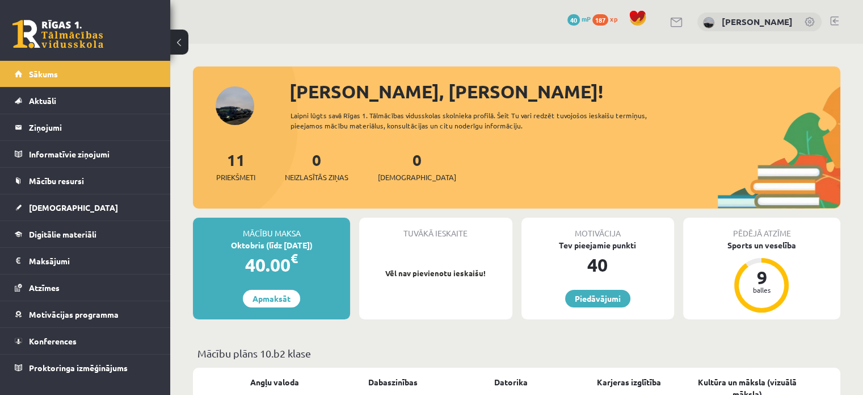
click at [220, 106] on div "[PERSON_NAME], [PERSON_NAME]! Laipni lūgts savā Rīgas 1. Tālmācības vidusskolas…" at bounding box center [517, 143] width 648 height 131
click at [254, 114] on div "[PERSON_NAME], [PERSON_NAME]! Laipni lūgts savā Rīgas 1. Tālmācības vidusskolas…" at bounding box center [517, 143] width 648 height 131
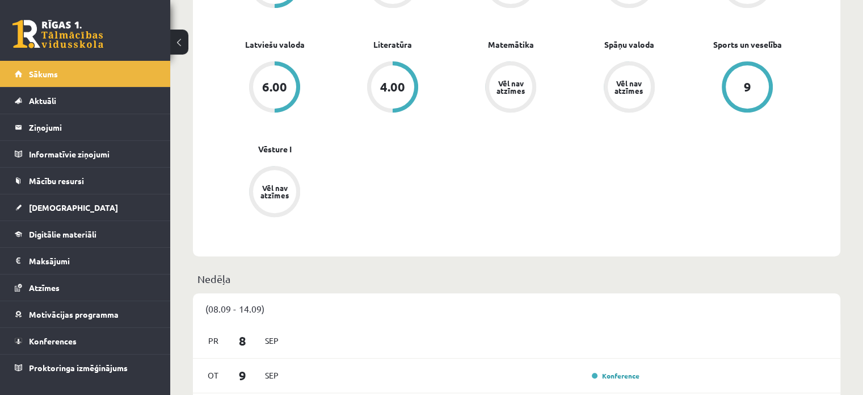
scroll to position [441, 0]
